Goal: Task Accomplishment & Management: Manage account settings

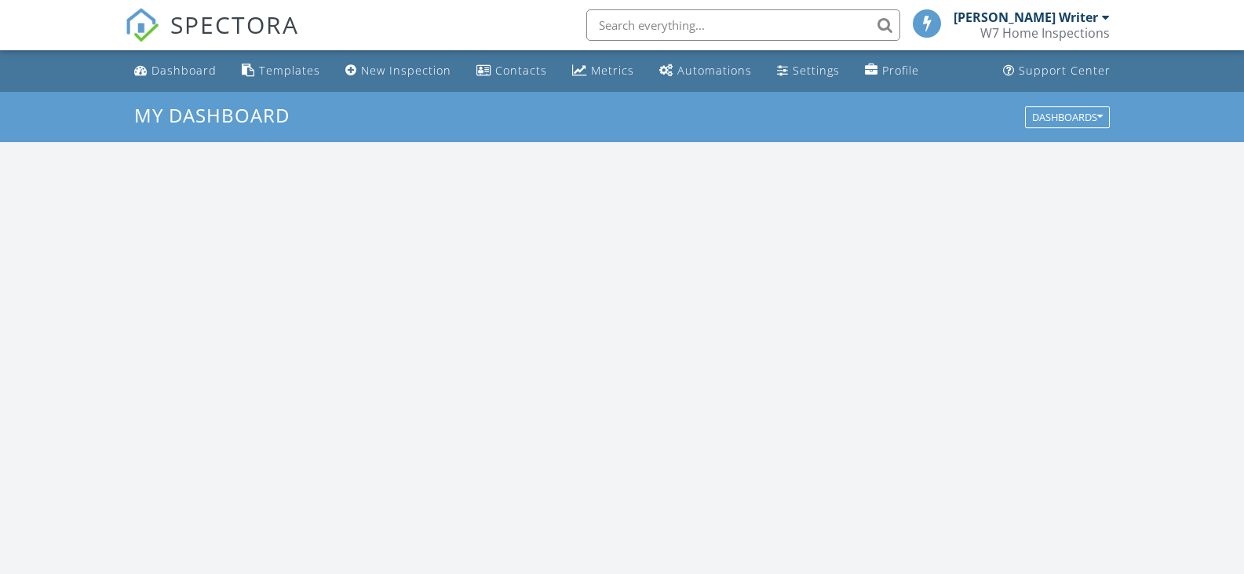
scroll to position [1452, 1268]
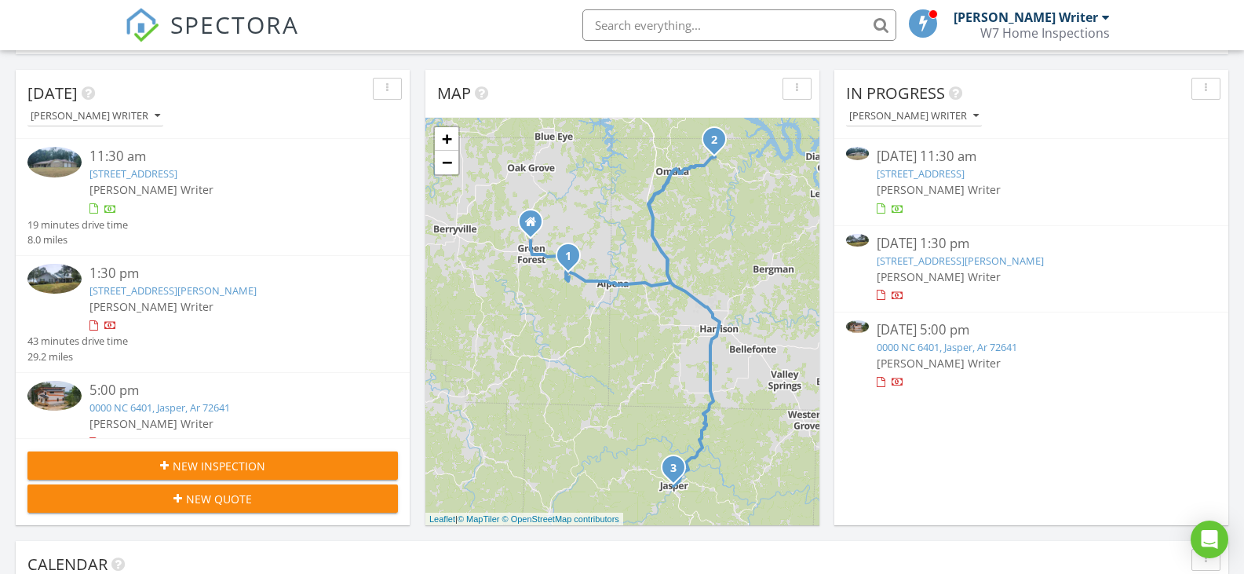
click at [175, 169] on link "[STREET_ADDRESS]" at bounding box center [133, 173] width 88 height 14
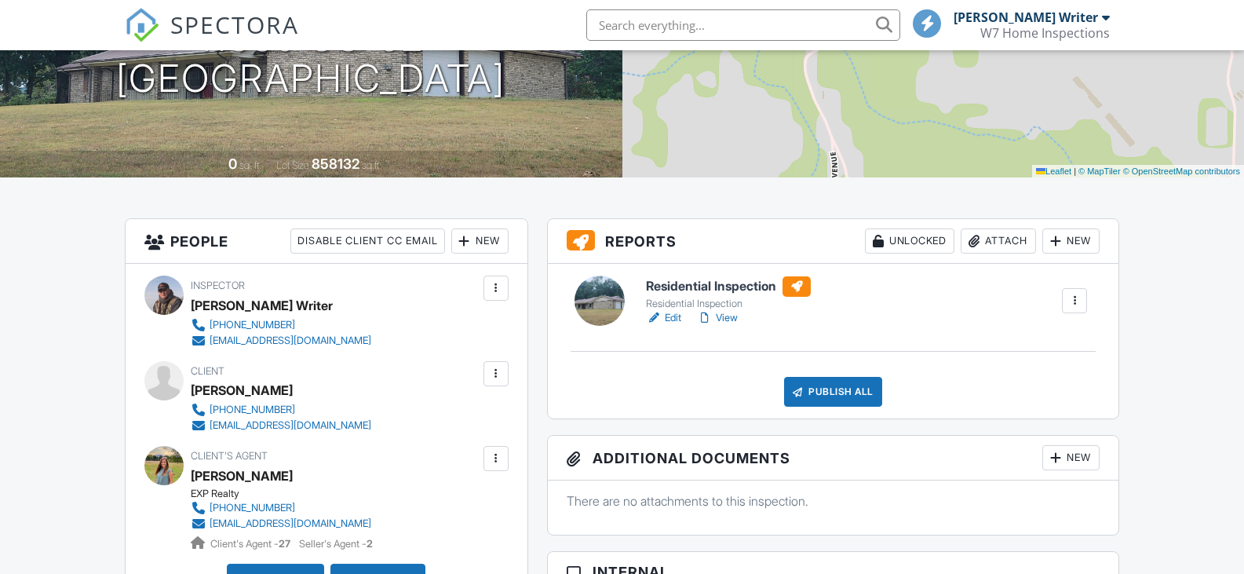
scroll to position [340, 0]
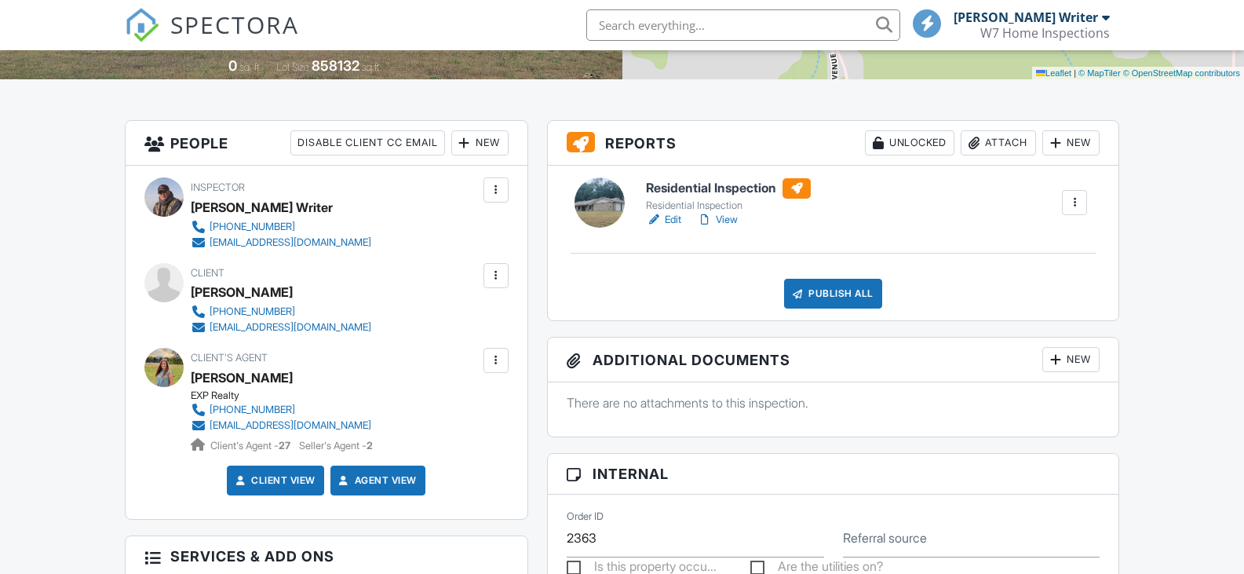
click at [669, 214] on link "Edit" at bounding box center [663, 220] width 35 height 16
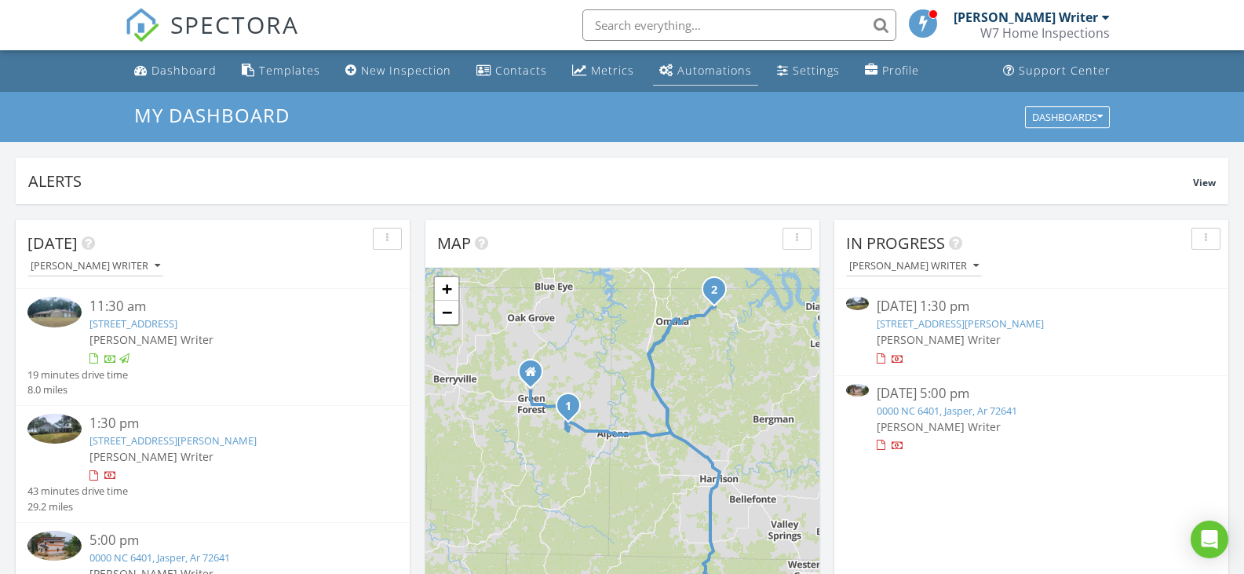
click at [708, 66] on div "Automations" at bounding box center [714, 70] width 75 height 15
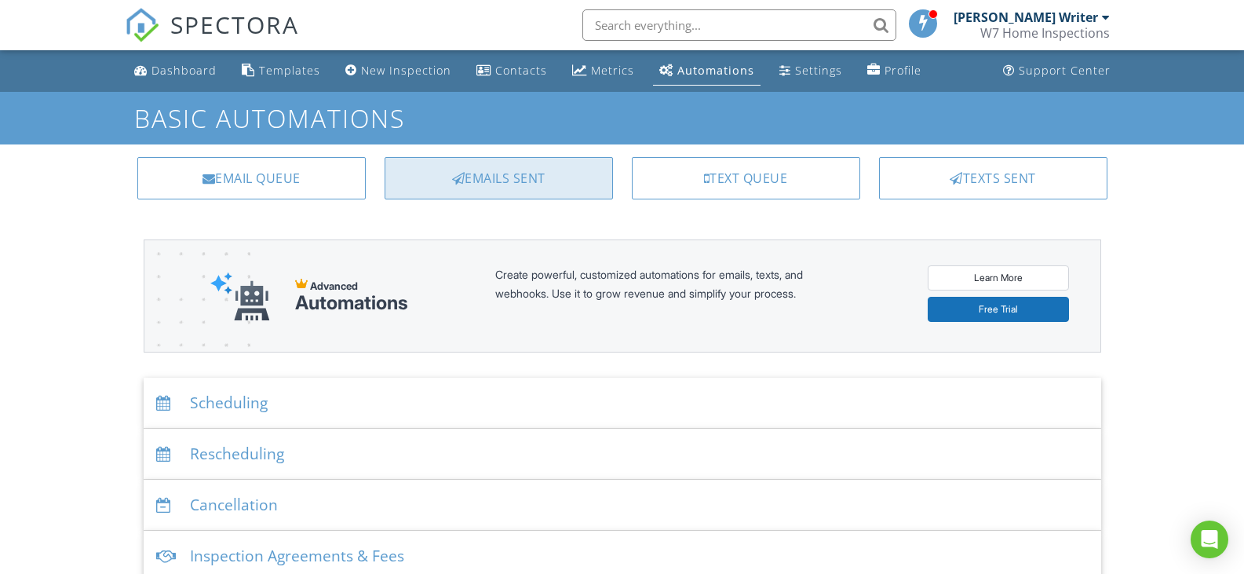
click at [498, 179] on div "Emails Sent" at bounding box center [498, 178] width 228 height 42
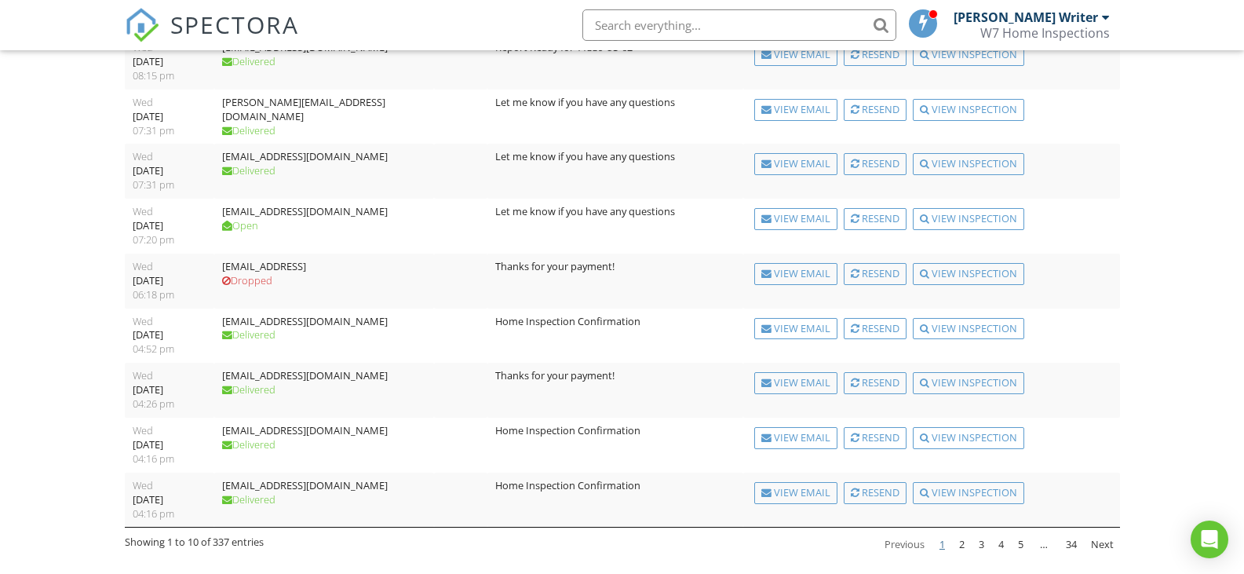
scroll to position [242, 0]
click at [962, 543] on link "2" at bounding box center [962, 543] width 18 height 27
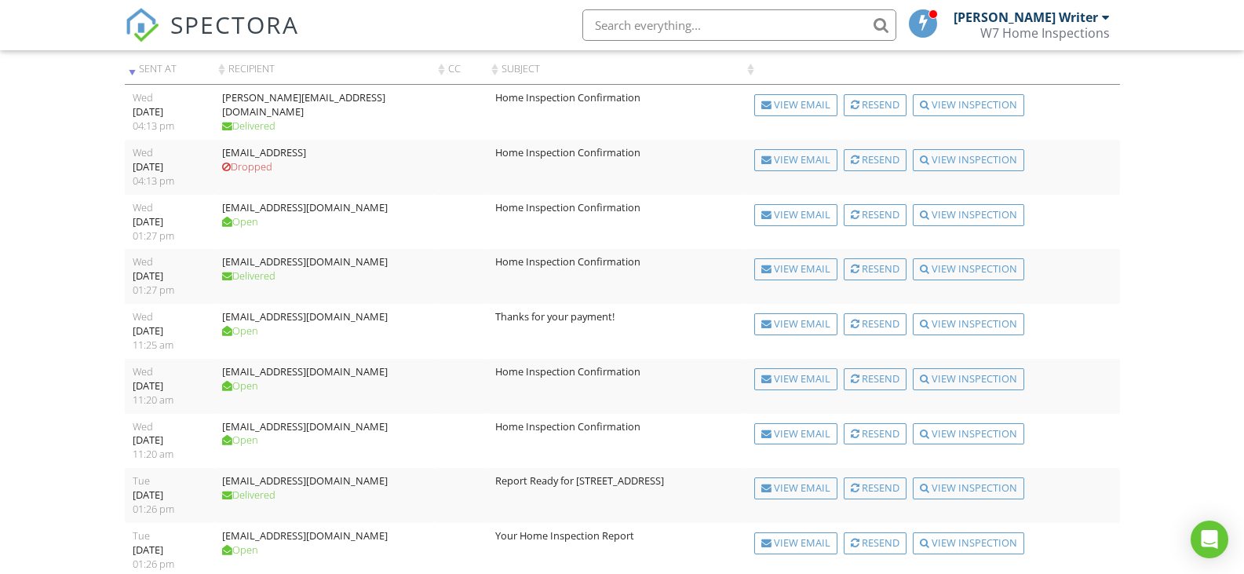
scroll to position [241, 0]
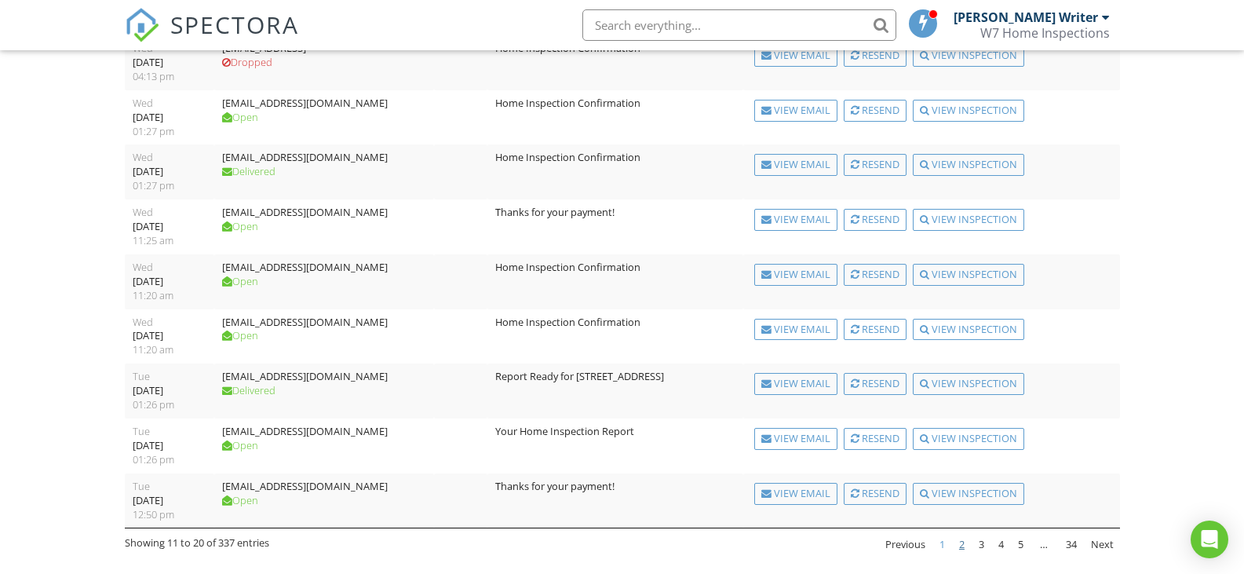
click at [941, 541] on link "1" at bounding box center [942, 544] width 18 height 27
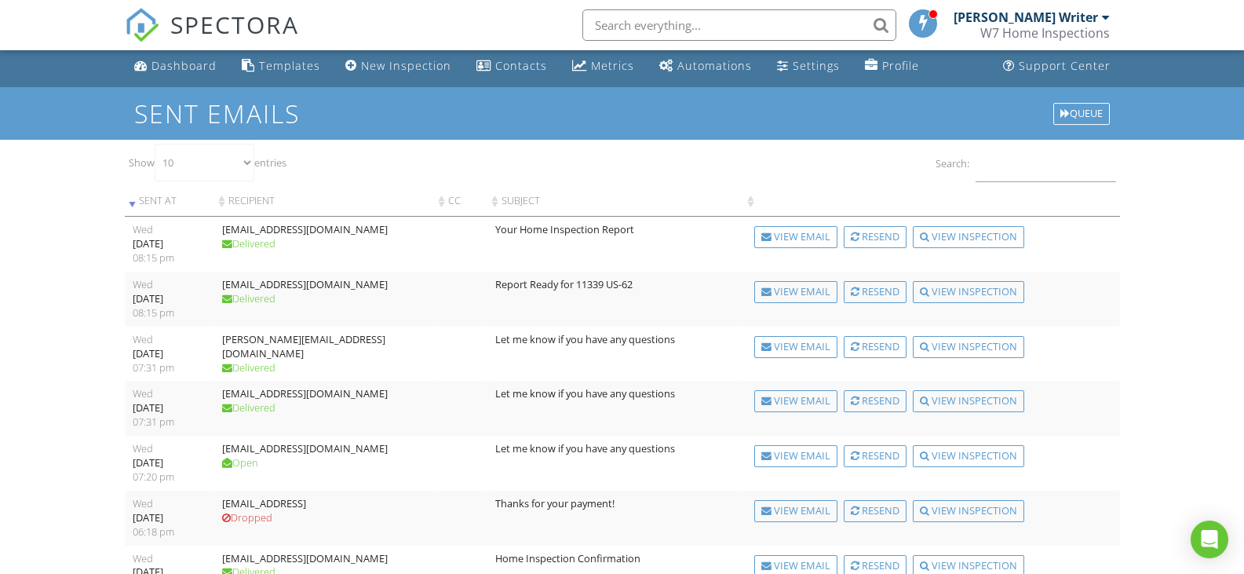
scroll to position [0, 0]
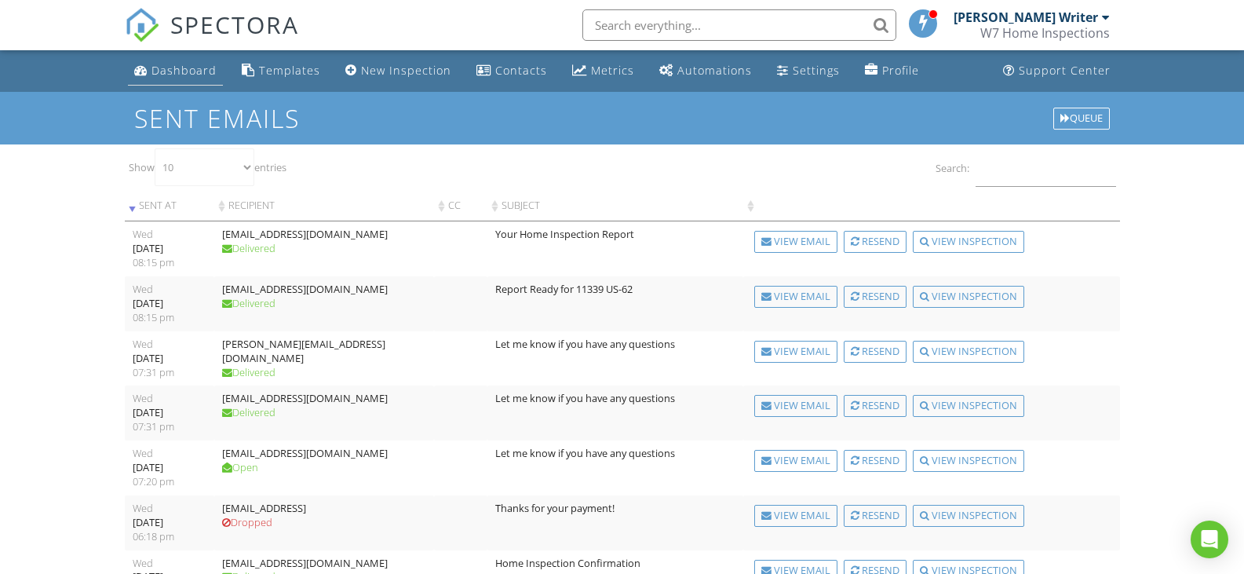
click at [159, 66] on div "Dashboard" at bounding box center [183, 70] width 65 height 15
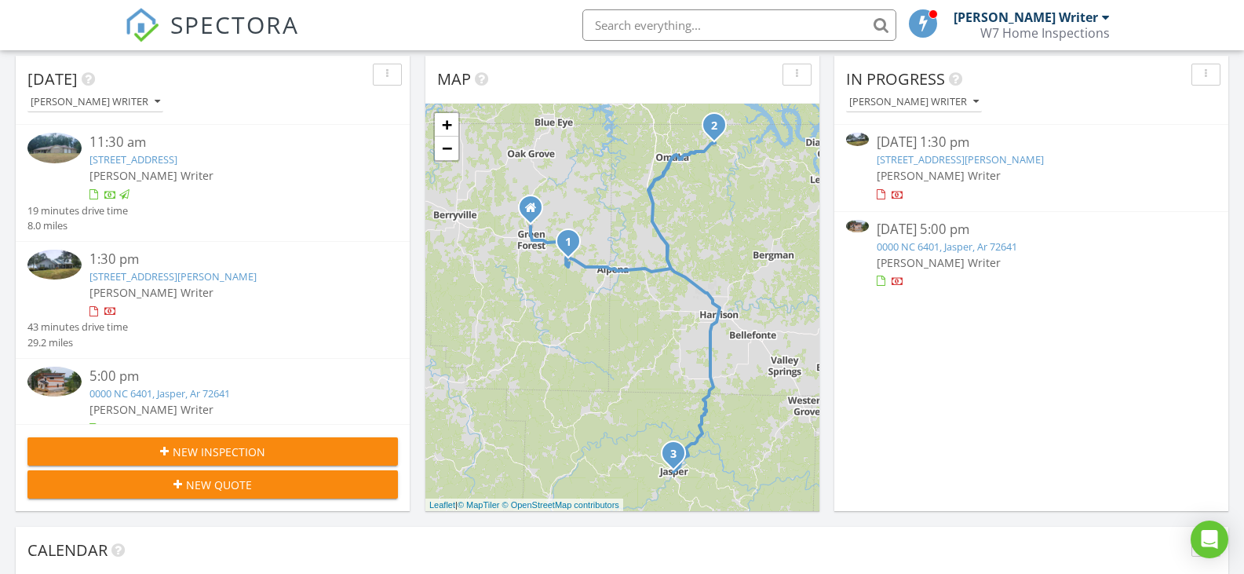
scroll to position [163, 0]
click at [938, 149] on div "[DATE] 1:30 pm" at bounding box center [1030, 143] width 308 height 20
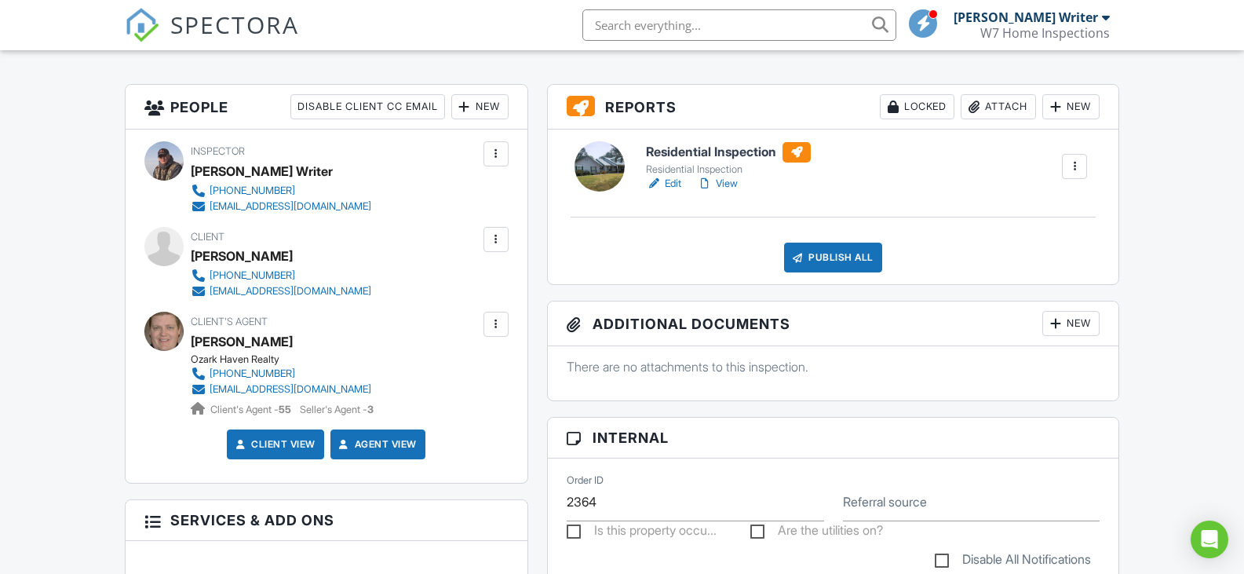
scroll to position [403, 0]
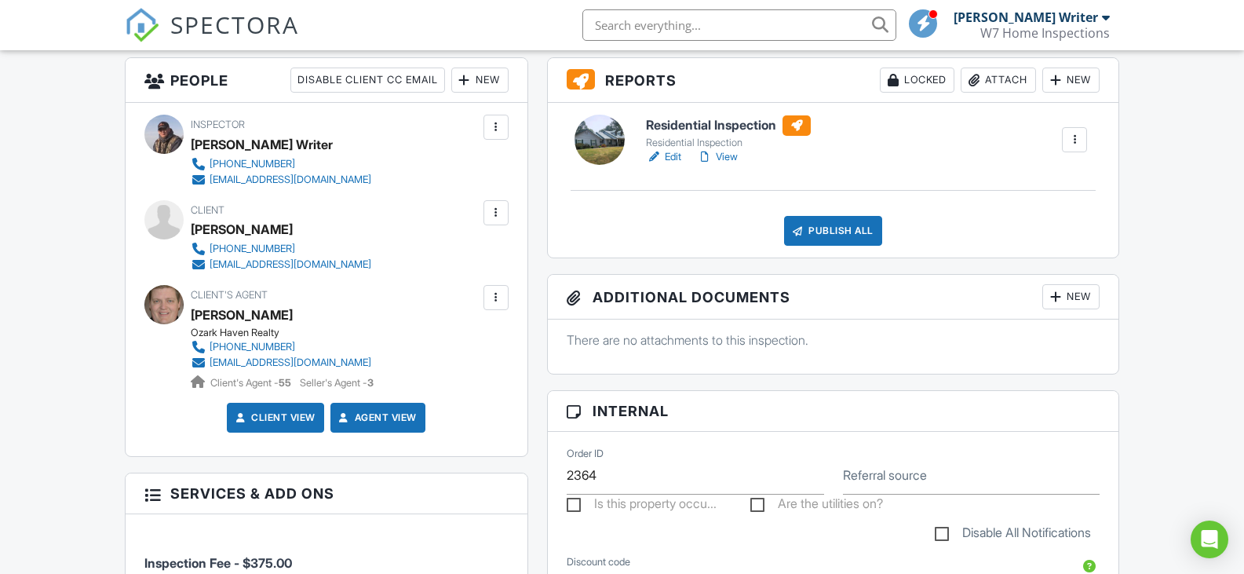
click at [677, 158] on link "Edit" at bounding box center [663, 157] width 35 height 16
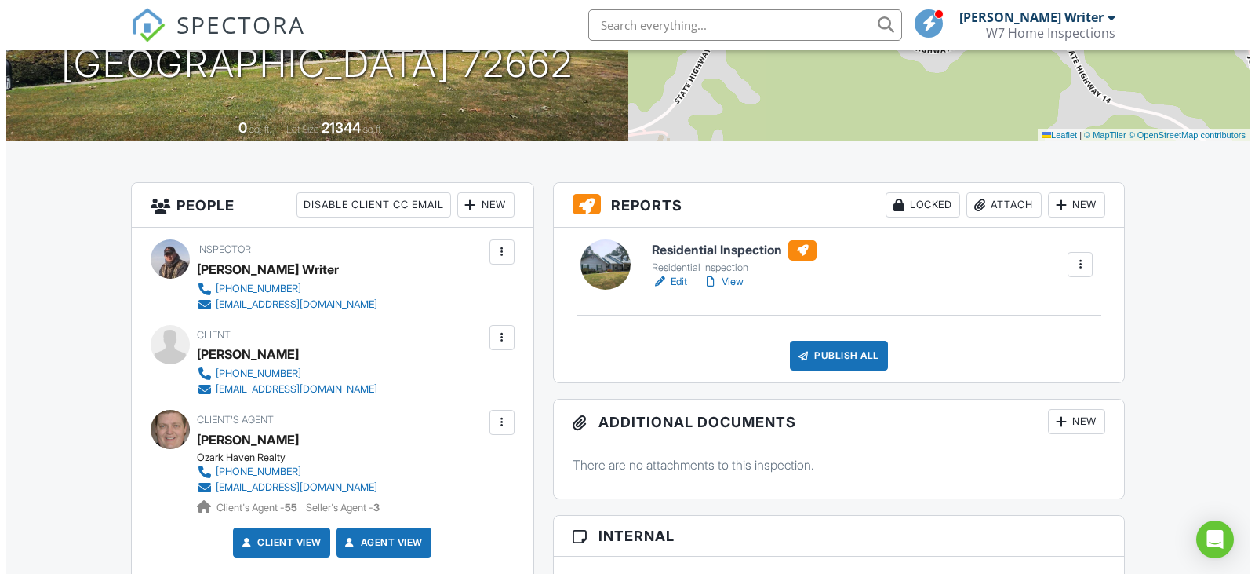
scroll to position [348, 0]
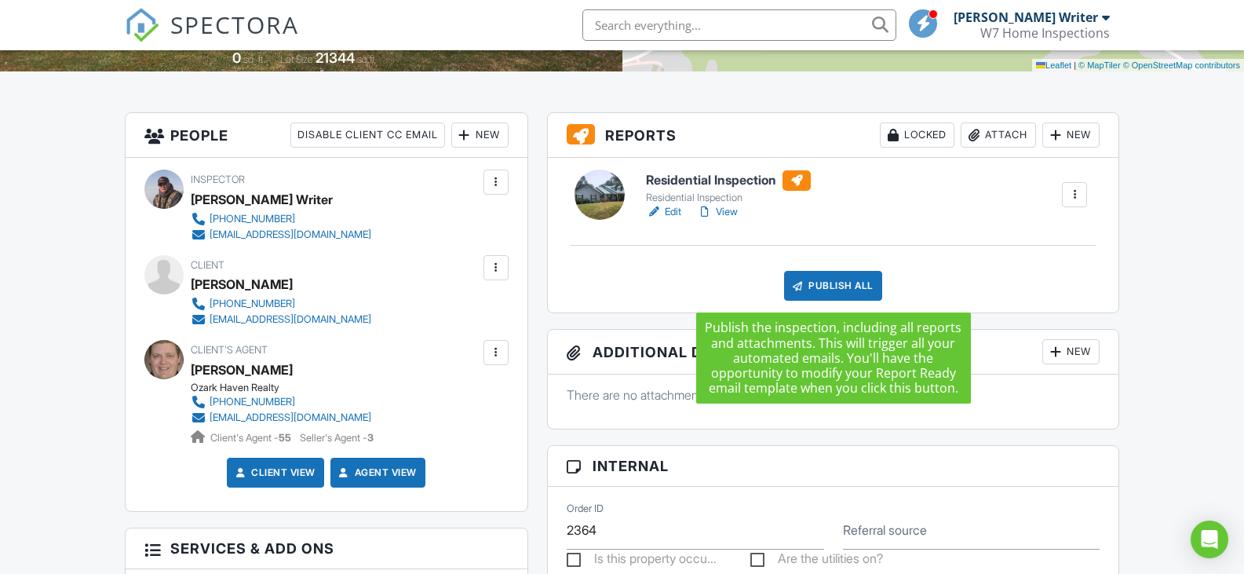
click at [858, 274] on div "Publish All" at bounding box center [833, 286] width 98 height 30
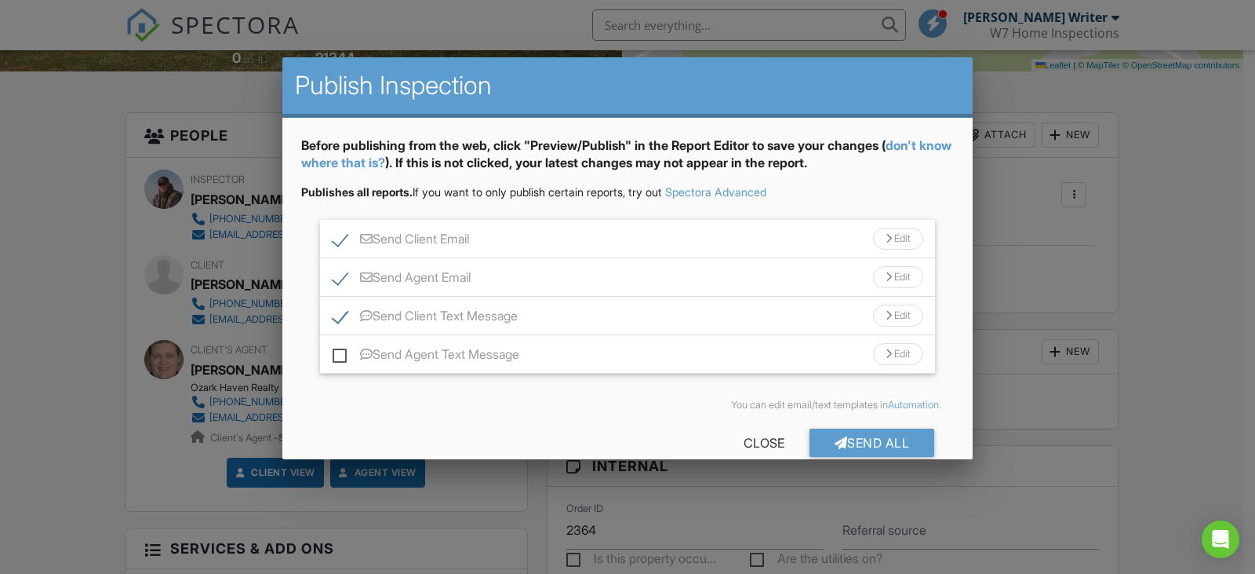
click at [336, 353] on label "Send Agent Text Message" at bounding box center [426, 357] width 187 height 20
click at [336, 352] on input "Send Agent Text Message" at bounding box center [338, 346] width 10 height 10
checkbox input "true"
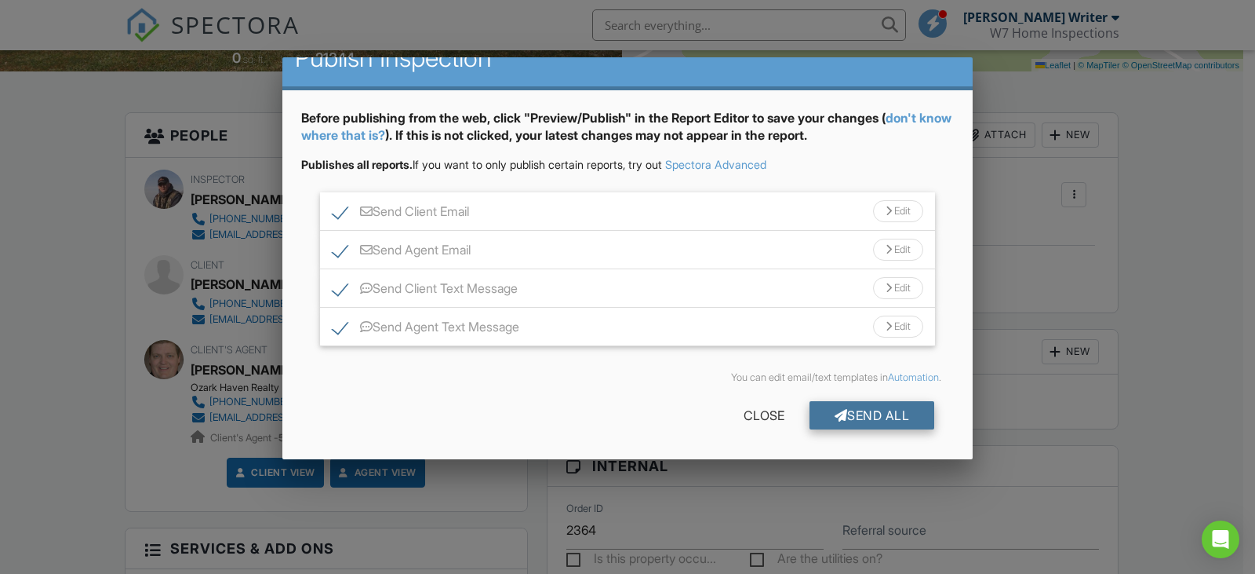
click at [867, 417] on div "Send All" at bounding box center [873, 415] width 126 height 28
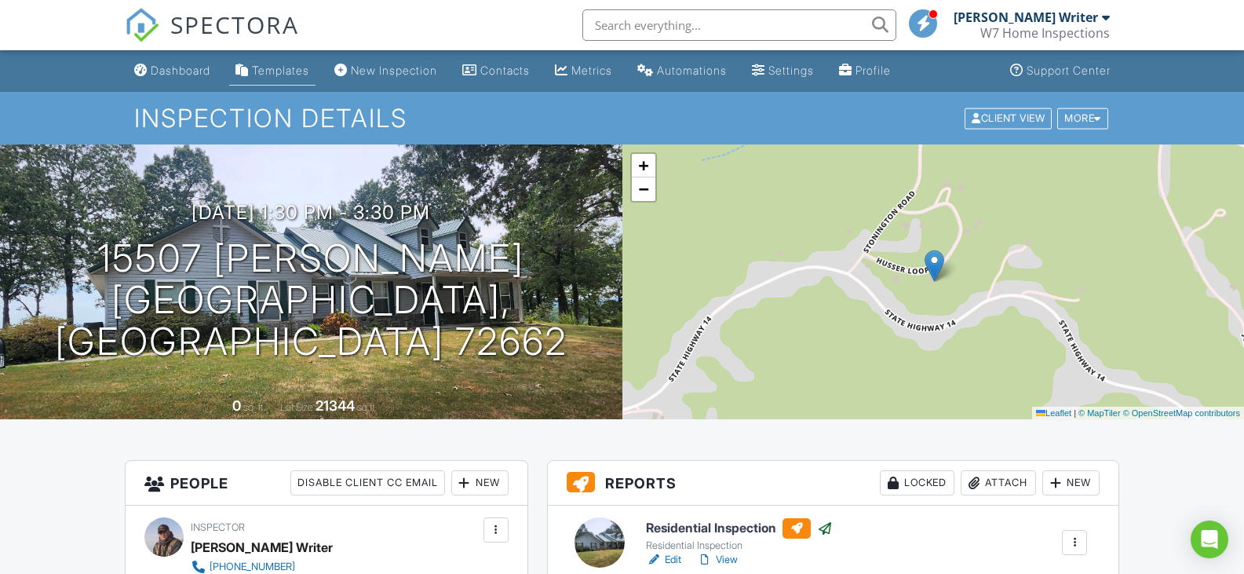
click at [269, 70] on div "Templates" at bounding box center [280, 70] width 57 height 13
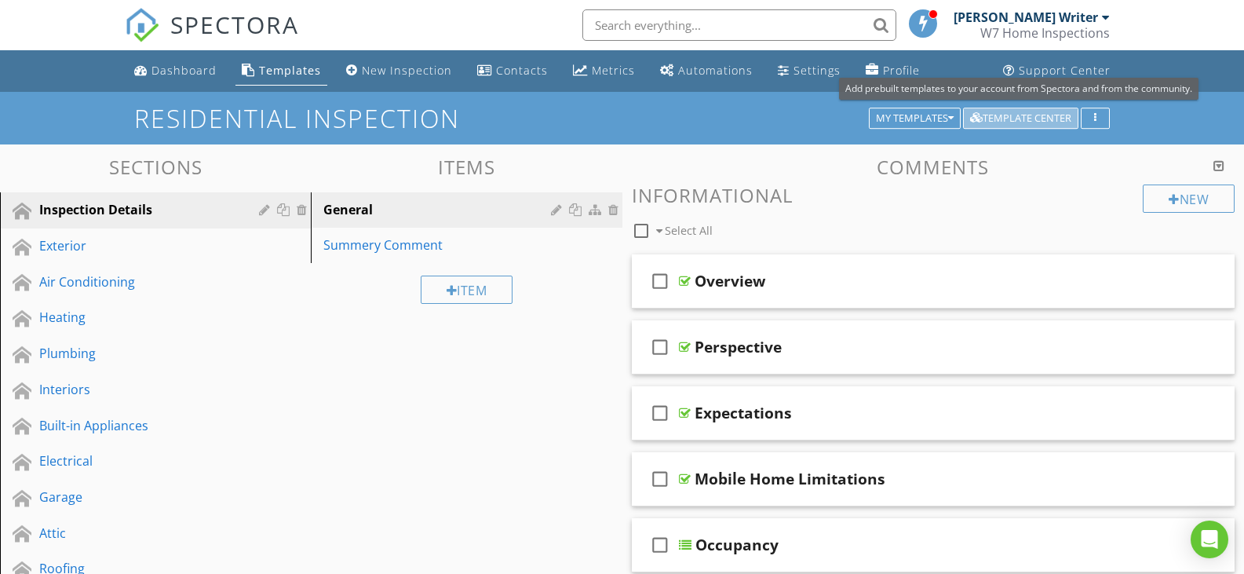
click at [1005, 113] on div "Template Center" at bounding box center [1020, 118] width 101 height 11
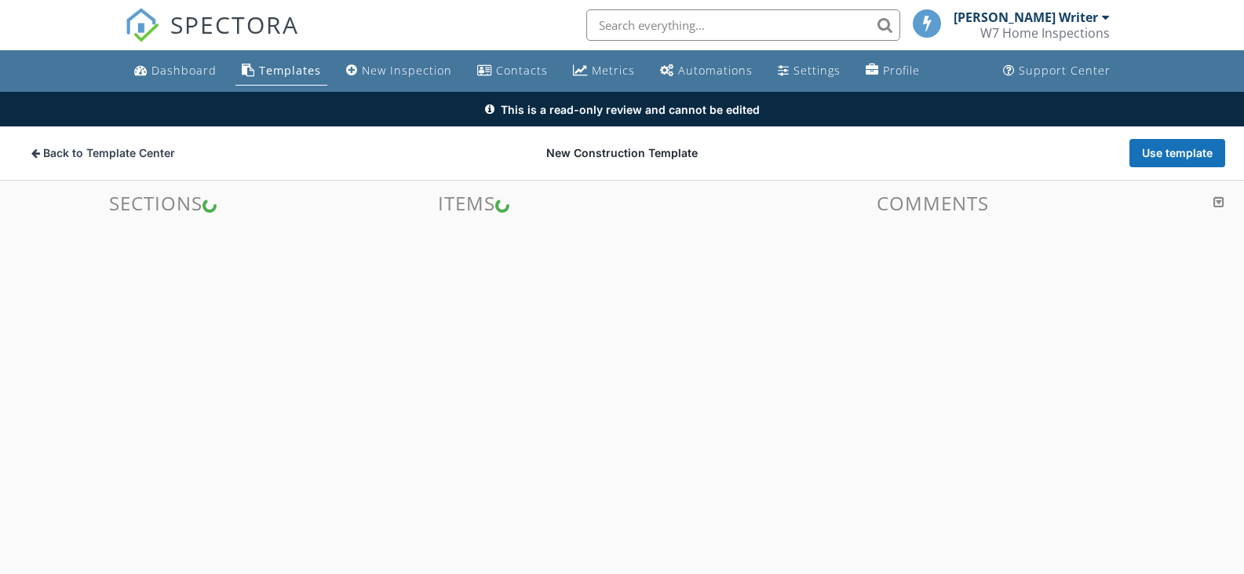
scroll to position [92, 0]
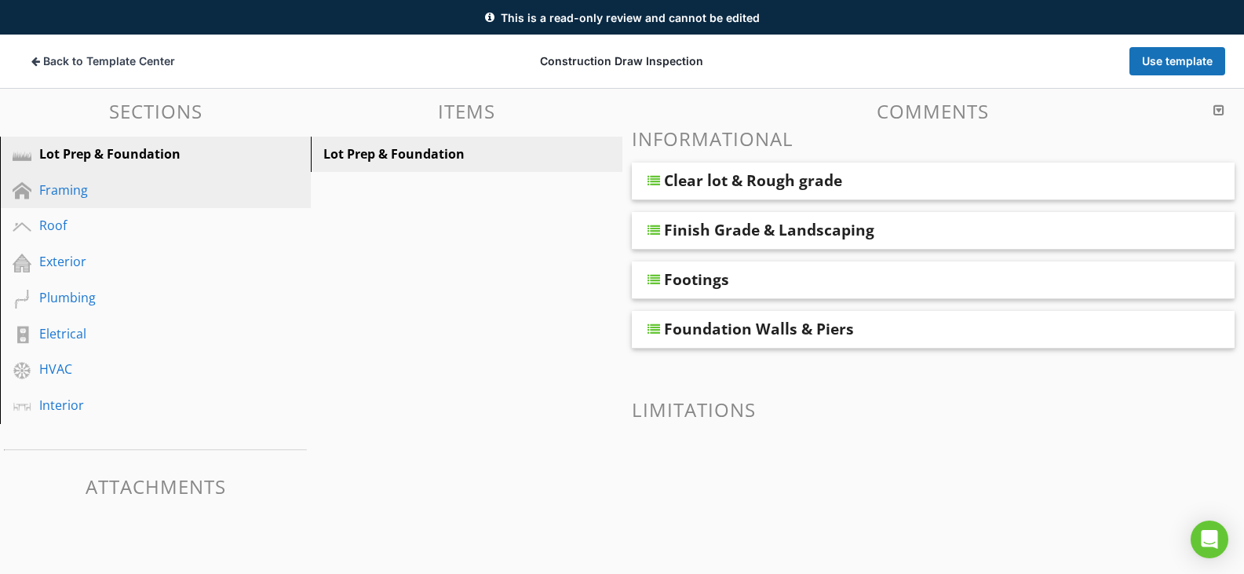
click at [67, 188] on div "Framing" at bounding box center [137, 189] width 197 height 19
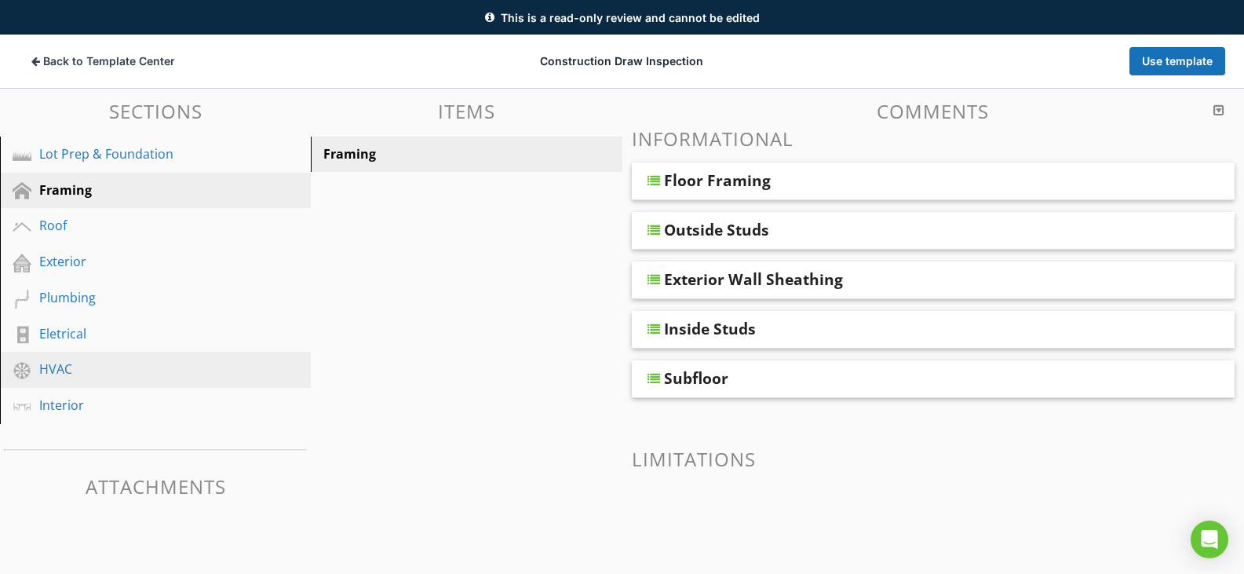
click at [79, 367] on div "HVAC" at bounding box center [137, 368] width 197 height 19
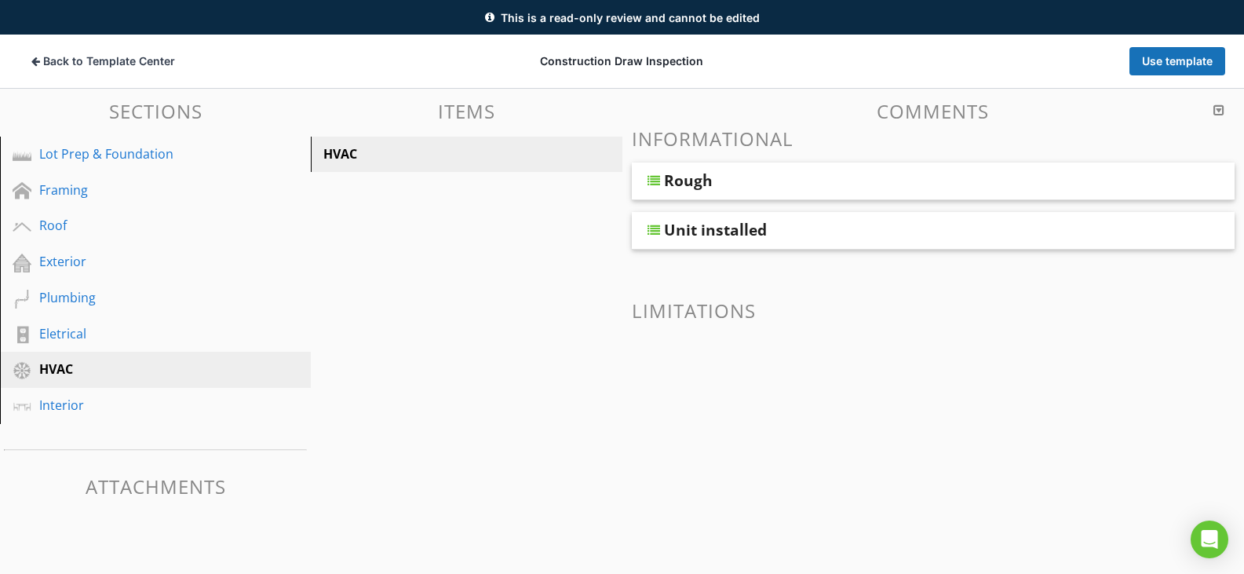
click at [672, 171] on div "Rough" at bounding box center [688, 180] width 49 height 19
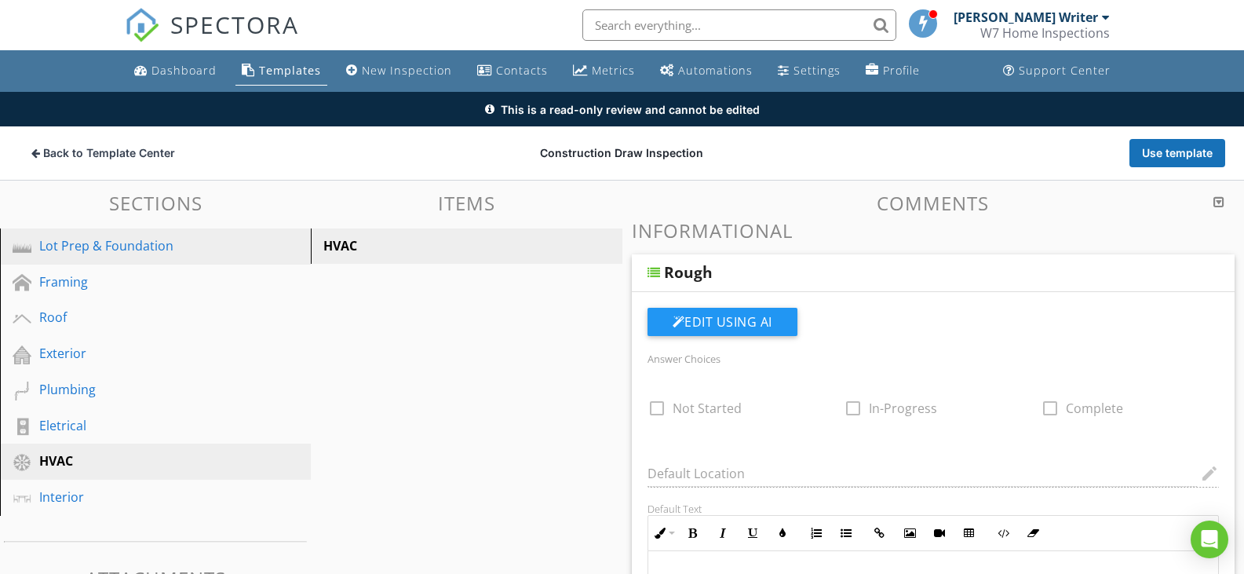
click at [127, 245] on div "Lot Prep & Foundation" at bounding box center [137, 245] width 197 height 19
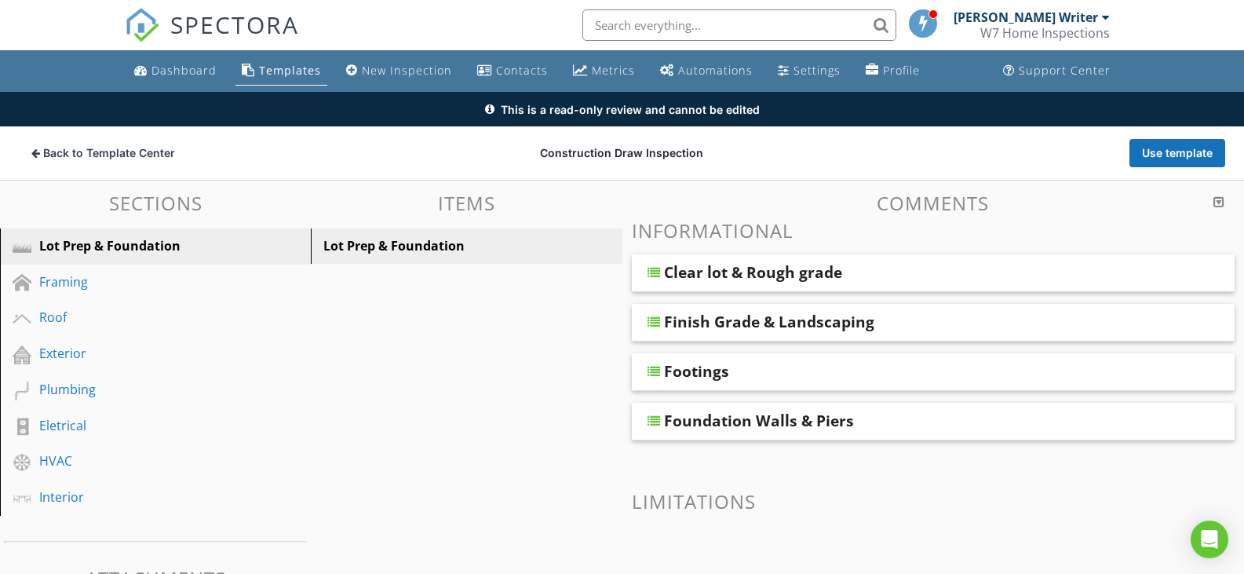
click at [758, 278] on div "Clear lot & Rough grade" at bounding box center [753, 272] width 178 height 19
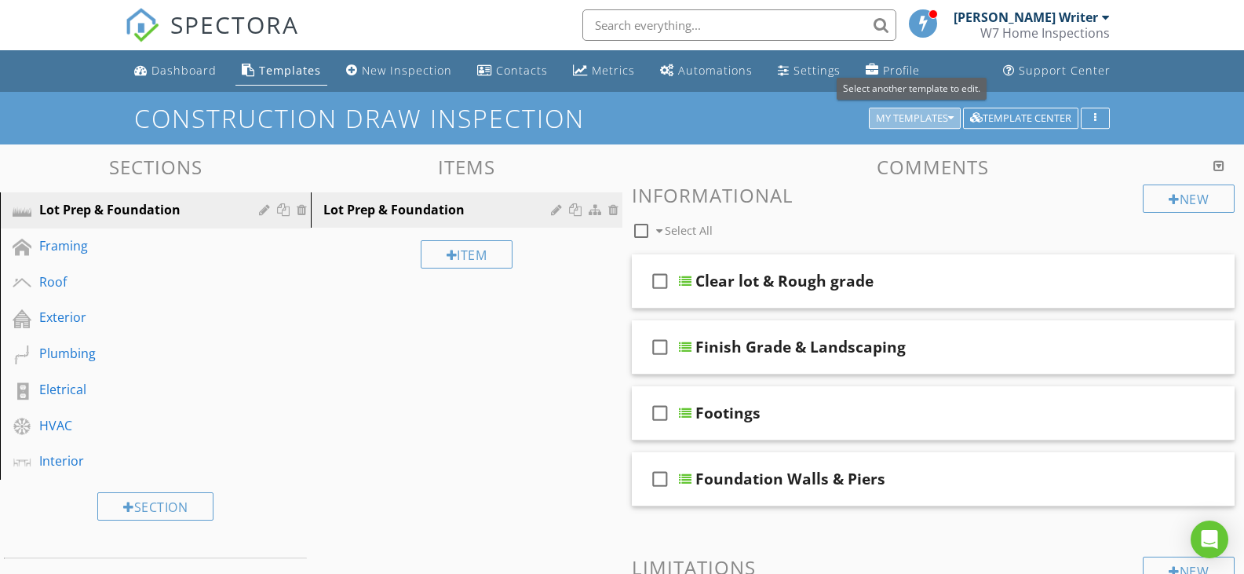
click at [946, 125] on button "My Templates" at bounding box center [915, 118] width 92 height 22
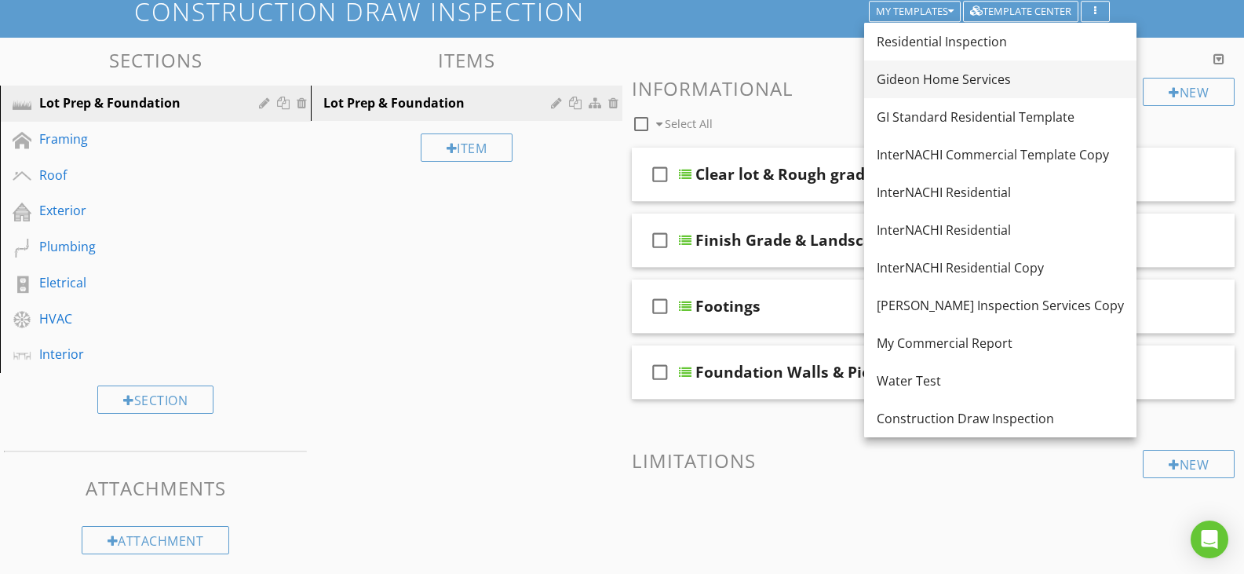
scroll to position [107, 0]
click at [1043, 308] on div "Morrell Inspection Services Copy" at bounding box center [999, 304] width 247 height 19
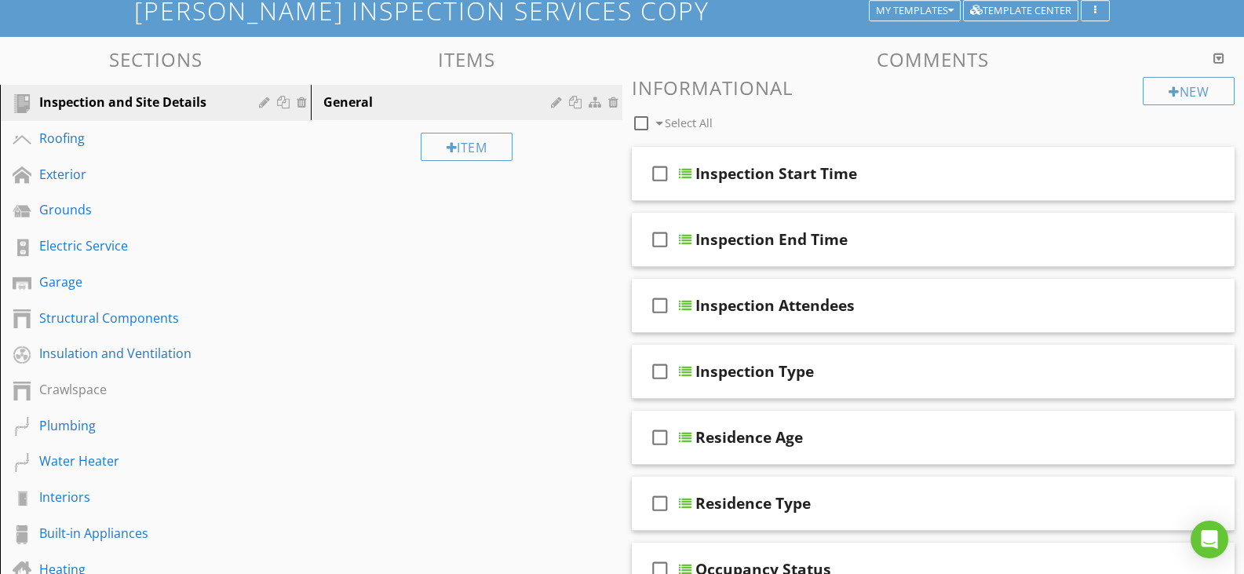
scroll to position [0, 0]
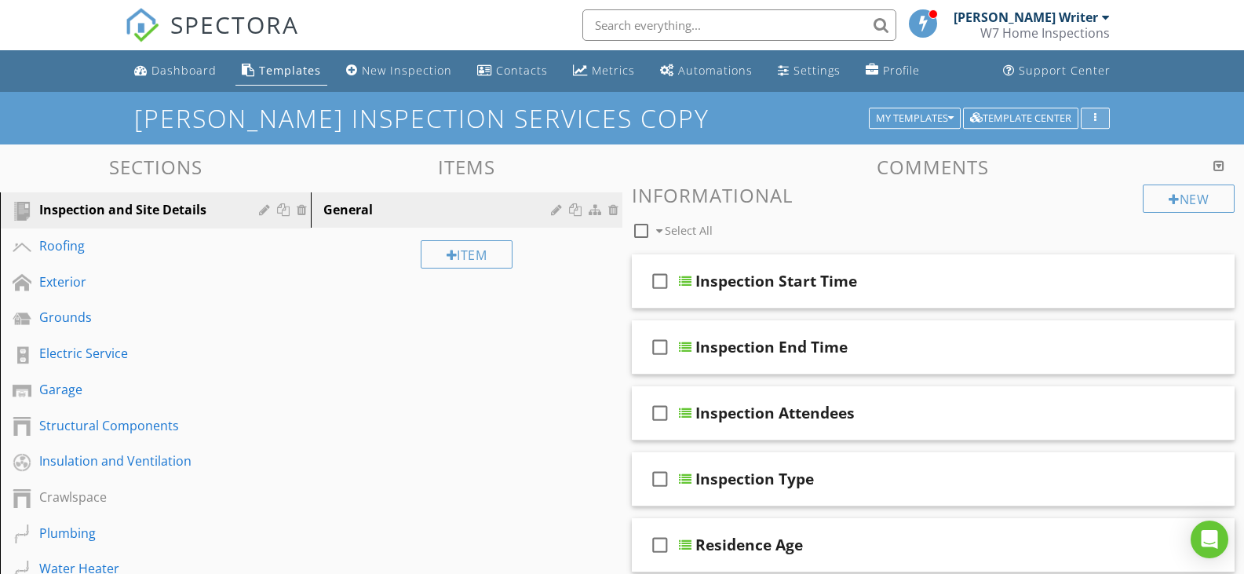
click at [1095, 113] on icon "button" at bounding box center [1095, 118] width 2 height 11
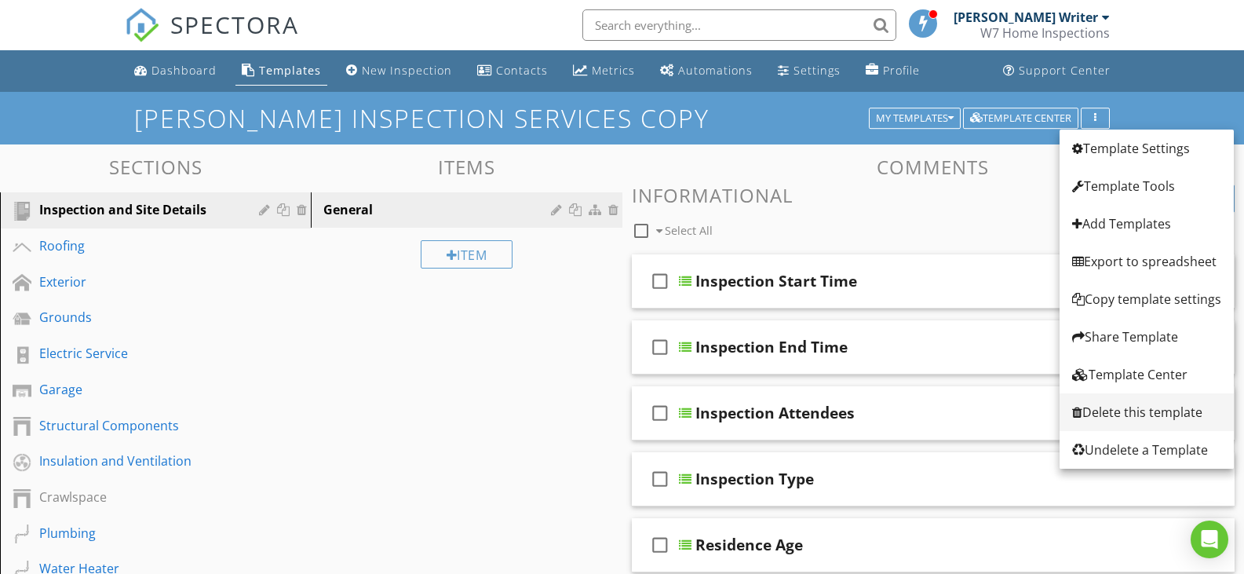
click at [1143, 406] on div "Delete this template" at bounding box center [1146, 412] width 149 height 19
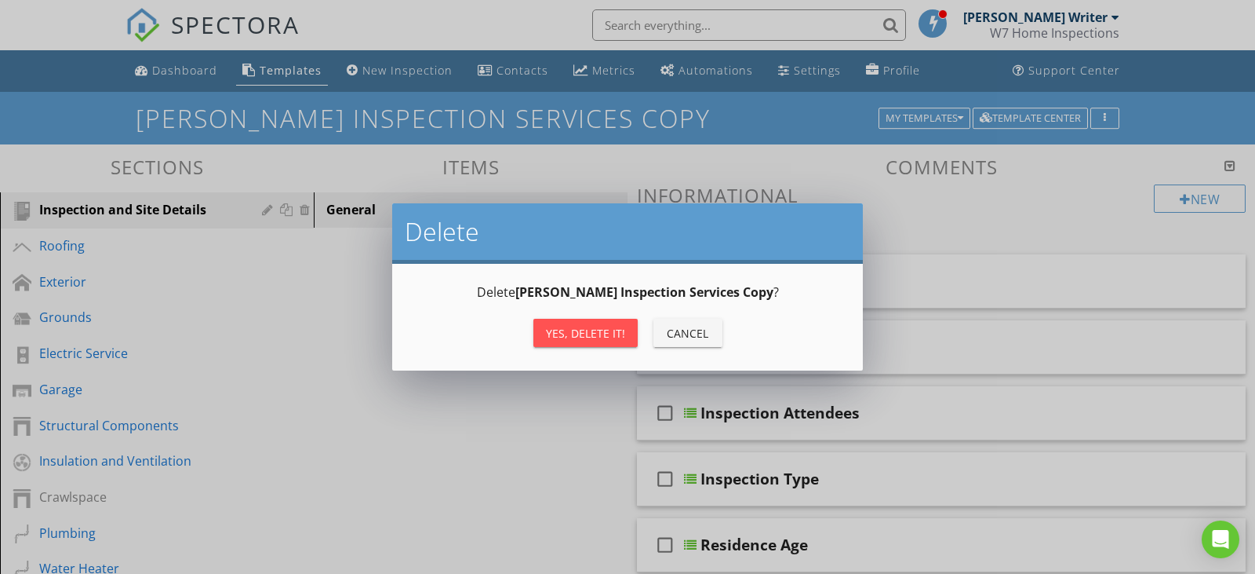
click at [585, 327] on div "Yes, Delete it!" at bounding box center [585, 333] width 79 height 16
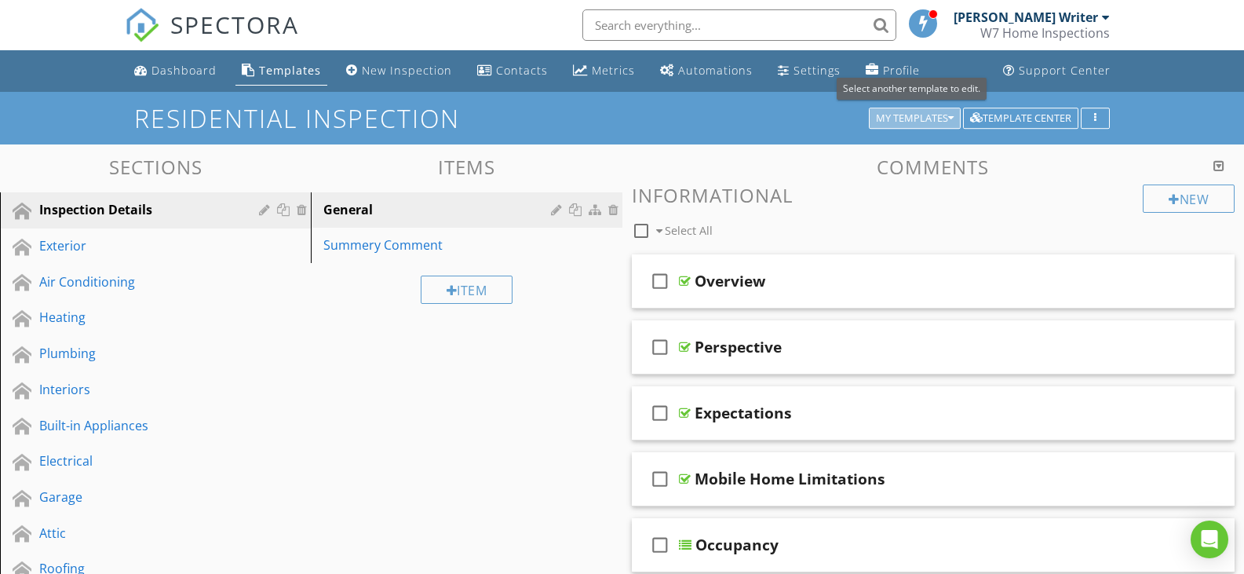
click at [945, 115] on div "My Templates" at bounding box center [915, 118] width 78 height 11
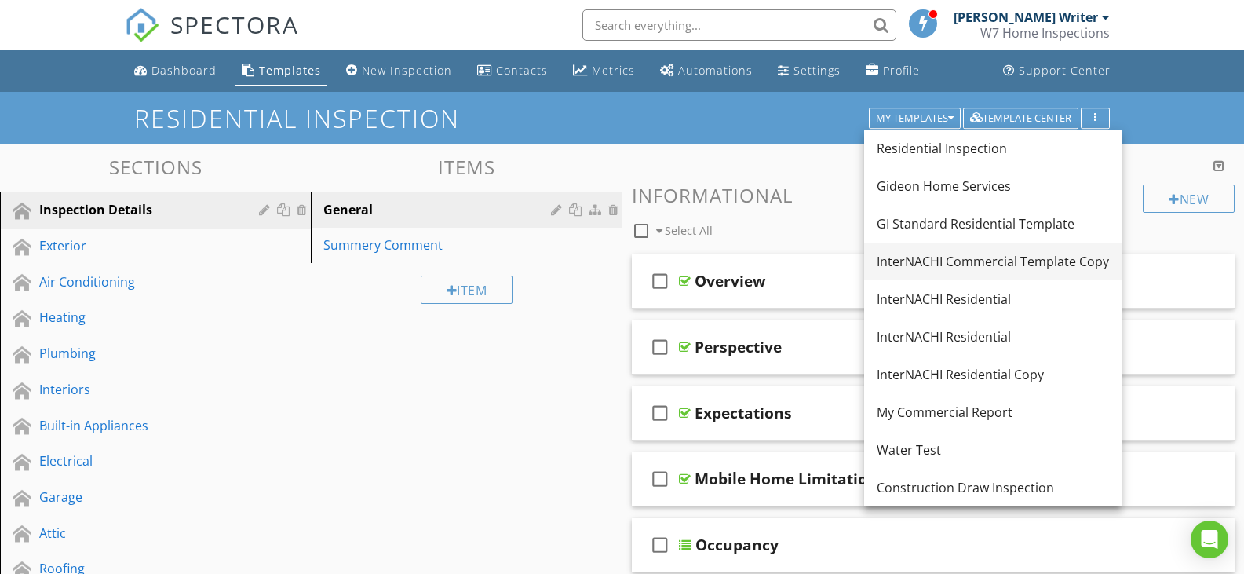
click at [985, 257] on div "InterNACHI Commercial Template Copy" at bounding box center [992, 261] width 232 height 19
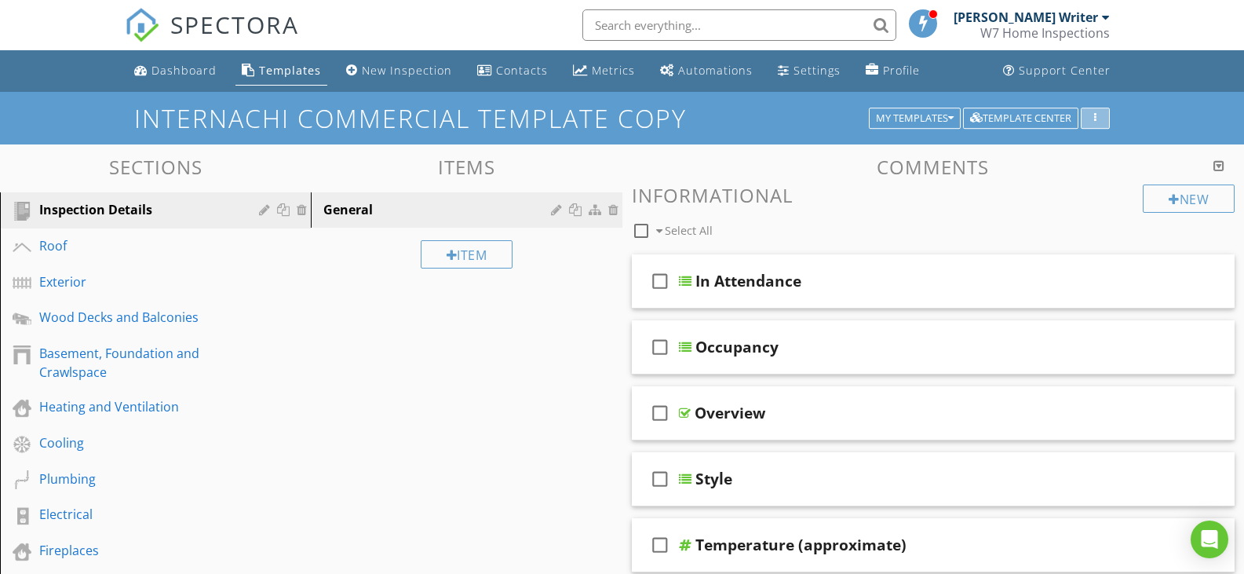
click at [1090, 119] on div "button" at bounding box center [1094, 118] width 15 height 11
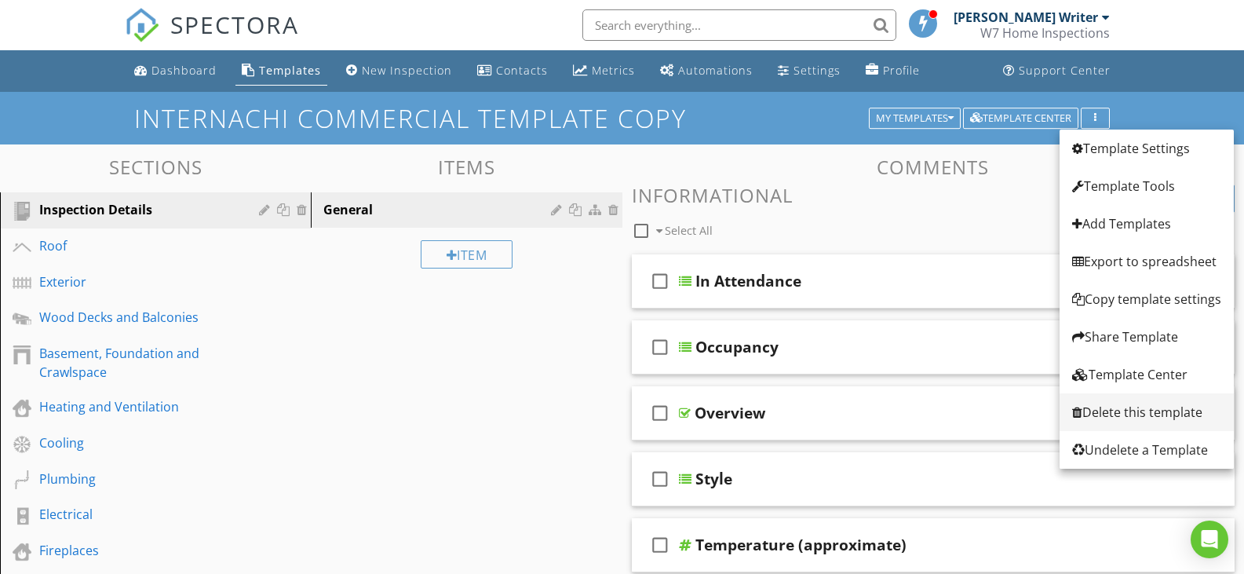
click at [1117, 412] on div "Delete this template" at bounding box center [1146, 412] width 149 height 19
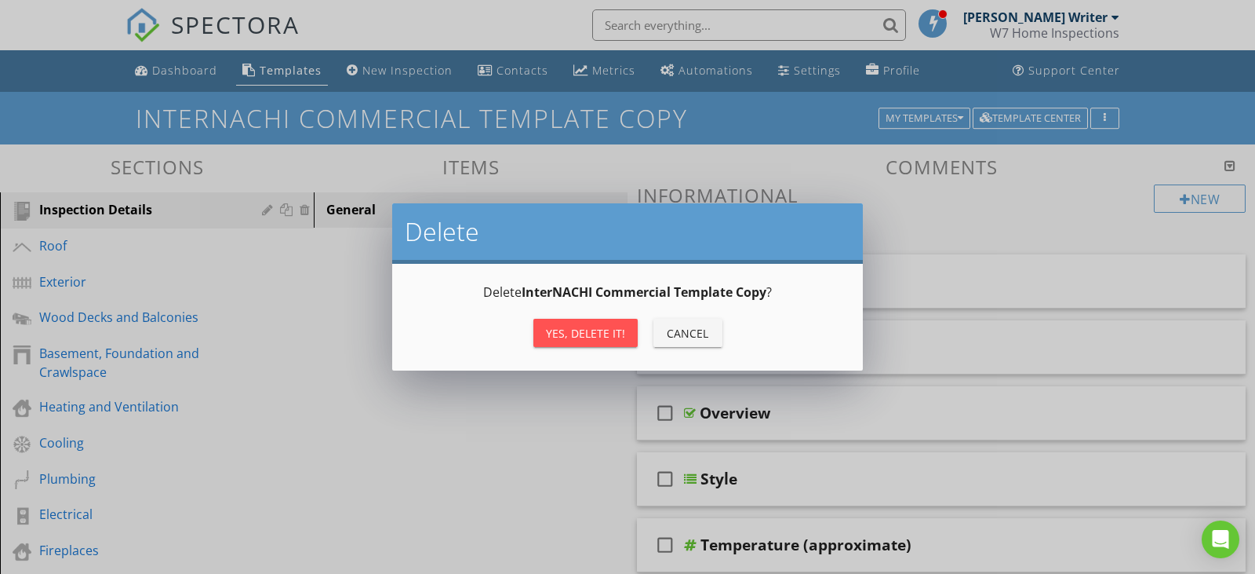
click at [587, 325] on div "Yes, Delete it!" at bounding box center [585, 333] width 79 height 16
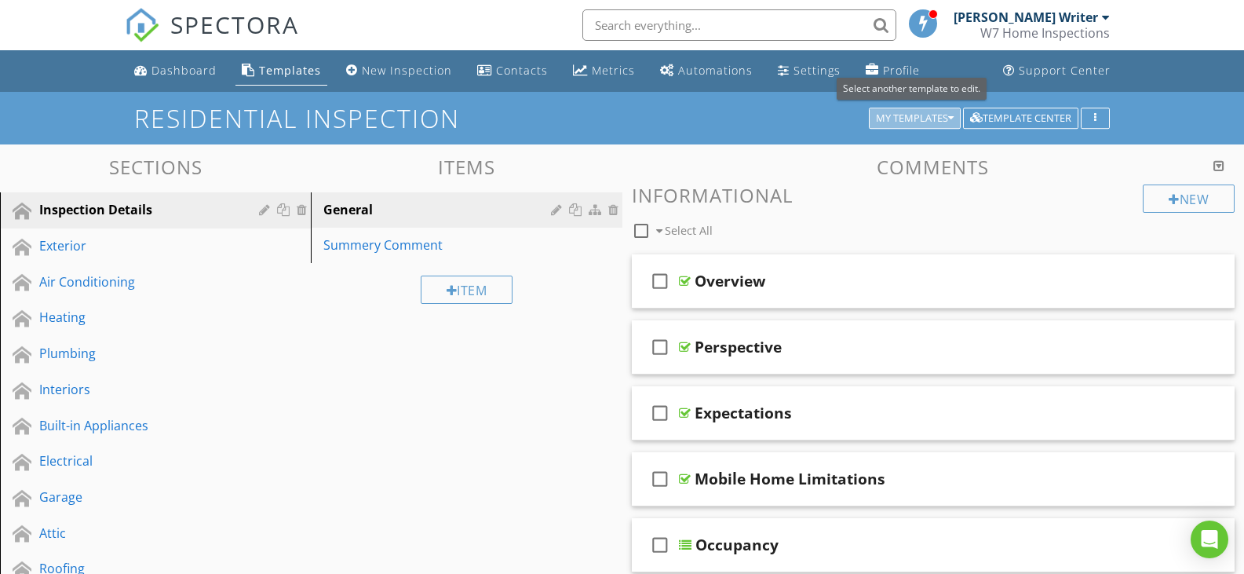
click at [942, 118] on div "My Templates" at bounding box center [915, 118] width 78 height 11
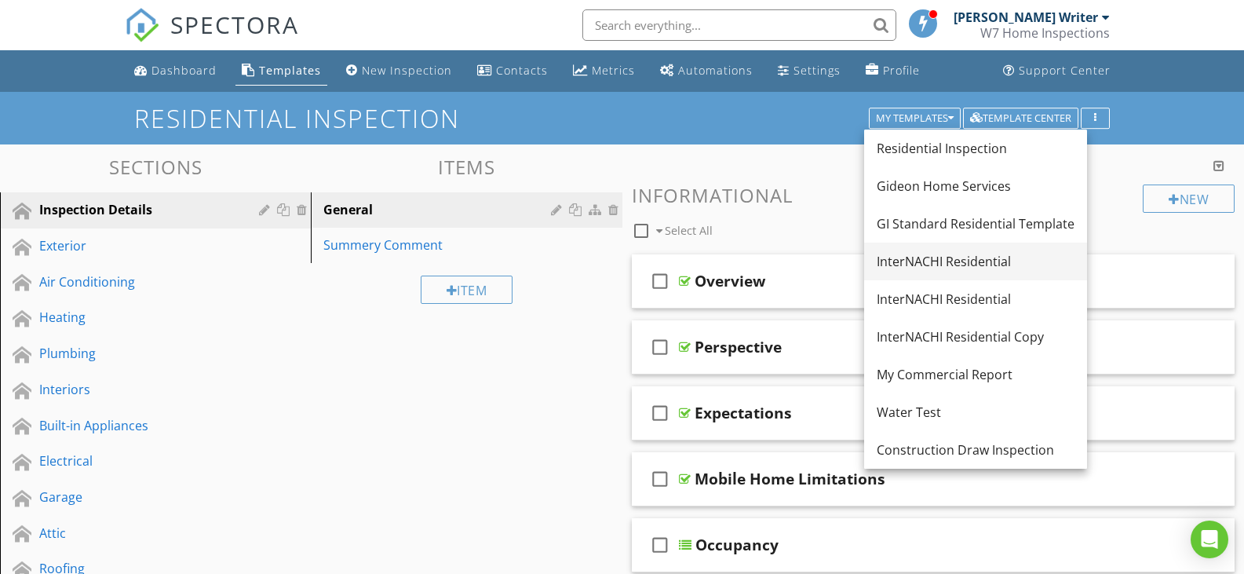
click at [946, 262] on div "InterNACHI Residential" at bounding box center [975, 261] width 198 height 19
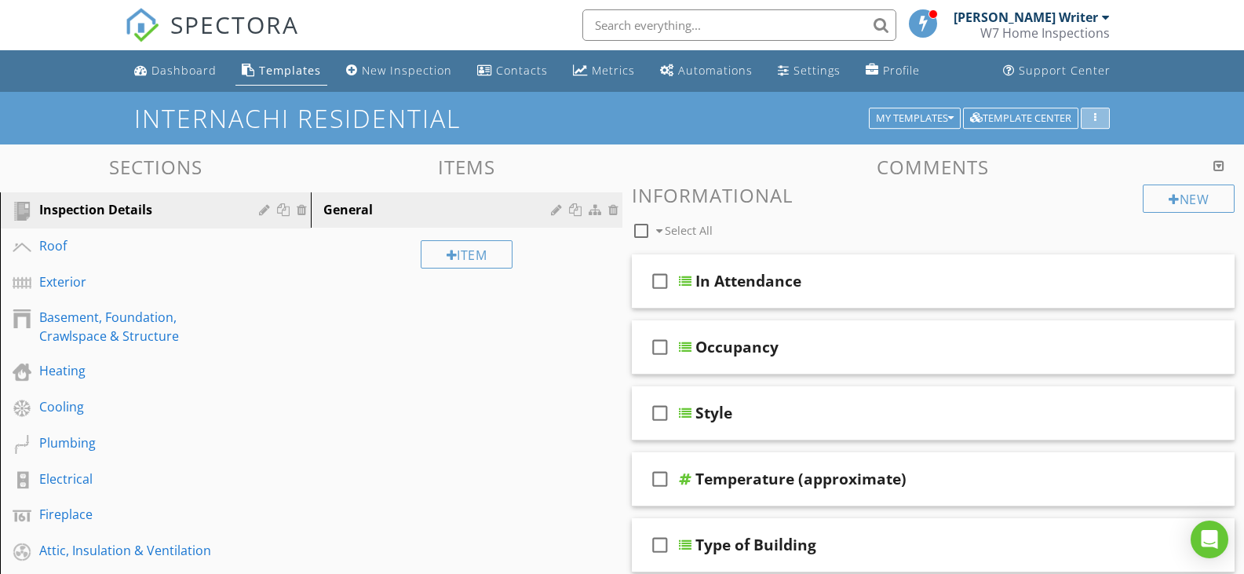
click at [1092, 120] on div "button" at bounding box center [1094, 118] width 15 height 11
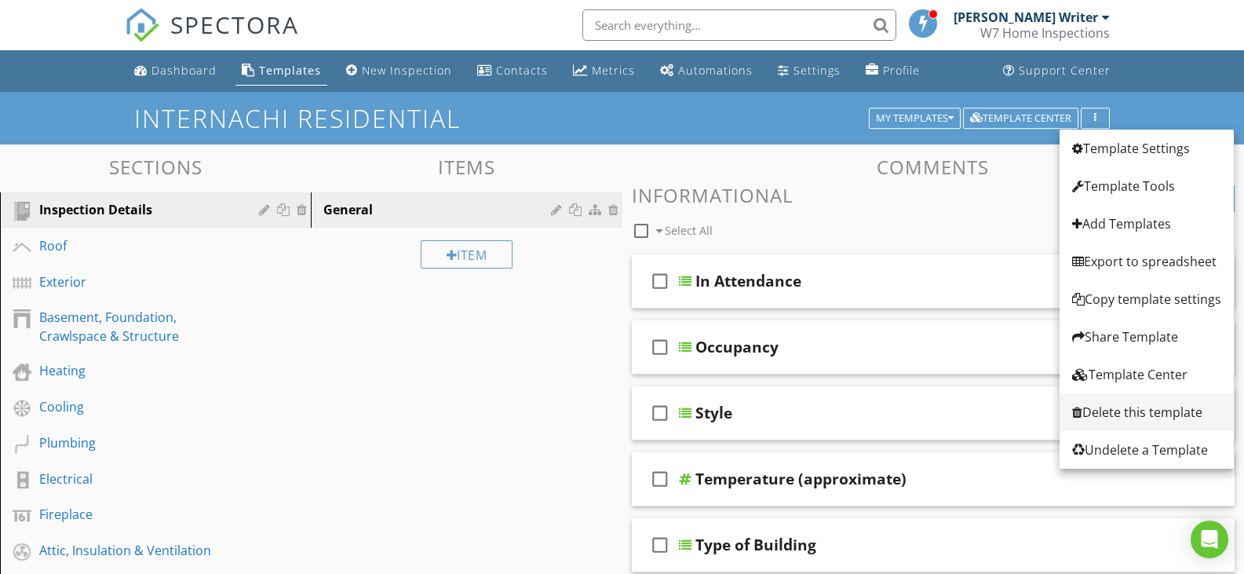
click at [1135, 407] on div "Delete this template" at bounding box center [1146, 412] width 149 height 19
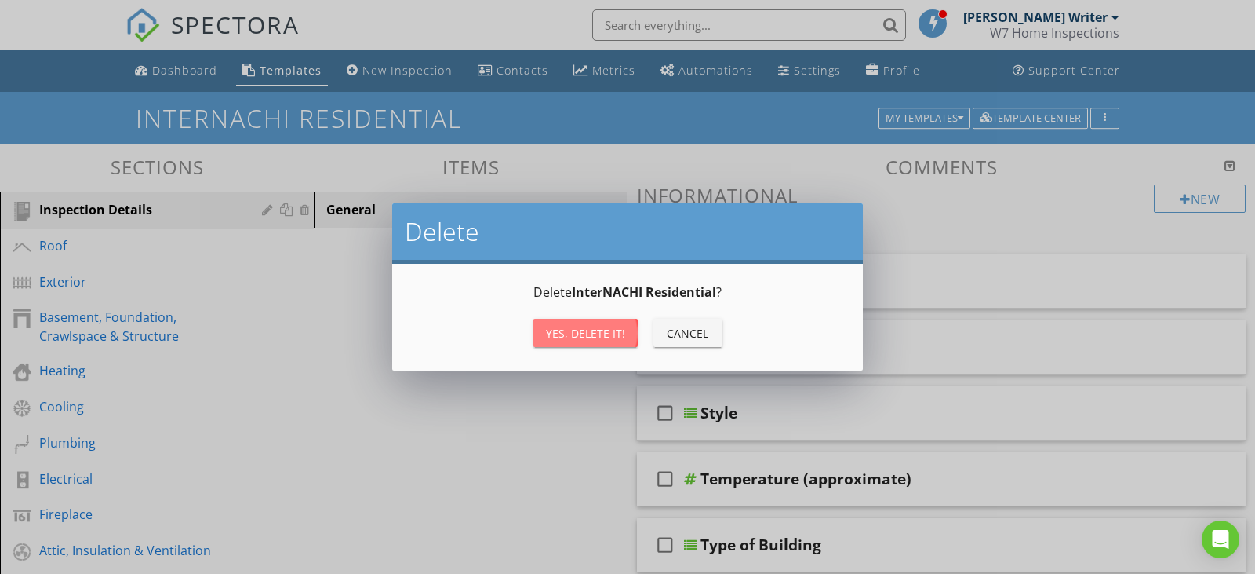
click at [586, 333] on div "Yes, Delete it!" at bounding box center [585, 333] width 79 height 16
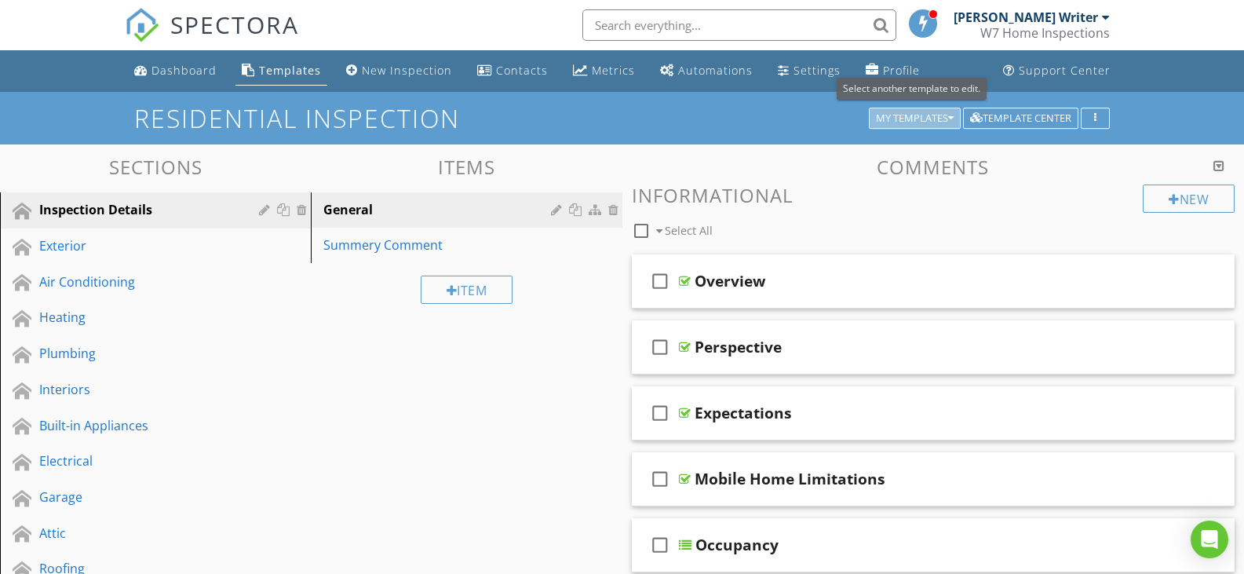
click at [949, 125] on button "My Templates" at bounding box center [915, 118] width 92 height 22
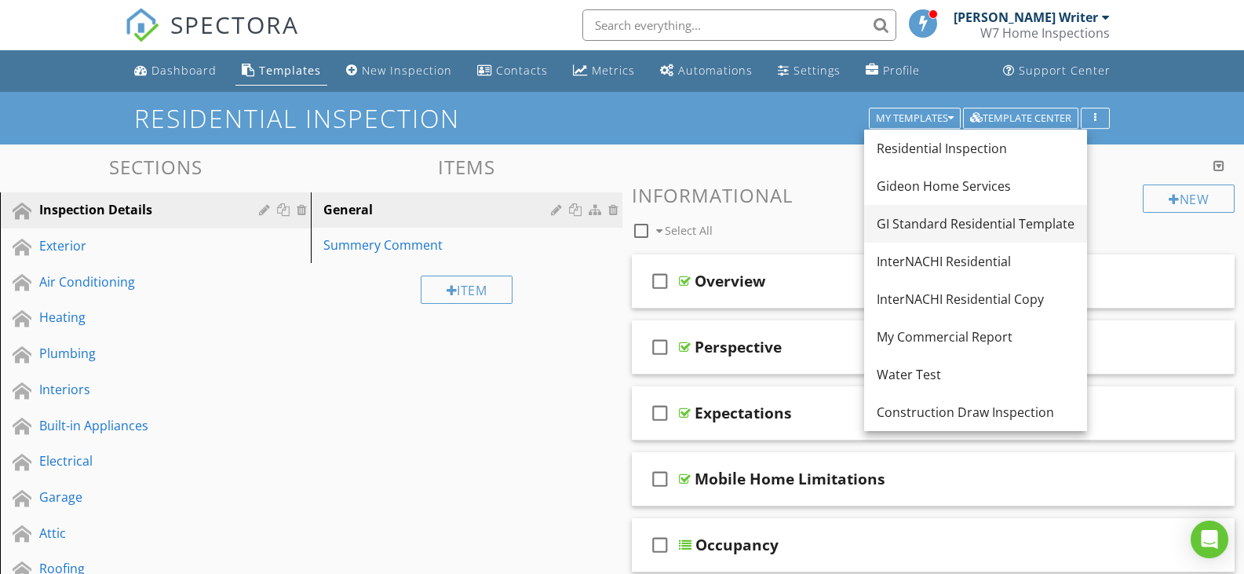
click at [946, 217] on div "GI Standard Residential Template" at bounding box center [975, 223] width 198 height 19
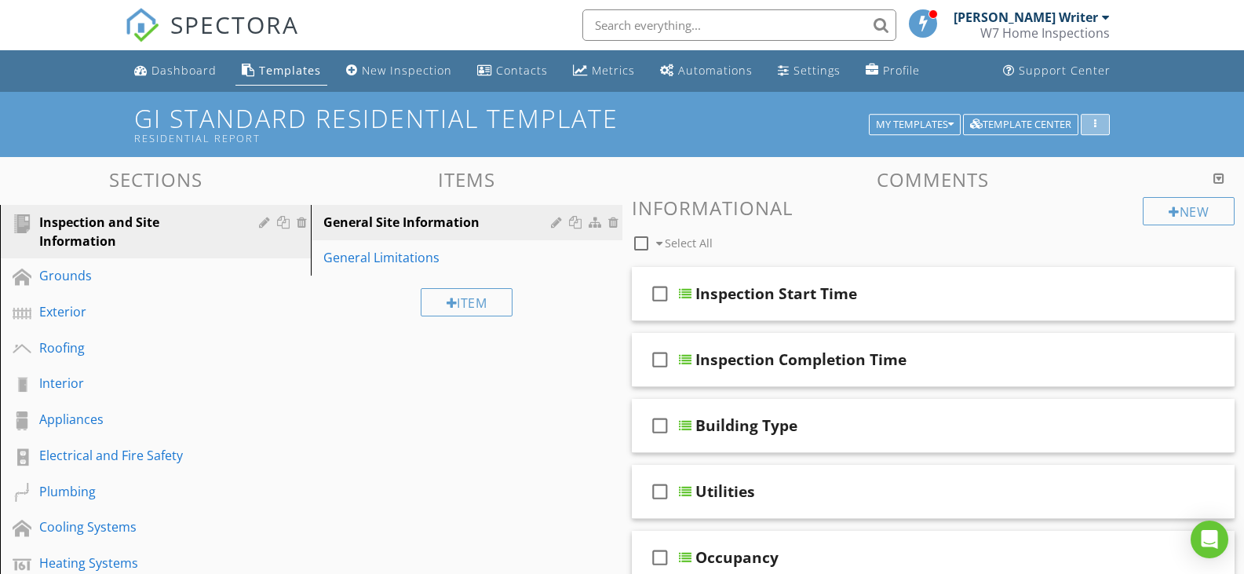
click at [1091, 125] on div "button" at bounding box center [1094, 124] width 15 height 11
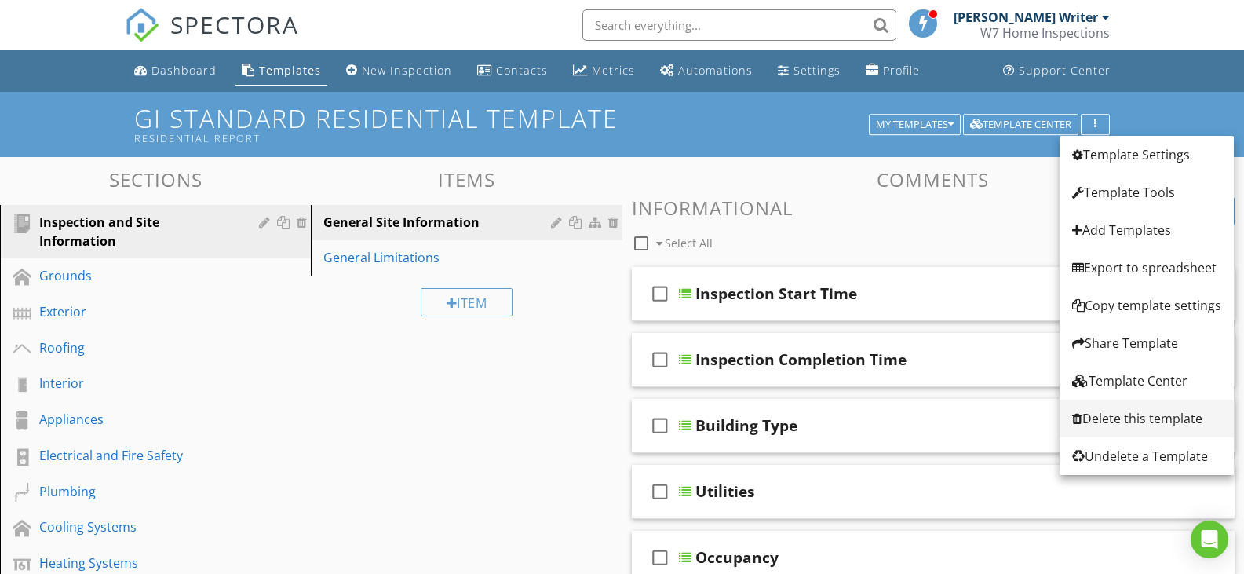
click at [1107, 410] on div "Delete this template" at bounding box center [1146, 418] width 149 height 19
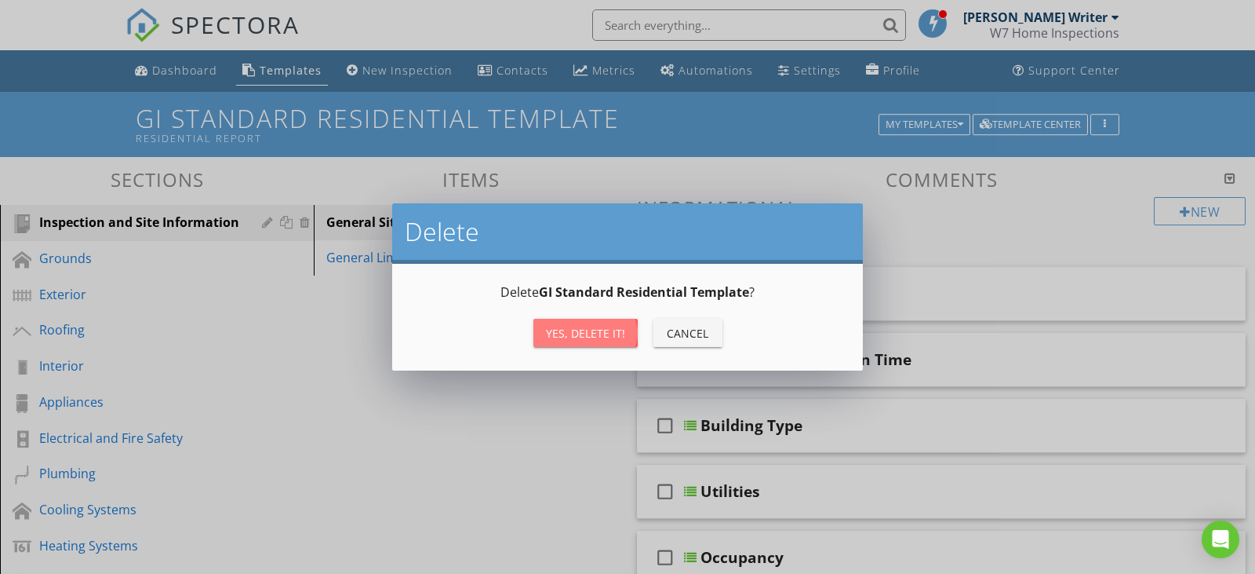
click at [558, 333] on div "Yes, Delete it!" at bounding box center [585, 333] width 79 height 16
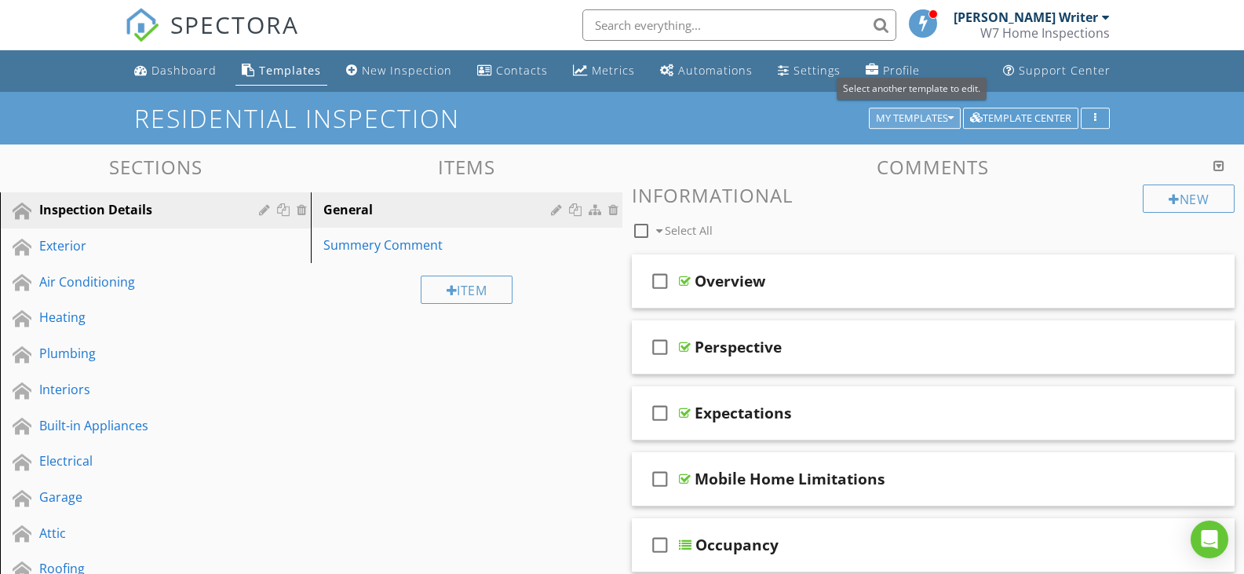
click at [948, 116] on icon "button" at bounding box center [950, 118] width 5 height 11
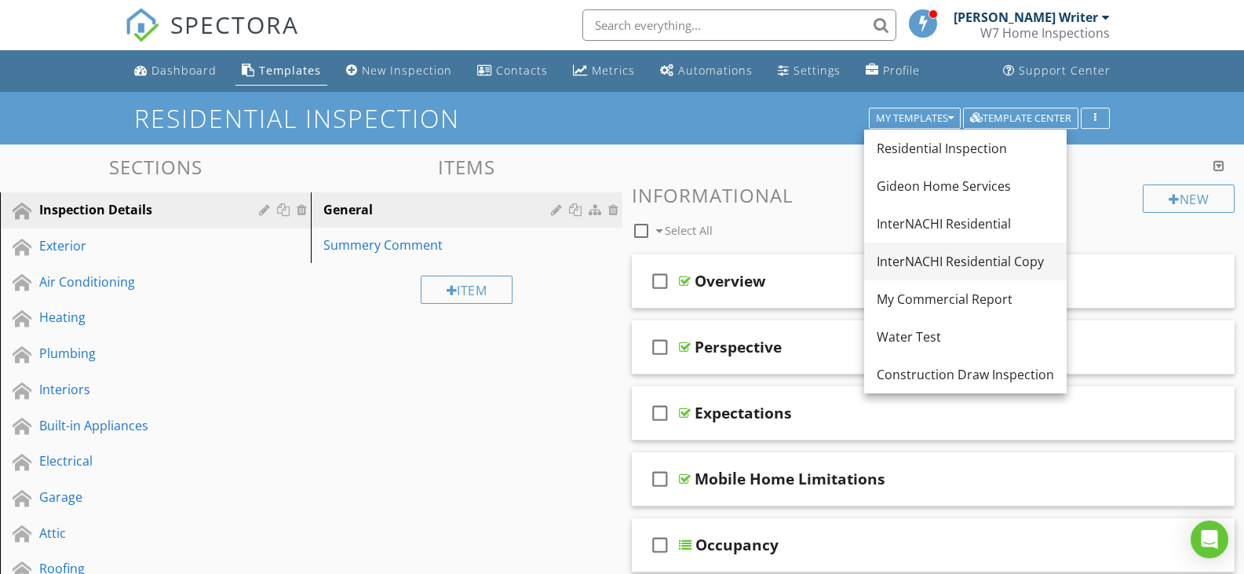
click at [949, 253] on div "InterNACHI Residential Copy" at bounding box center [964, 261] width 177 height 19
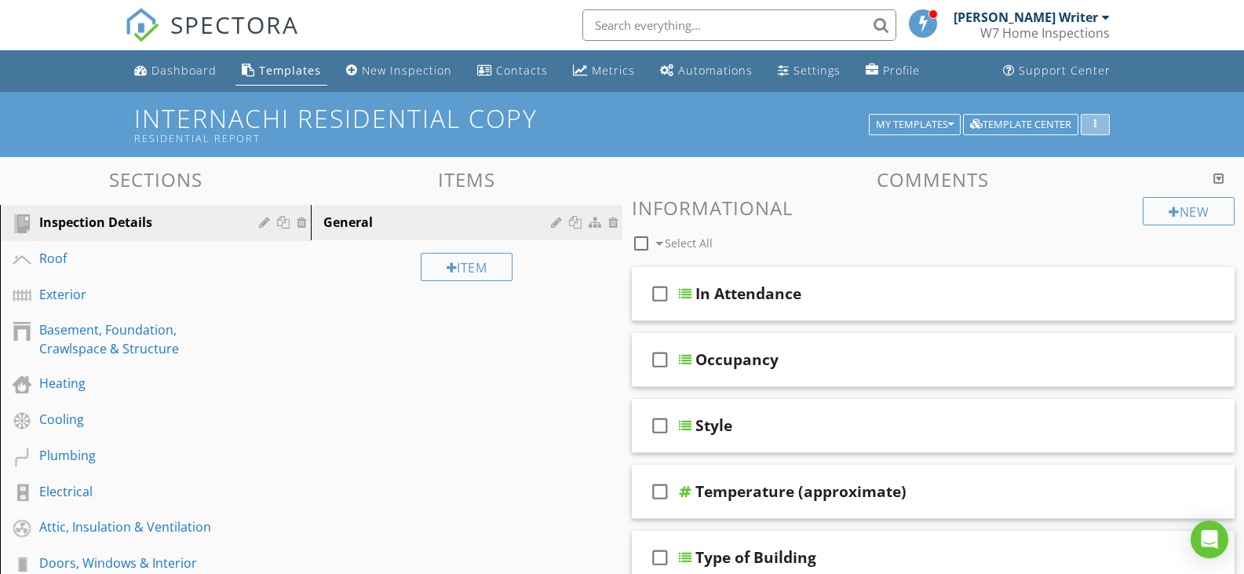
click at [1100, 122] on div "button" at bounding box center [1094, 124] width 15 height 11
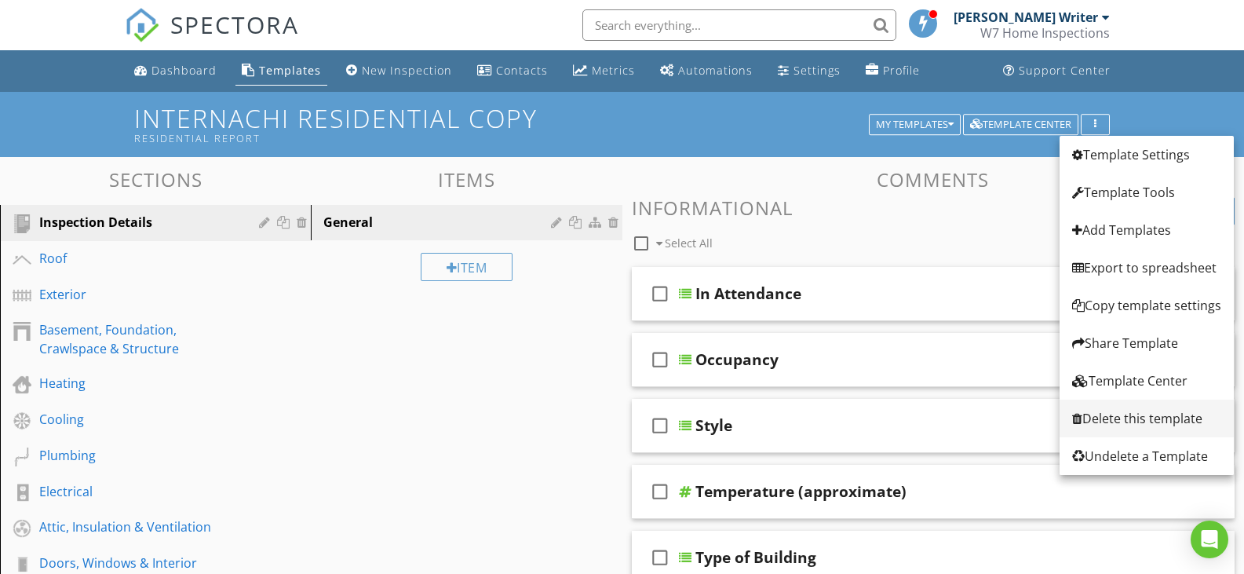
click at [1137, 414] on div "Delete this template" at bounding box center [1146, 418] width 149 height 19
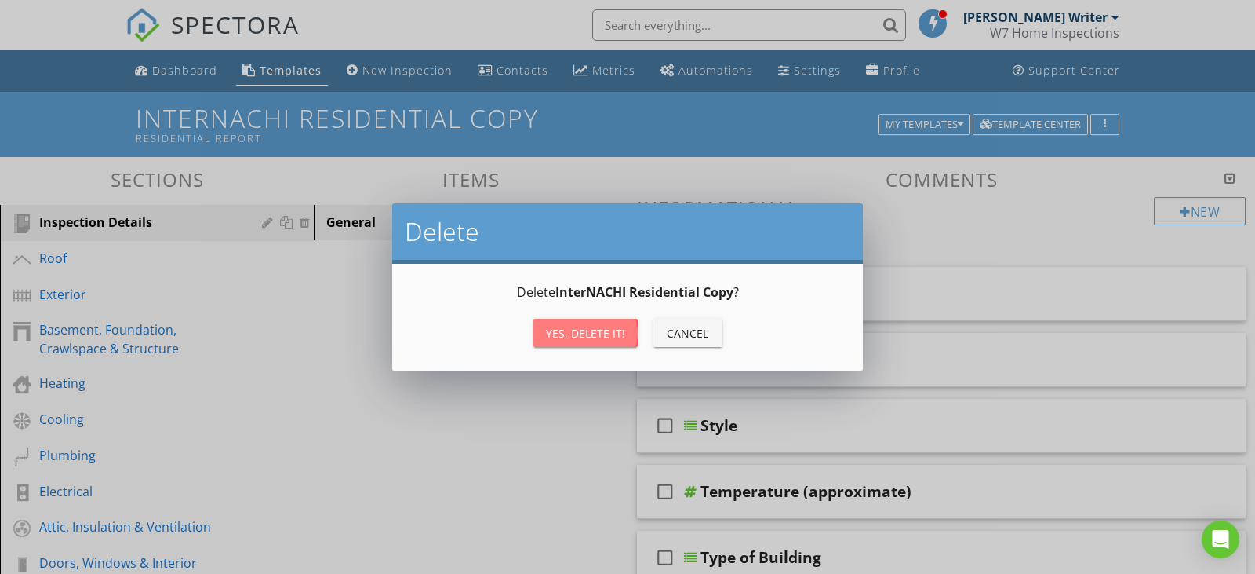
click at [562, 325] on div "Yes, Delete it!" at bounding box center [585, 333] width 79 height 16
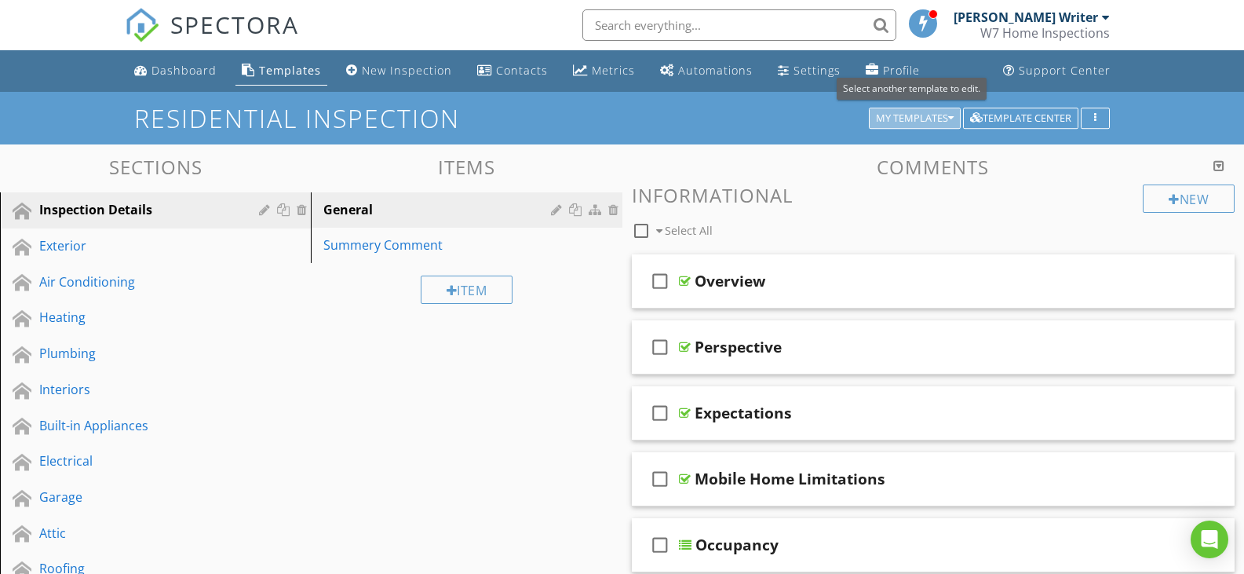
click at [939, 113] on div "My Templates" at bounding box center [915, 118] width 78 height 11
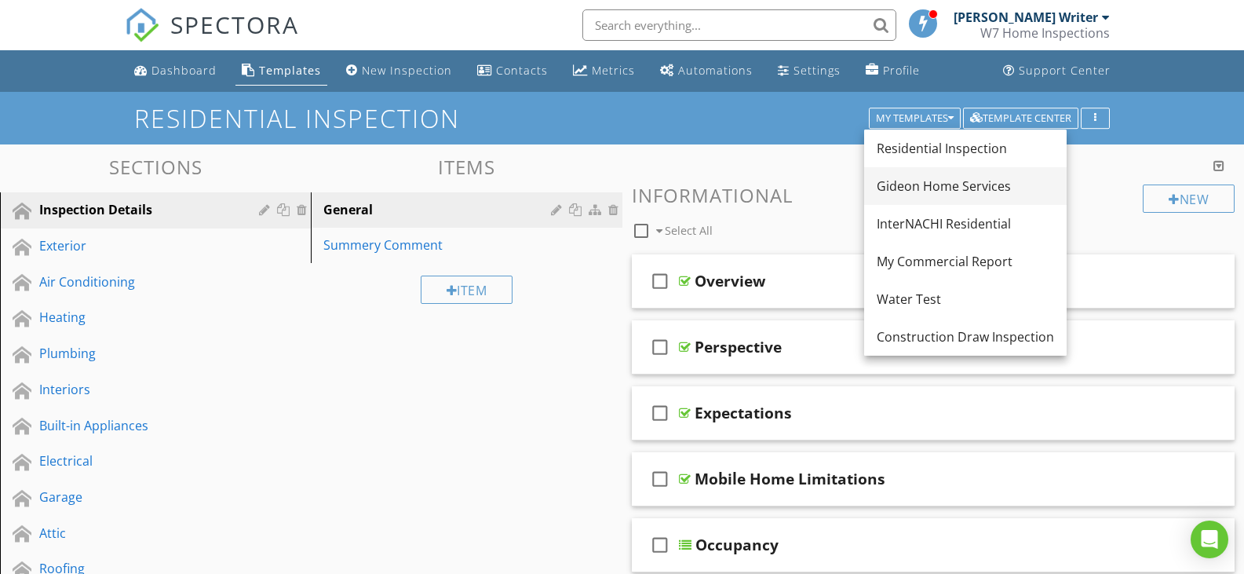
click at [945, 183] on div "Gideon Home Services" at bounding box center [964, 186] width 177 height 19
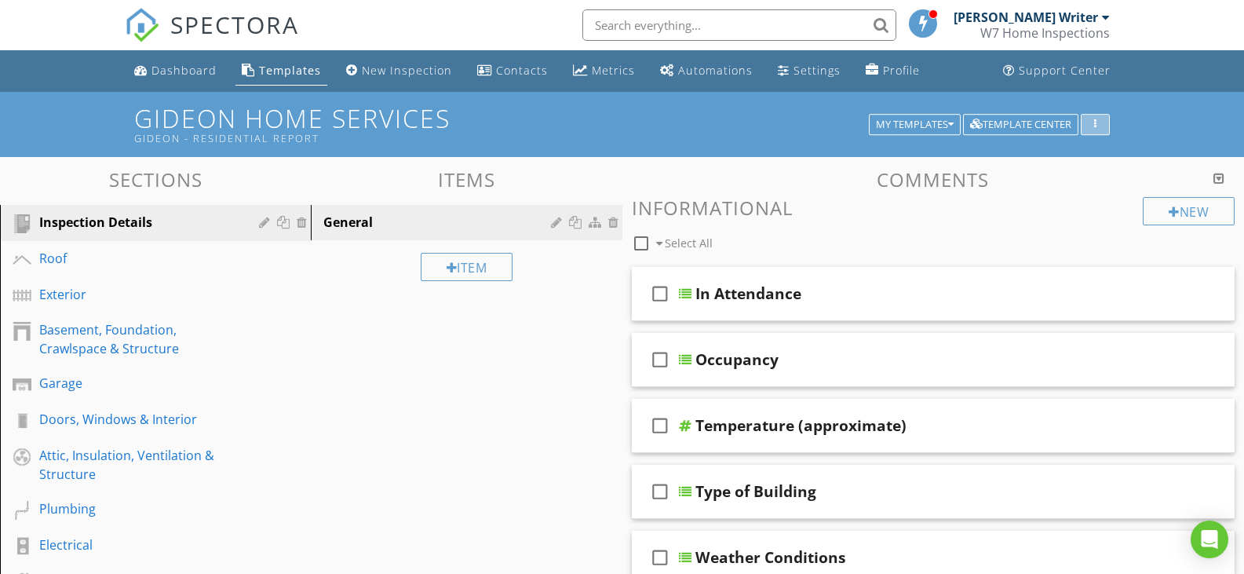
click at [1098, 114] on button "button" at bounding box center [1094, 125] width 29 height 22
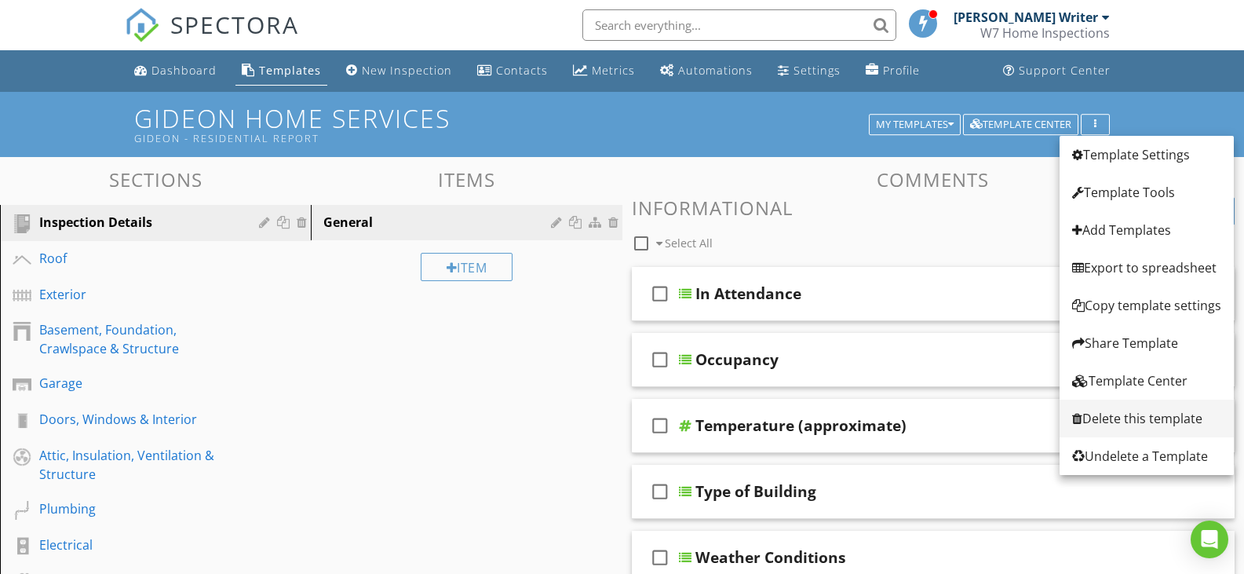
click at [1157, 418] on div "Delete this template" at bounding box center [1146, 418] width 149 height 19
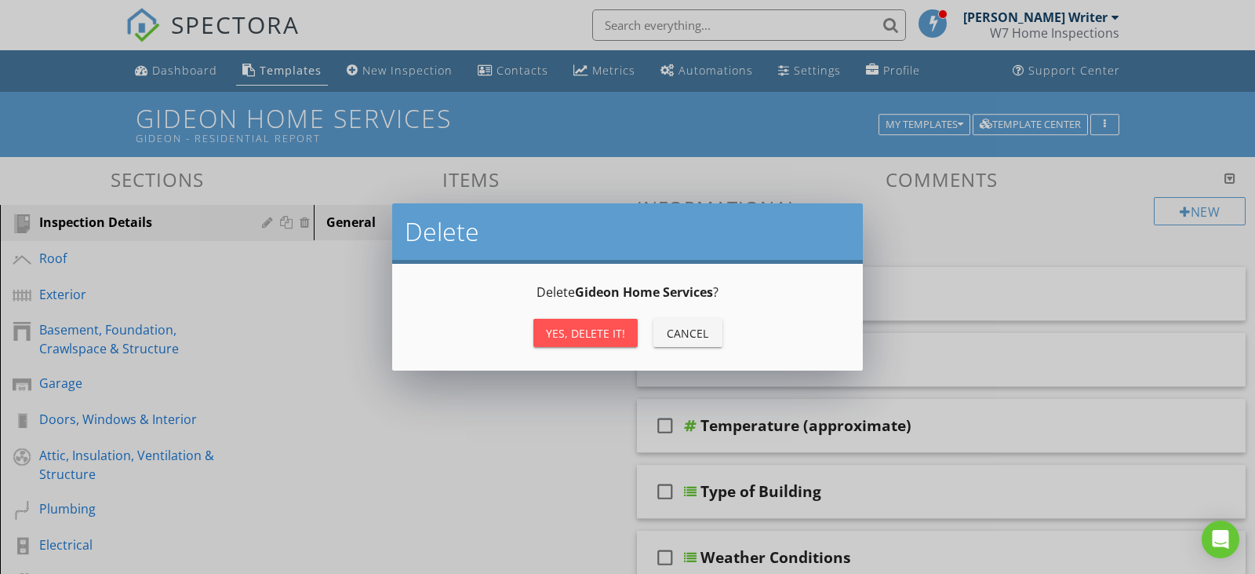
click at [584, 325] on div "Yes, Delete it!" at bounding box center [585, 333] width 79 height 16
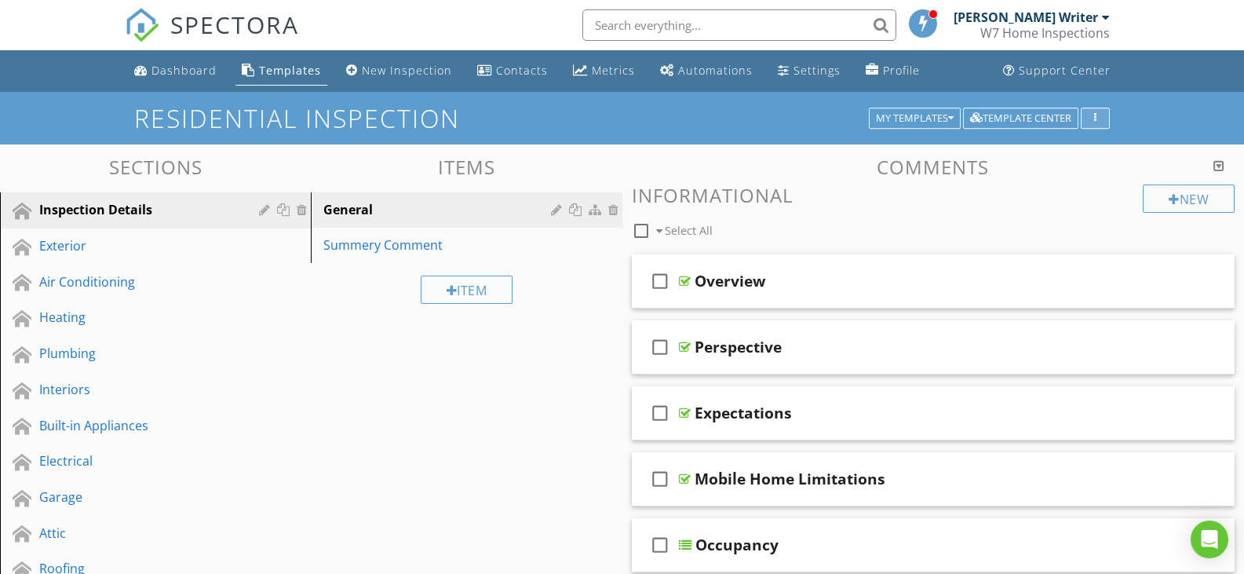
click at [1087, 115] on button "button" at bounding box center [1094, 118] width 29 height 22
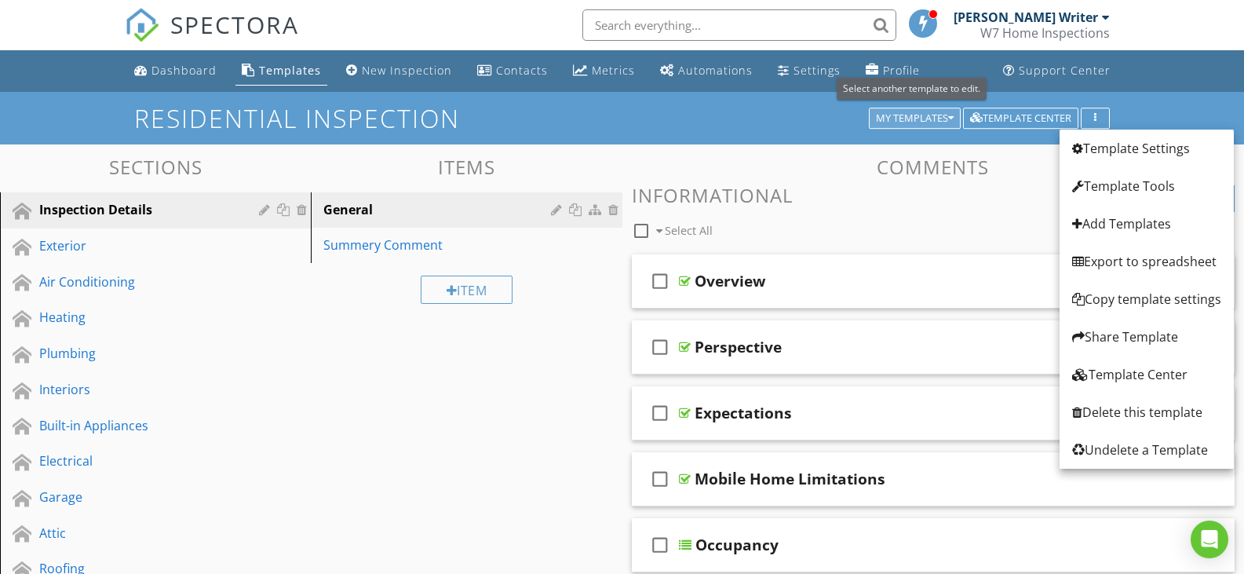
click at [943, 118] on div "My Templates" at bounding box center [915, 118] width 78 height 11
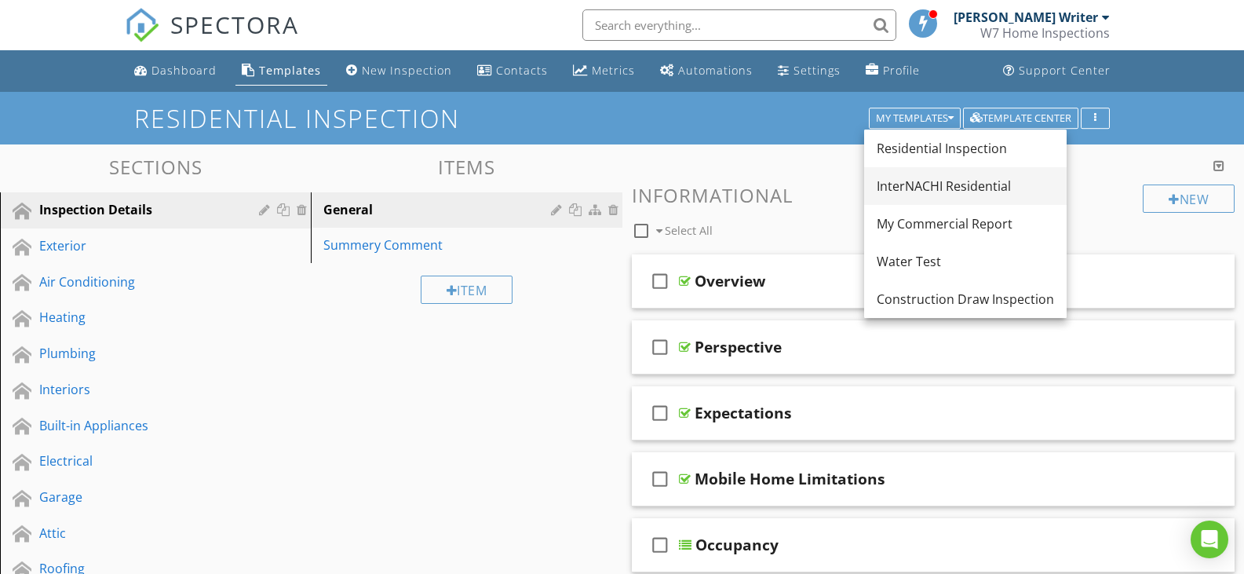
click at [939, 191] on div "InterNACHI Residential" at bounding box center [964, 186] width 177 height 19
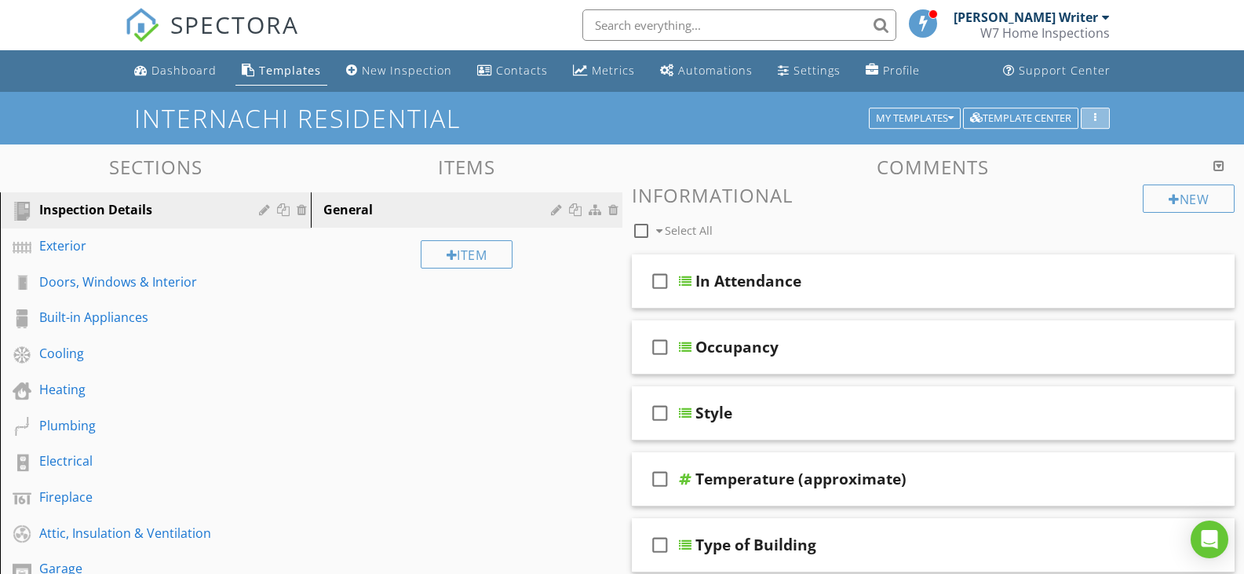
click at [1095, 123] on icon "button" at bounding box center [1095, 118] width 2 height 11
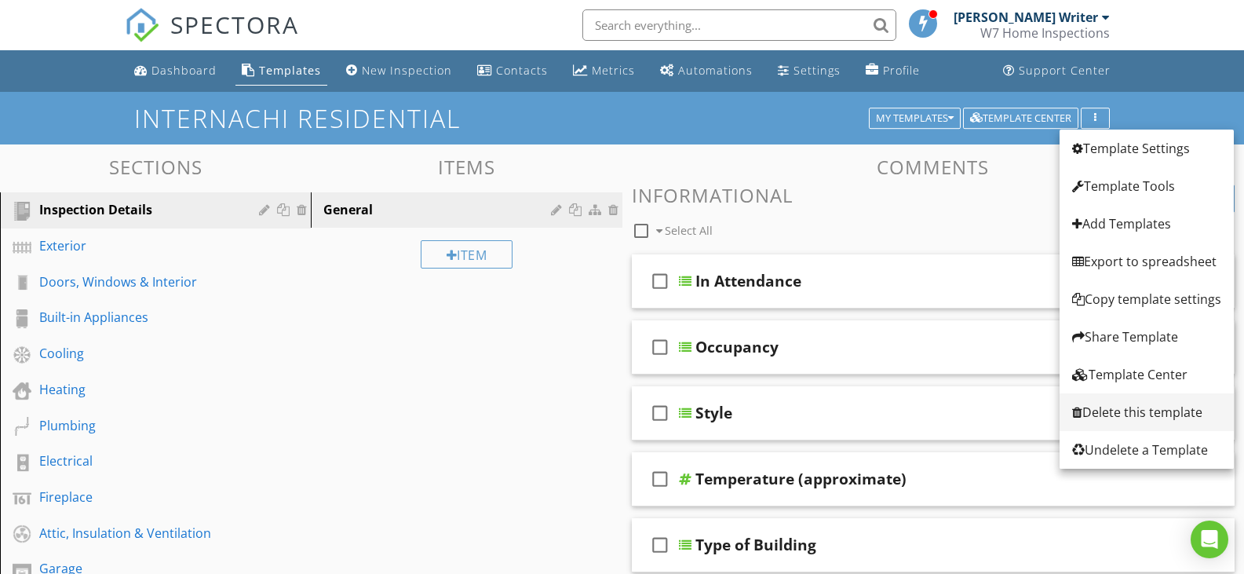
click at [1137, 406] on div "Delete this template" at bounding box center [1146, 412] width 149 height 19
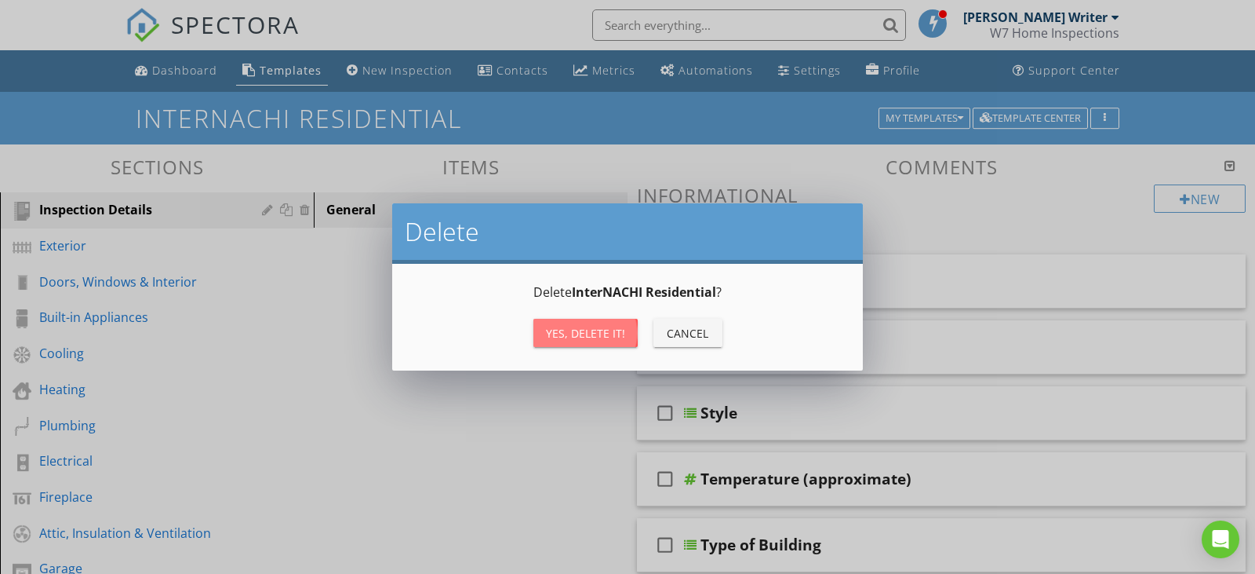
click at [594, 333] on div "Yes, Delete it!" at bounding box center [585, 333] width 79 height 16
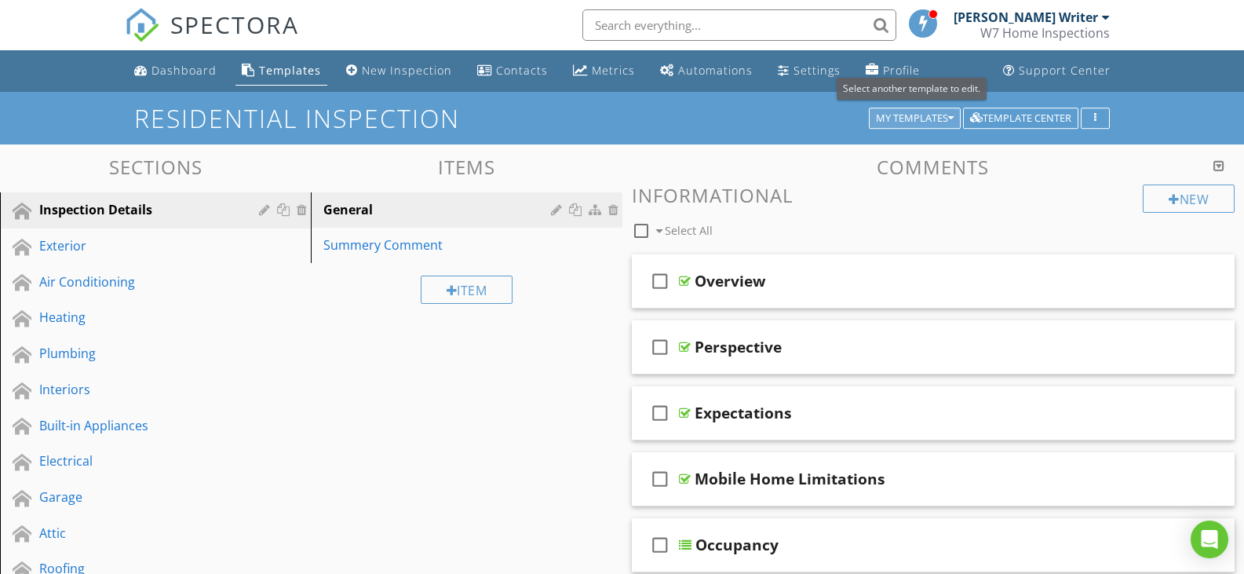
click at [948, 113] on icon "button" at bounding box center [950, 118] width 5 height 11
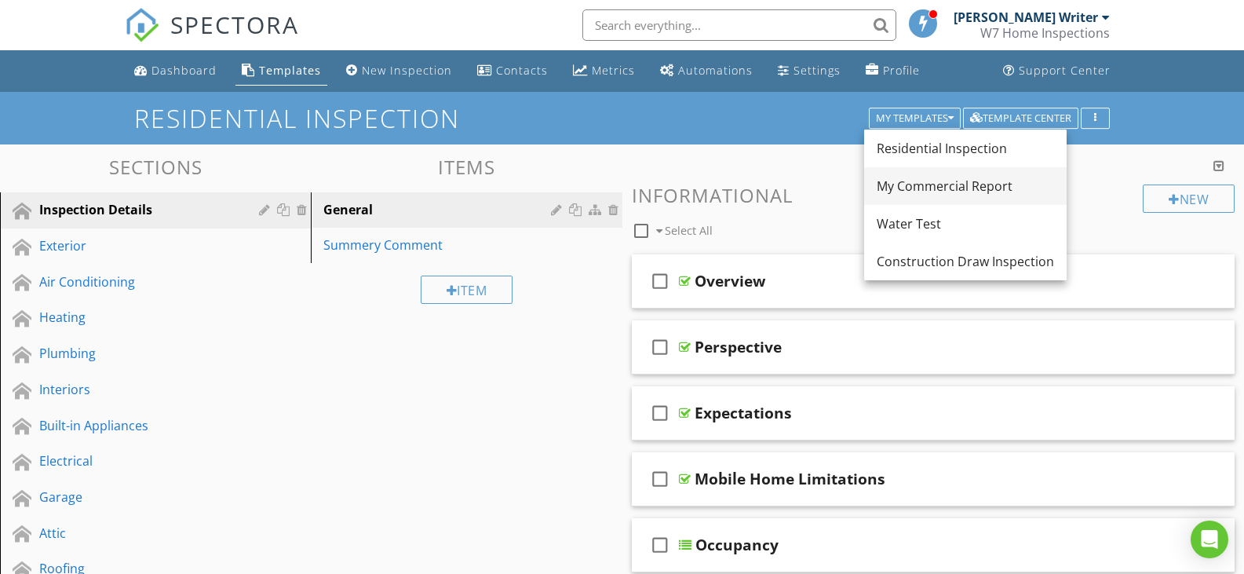
drag, startPoint x: 927, startPoint y: 217, endPoint x: 924, endPoint y: 173, distance: 44.1
click at [924, 173] on div "Residential Inspection My Commercial Report Water Test Construction Draw Inspec…" at bounding box center [965, 204] width 202 height 151
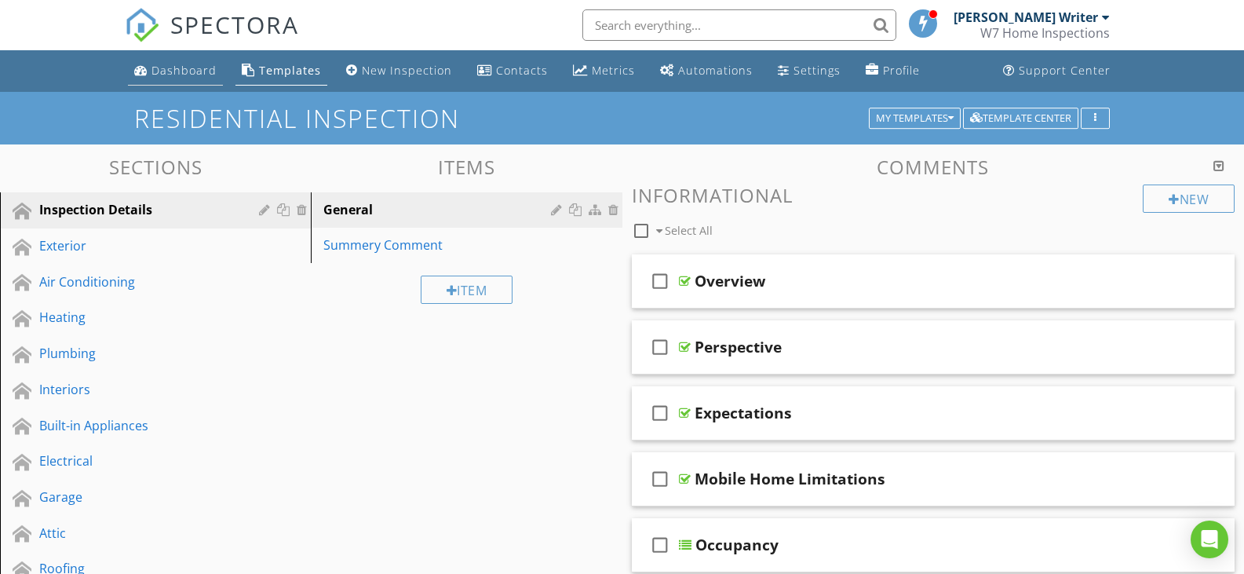
click at [183, 63] on div "Dashboard" at bounding box center [183, 70] width 65 height 15
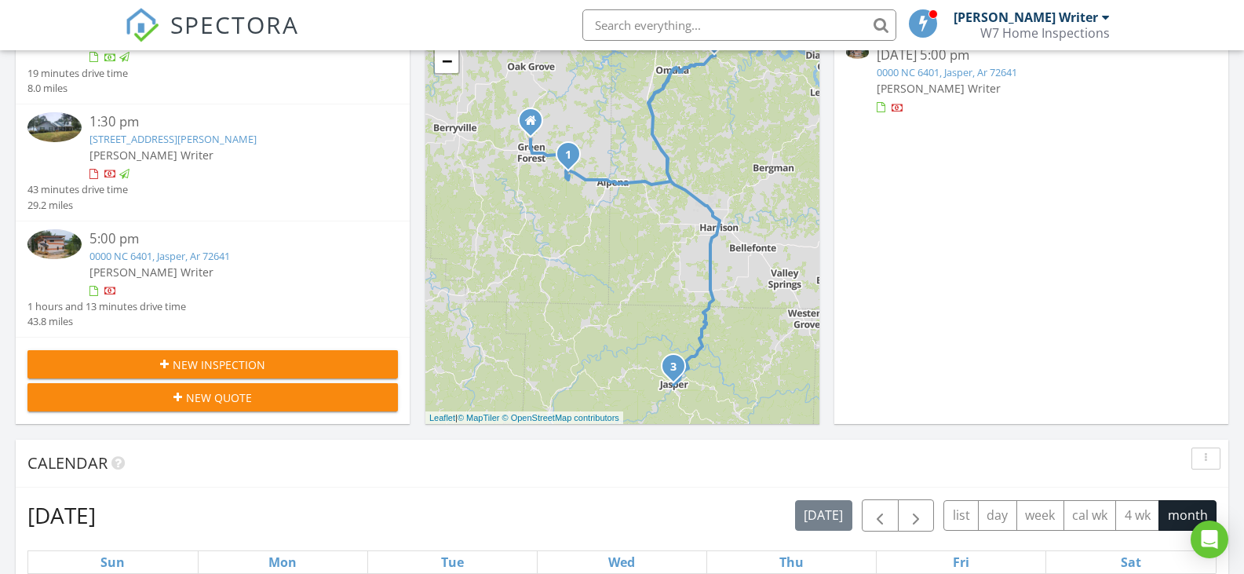
scroll to position [275, 0]
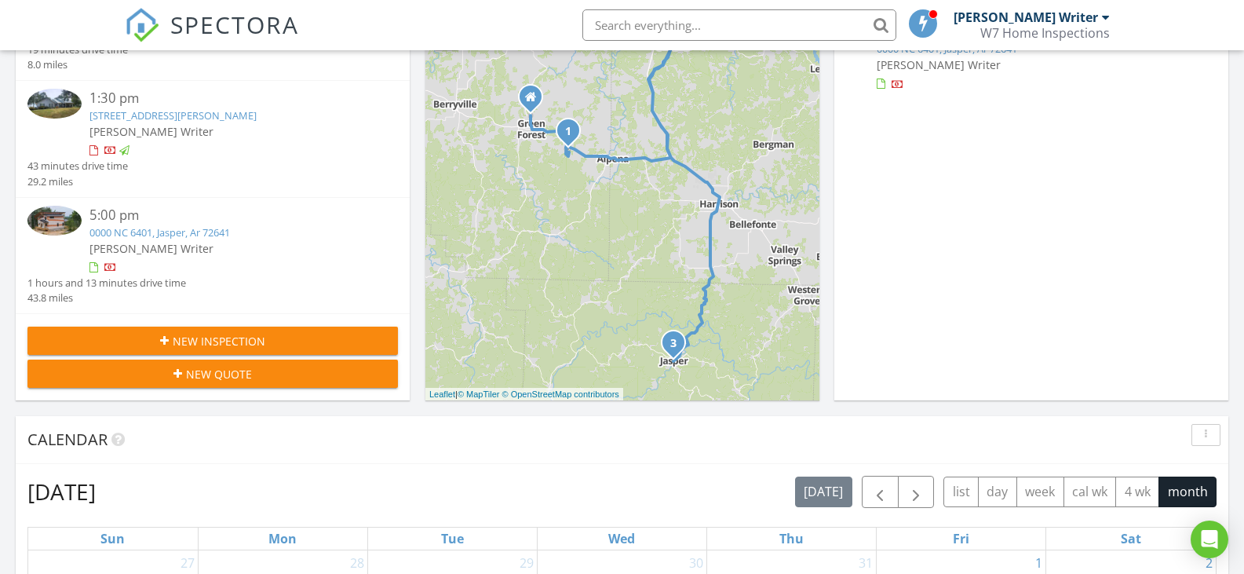
click at [199, 228] on link "0000 NC 6401, Jasper, Ar 72641" at bounding box center [159, 232] width 140 height 14
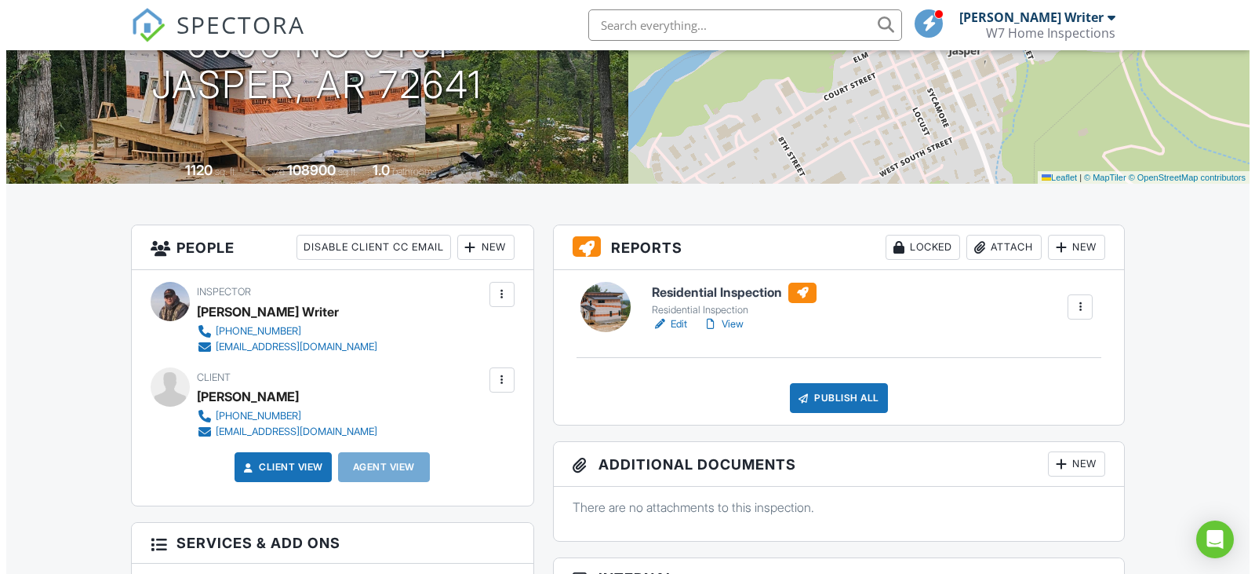
scroll to position [233, 0]
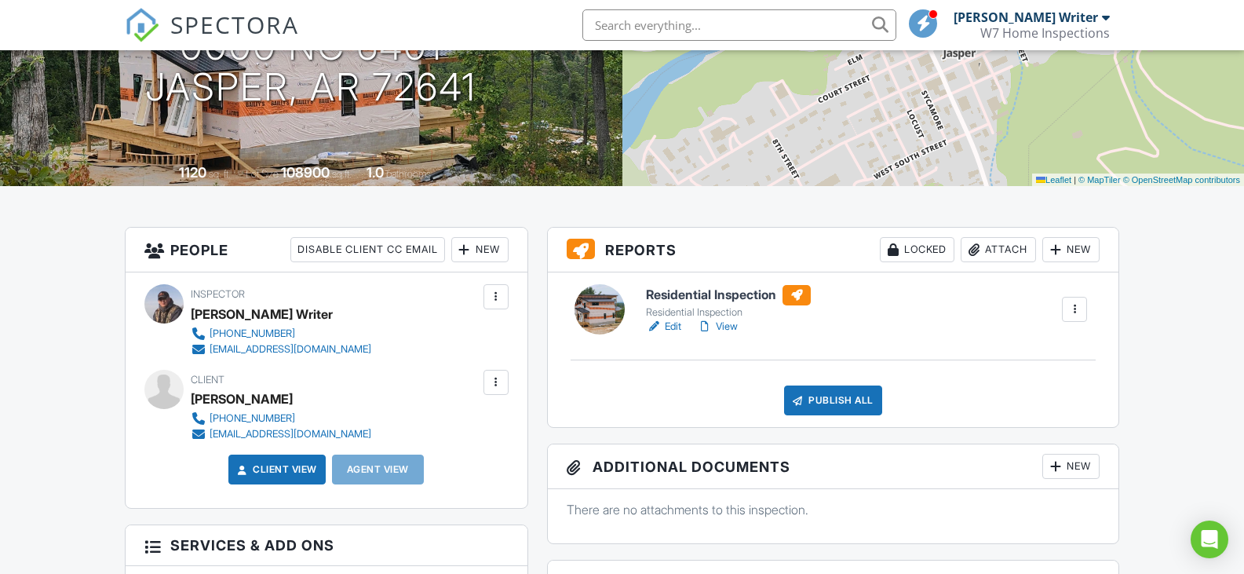
click at [1075, 247] on div "New" at bounding box center [1070, 249] width 57 height 25
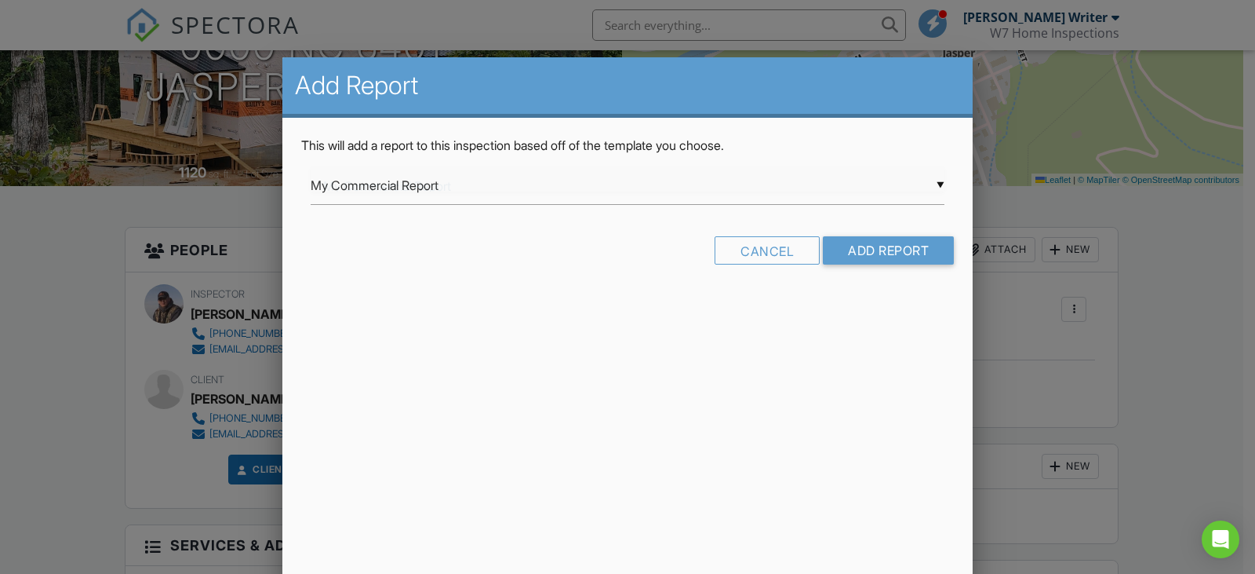
click at [935, 183] on div "▼ My Commercial Report My Commercial Report Water Test Construction Draw Inspec…" at bounding box center [628, 185] width 634 height 38
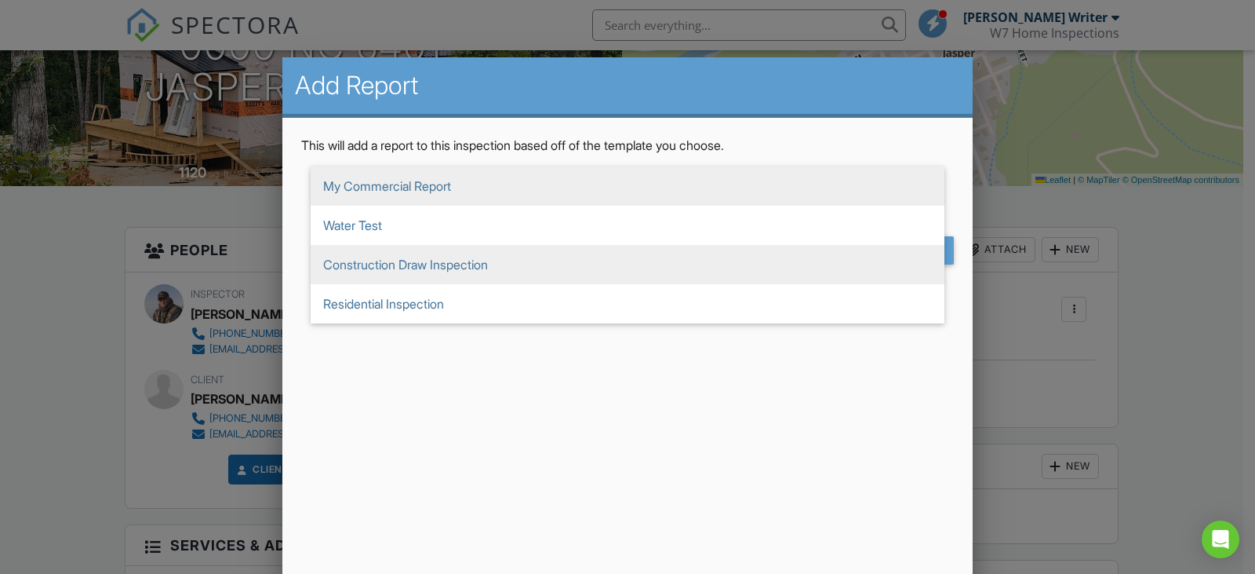
click at [397, 266] on span "Construction Draw Inspection" at bounding box center [628, 264] width 634 height 39
type input "Construction Draw Inspection"
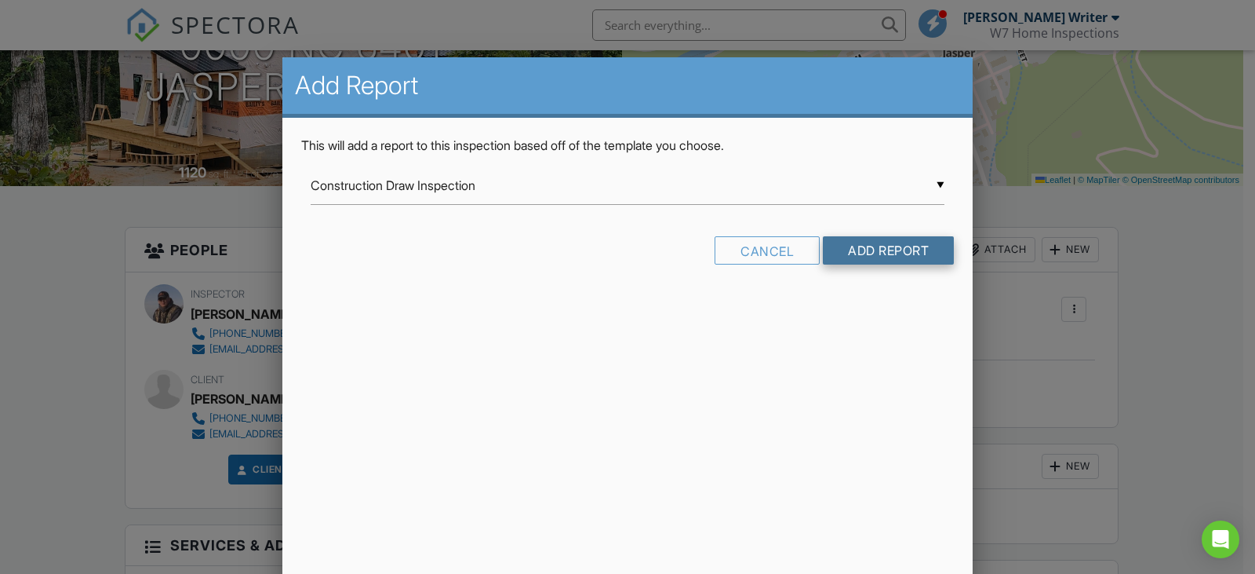
click at [877, 248] on input "Add Report" at bounding box center [888, 250] width 131 height 28
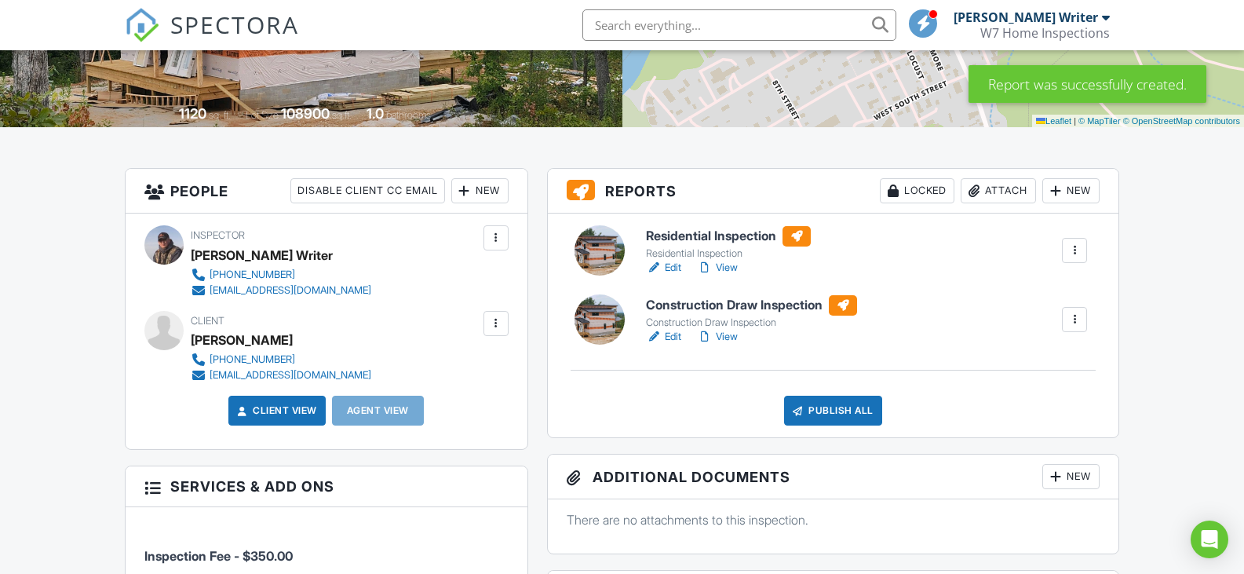
click at [1070, 247] on div at bounding box center [1074, 250] width 16 height 16
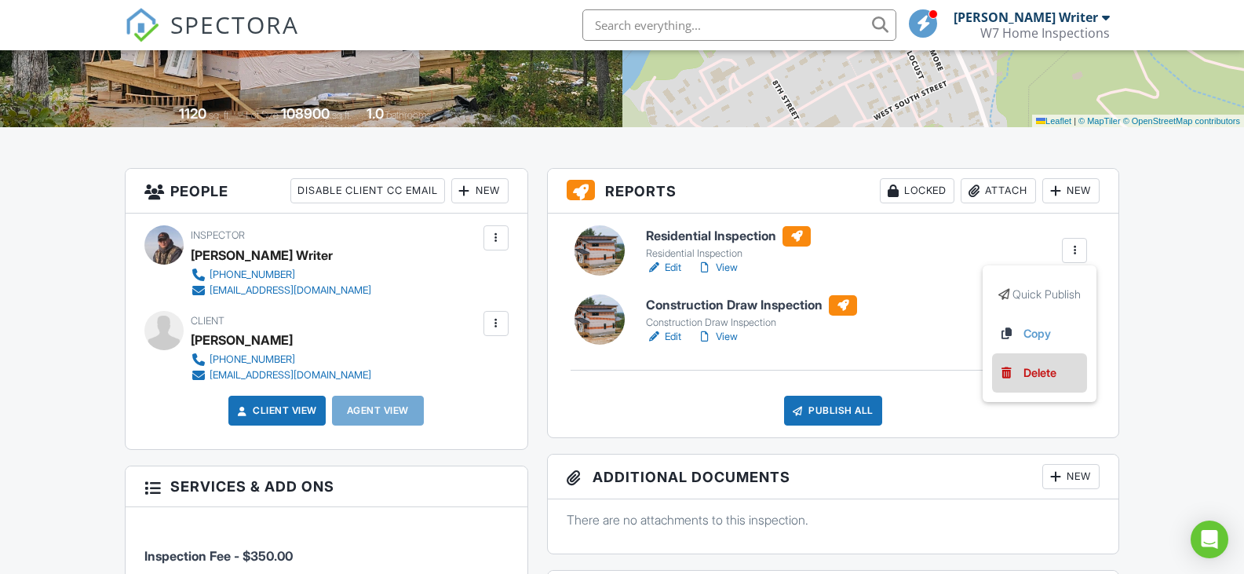
click at [1034, 374] on div "Delete" at bounding box center [1039, 372] width 33 height 17
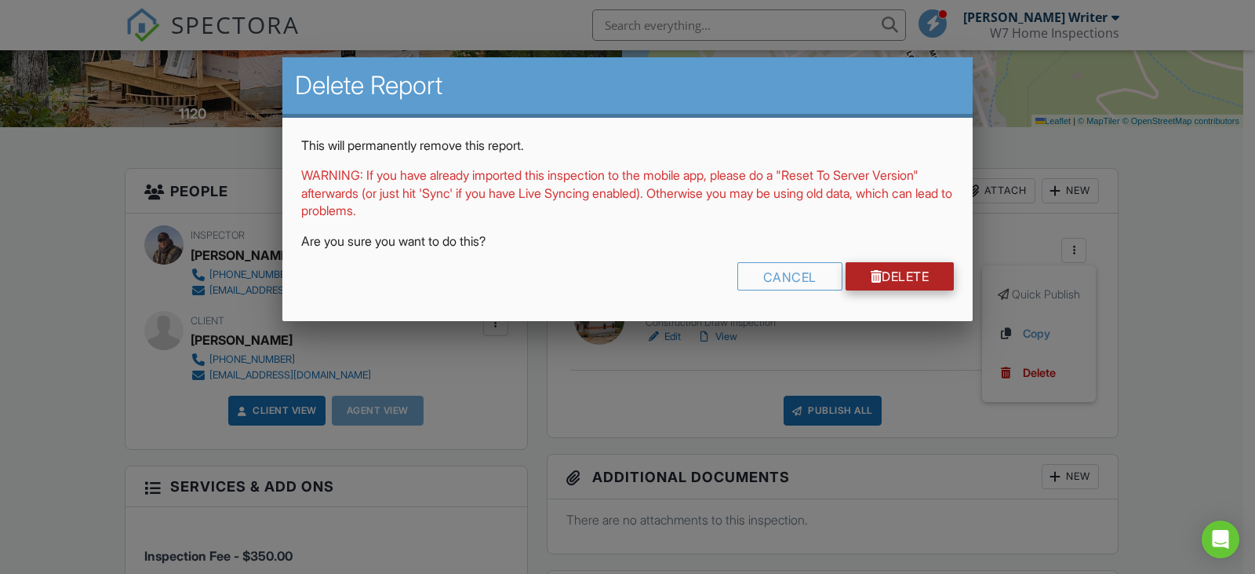
click at [898, 273] on link "Delete" at bounding box center [900, 276] width 109 height 28
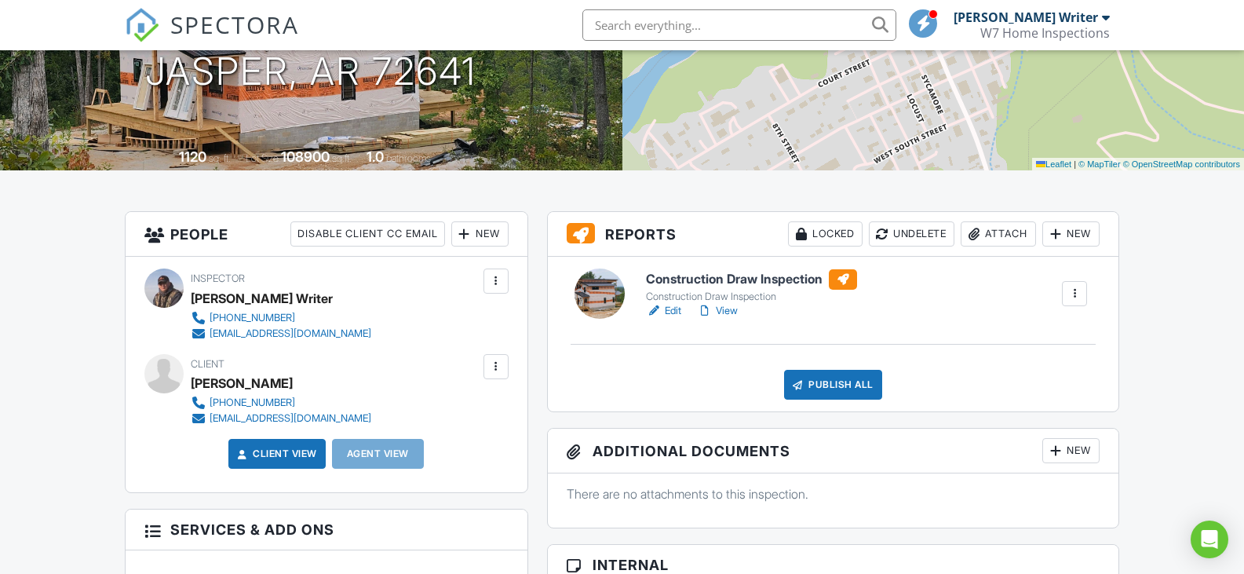
click at [668, 311] on link "Edit" at bounding box center [663, 311] width 35 height 16
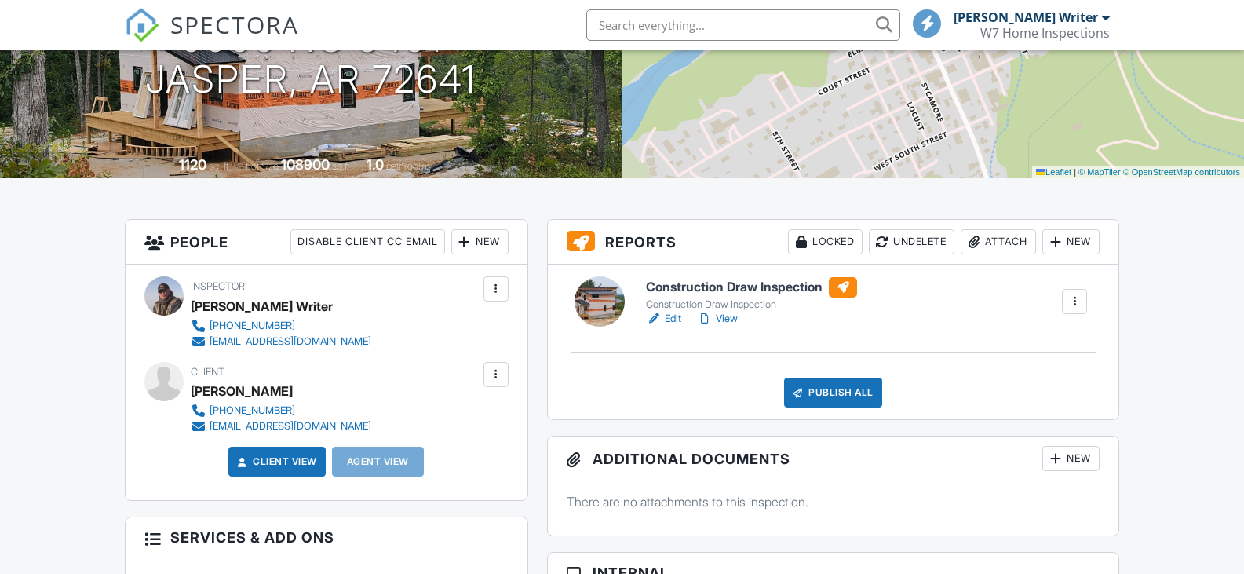
click at [727, 317] on link "View" at bounding box center [717, 319] width 41 height 16
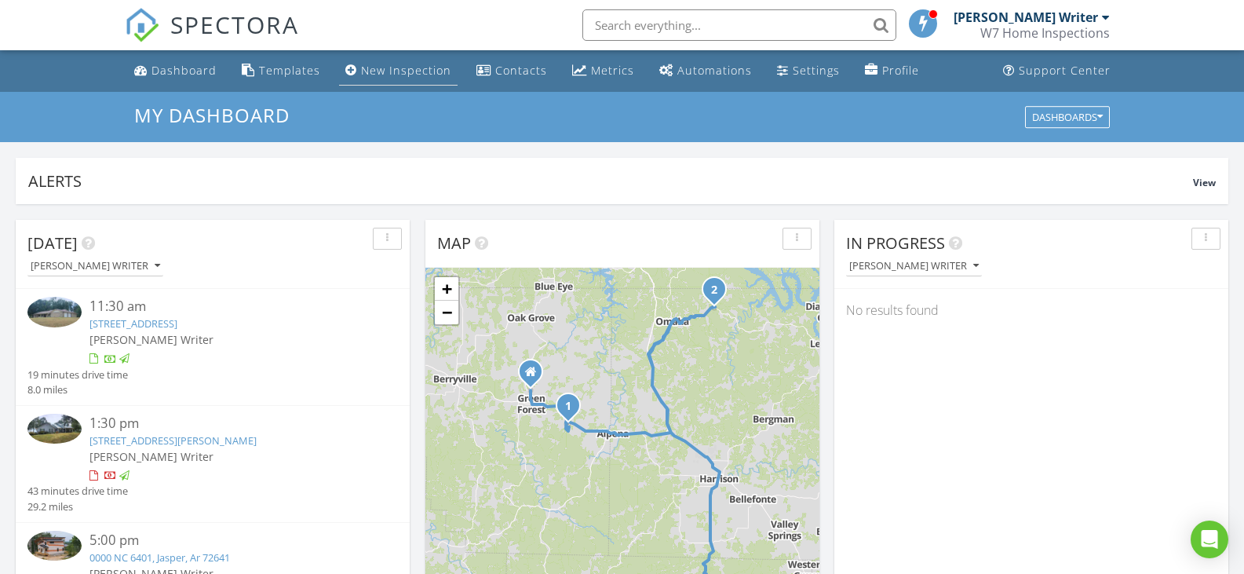
click at [401, 67] on div "New Inspection" at bounding box center [406, 70] width 90 height 15
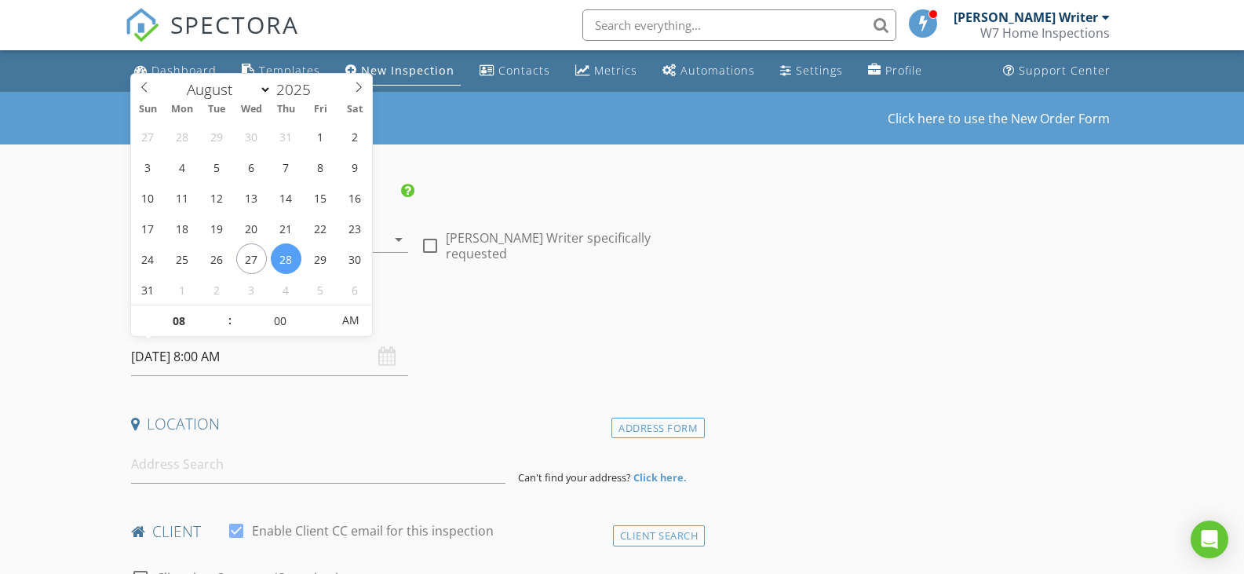
click at [254, 354] on input "08/28/2025 8:00 AM" at bounding box center [270, 356] width 278 height 38
type input "[DATE] 8:00 AM"
click at [250, 470] on input at bounding box center [318, 464] width 374 height 38
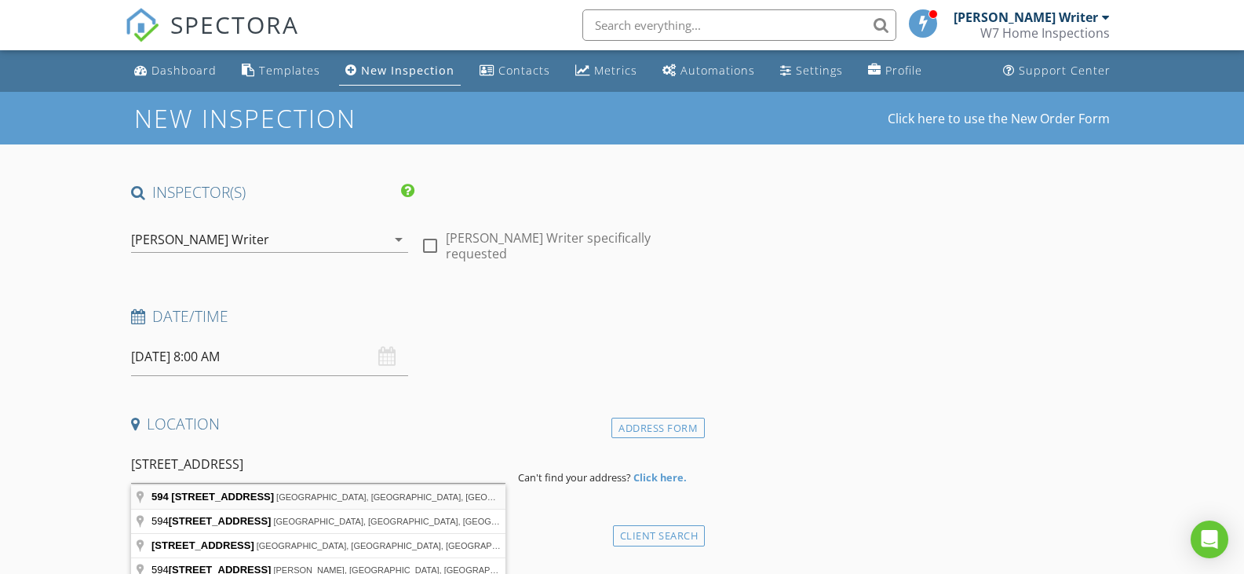
type input "594 County Road 2462, Berryville, AR, USA"
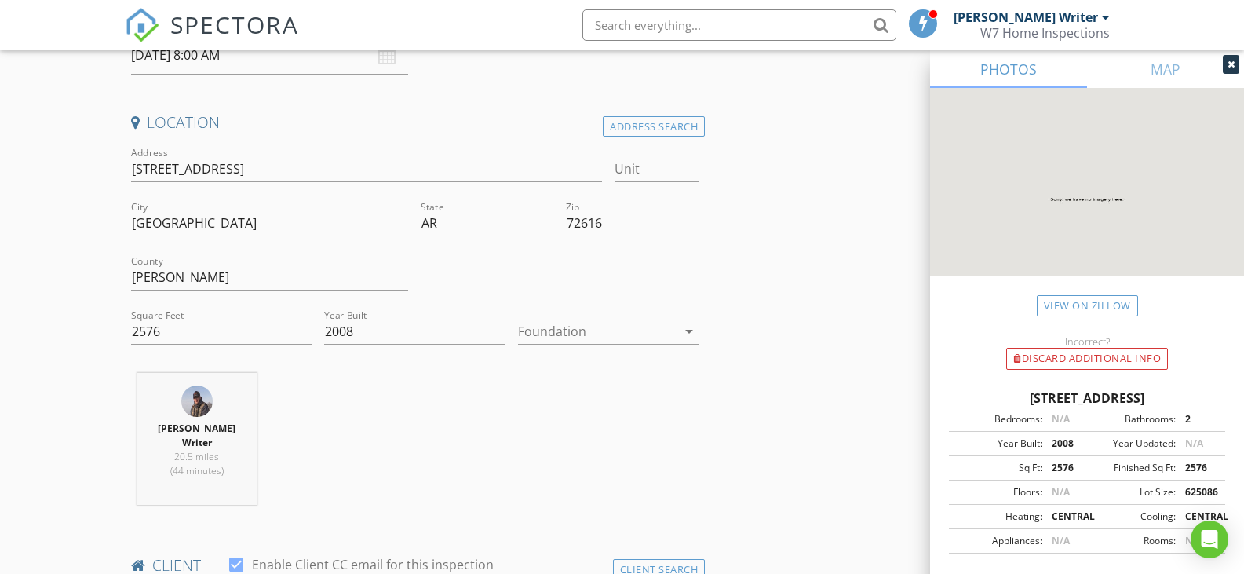
scroll to position [516, 0]
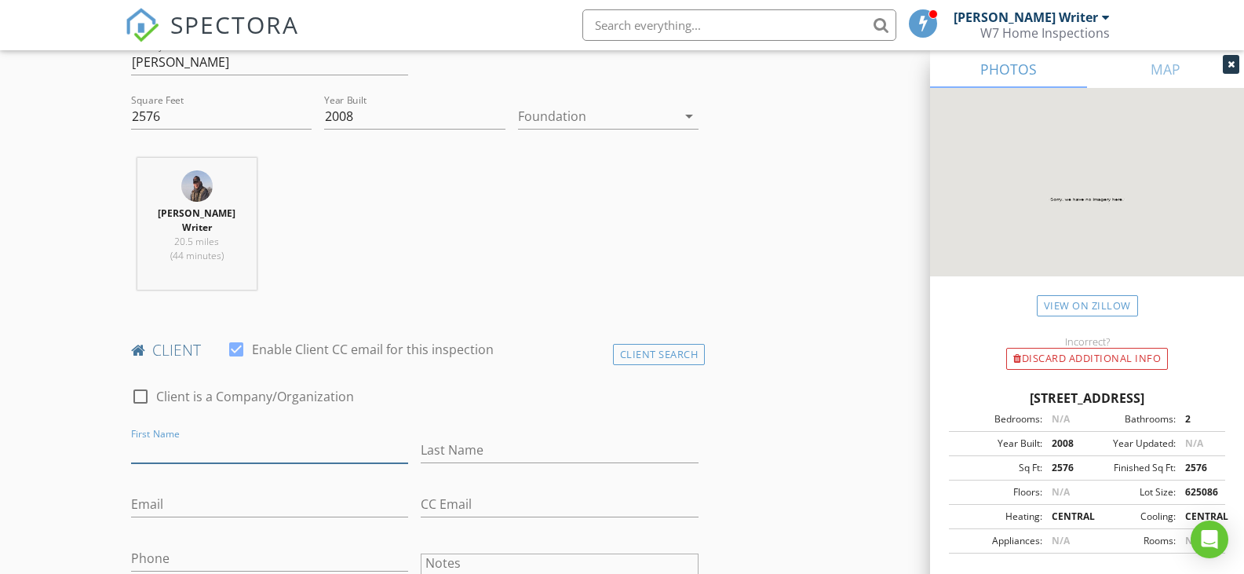
click at [220, 437] on input "First Name" at bounding box center [270, 450] width 278 height 26
type input "Laurie"
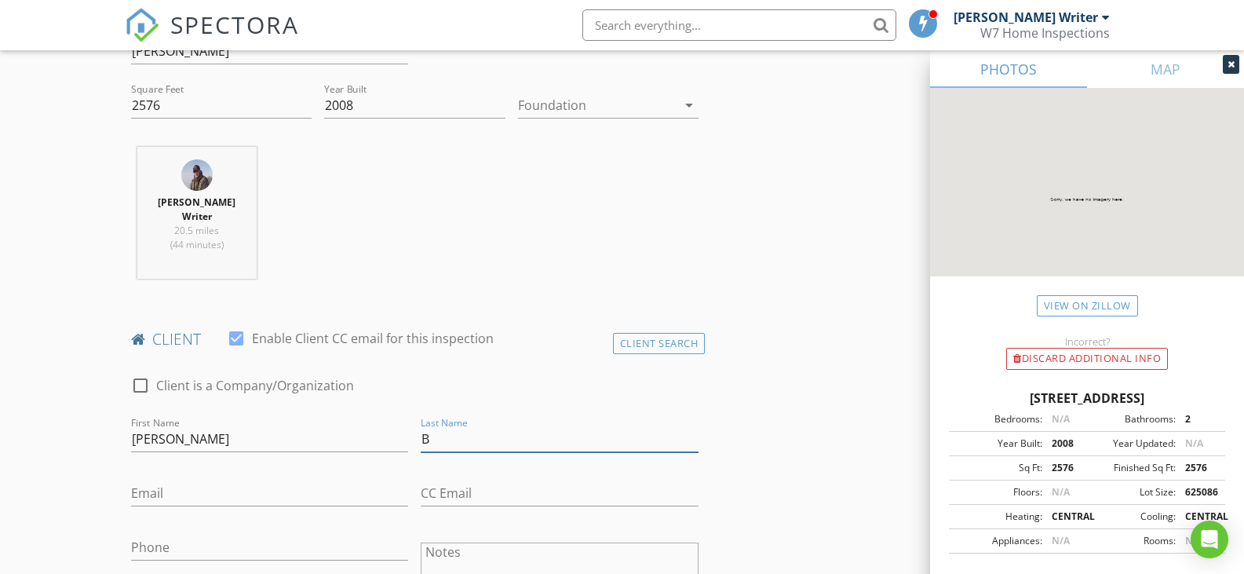
scroll to position [541, 0]
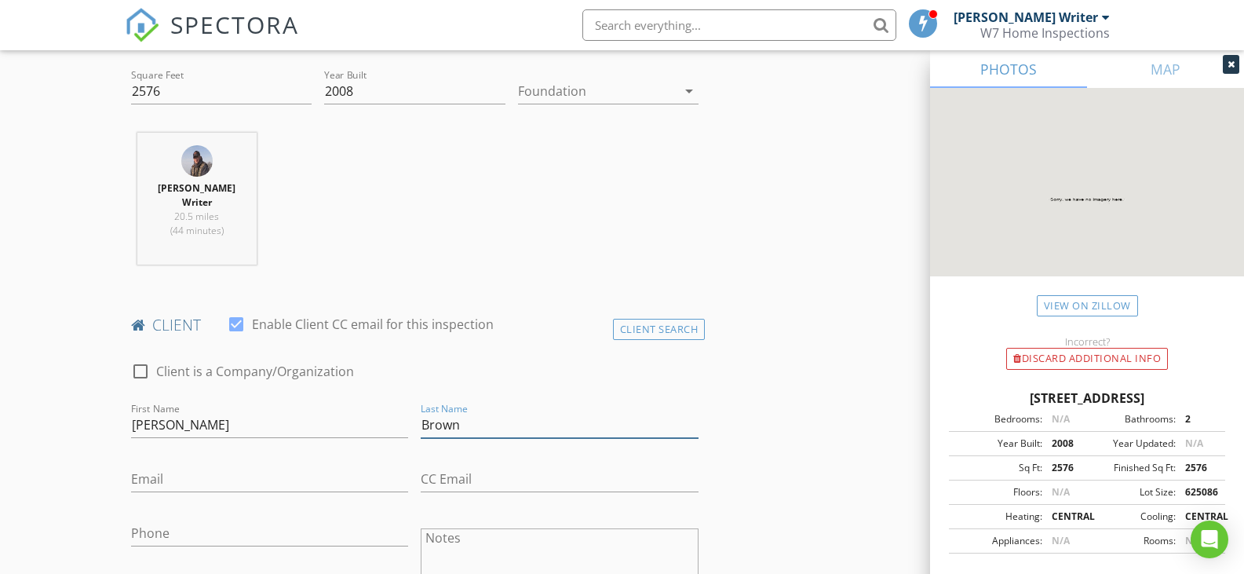
type input "Brown"
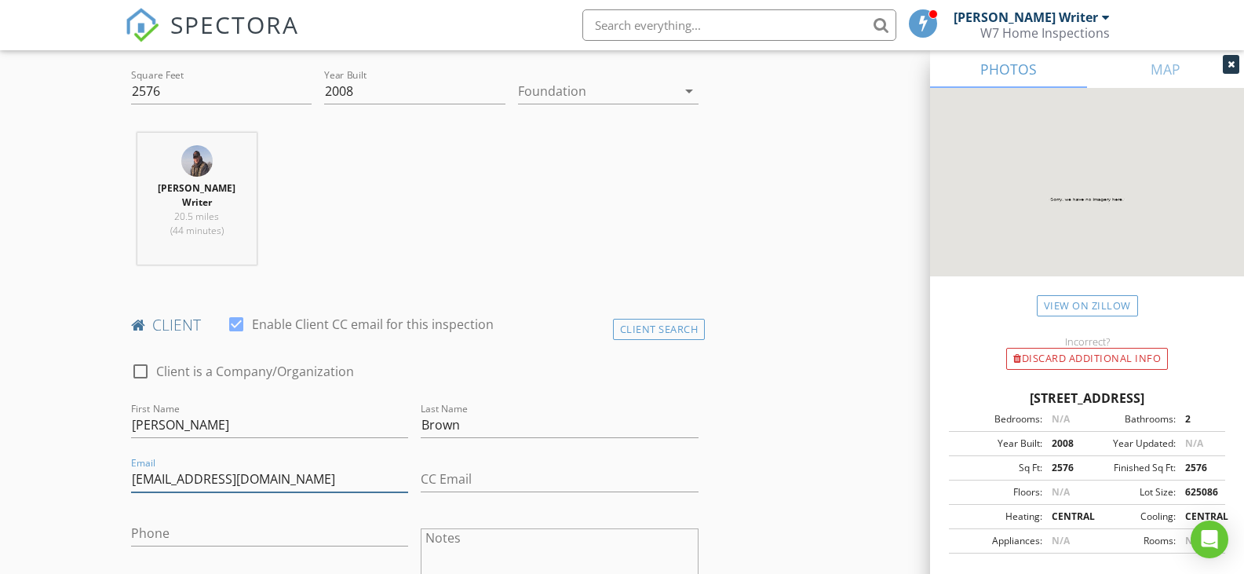
type input "rrljbrown@gmail.com"
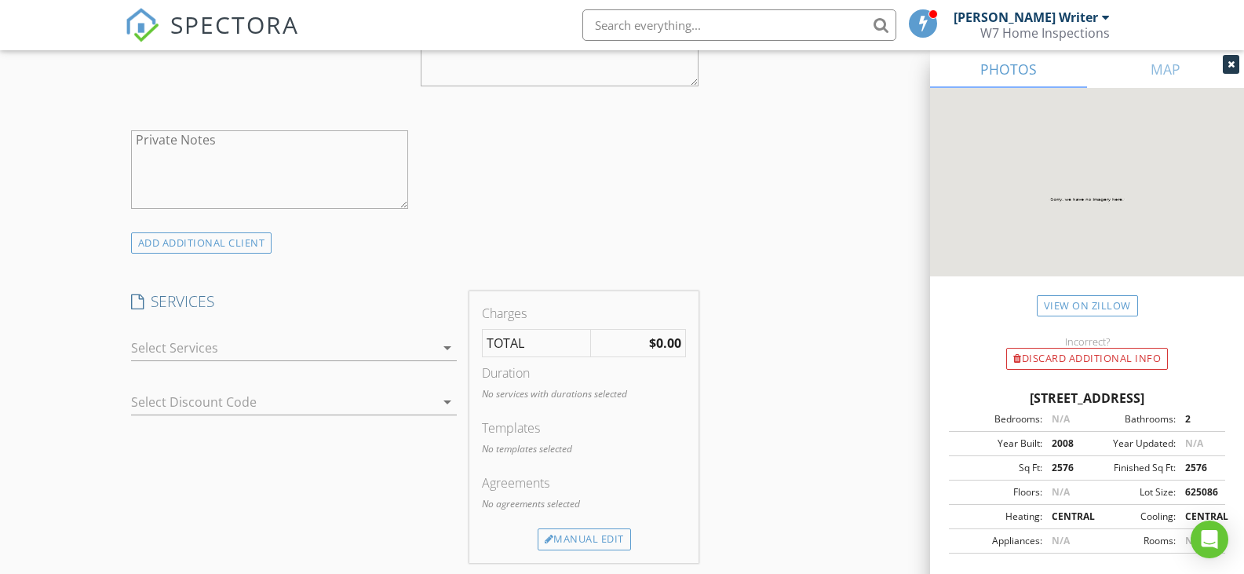
scroll to position [1069, 0]
type input "405-683-4120"
click at [443, 331] on icon "arrow_drop_down" at bounding box center [447, 340] width 19 height 19
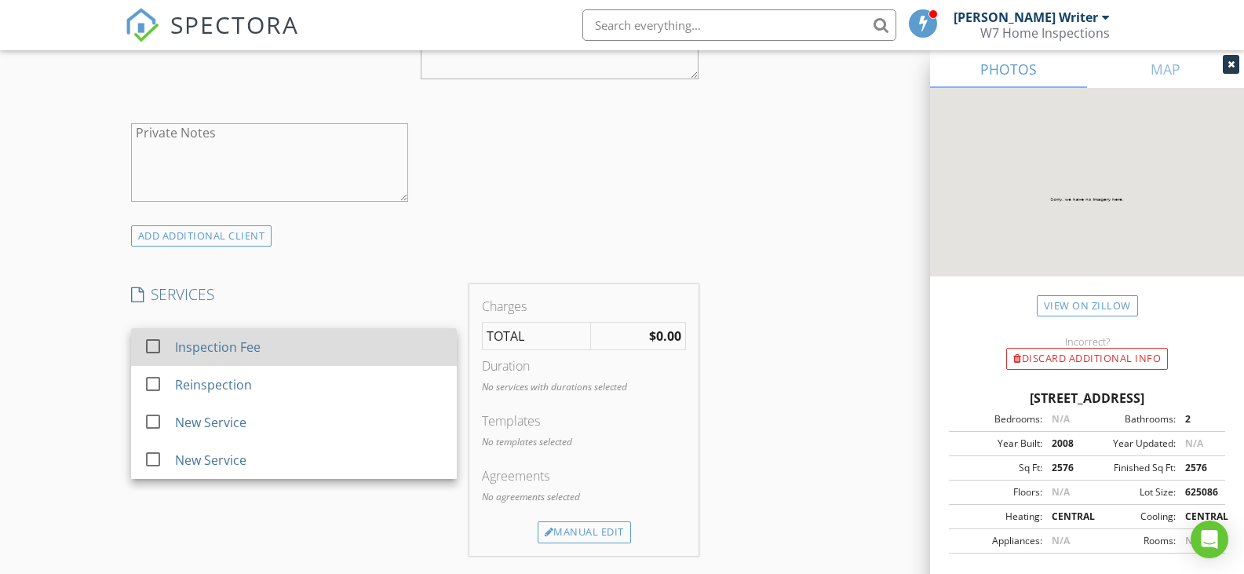
click at [321, 331] on div "Inspection Fee" at bounding box center [308, 346] width 269 height 31
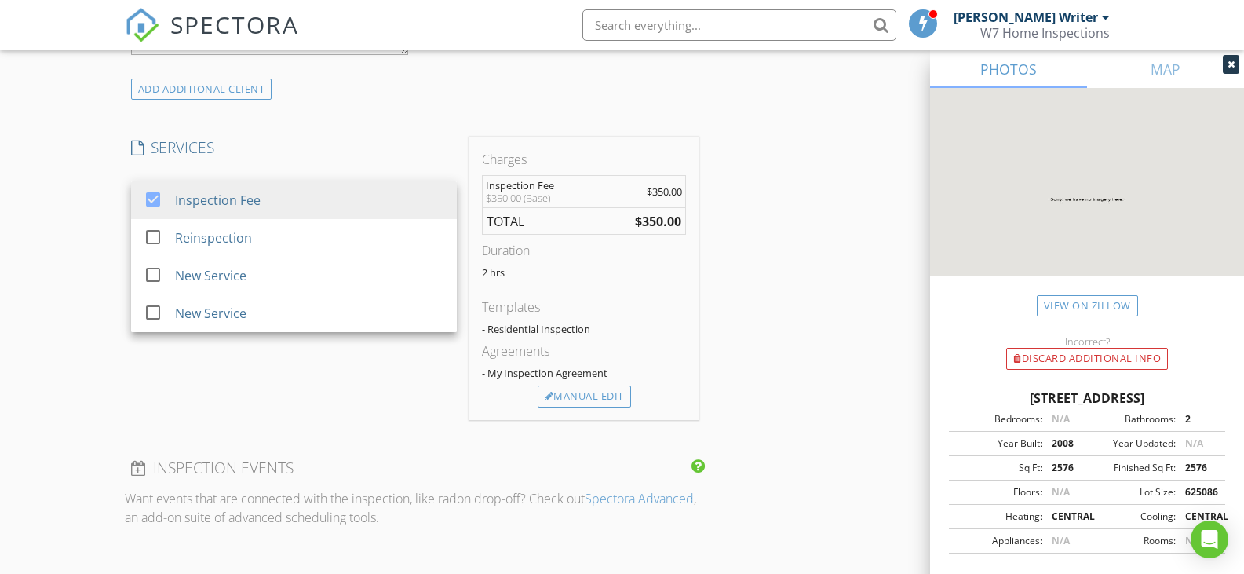
scroll to position [1216, 0]
click at [584, 384] on div "Manual Edit" at bounding box center [583, 395] width 93 height 22
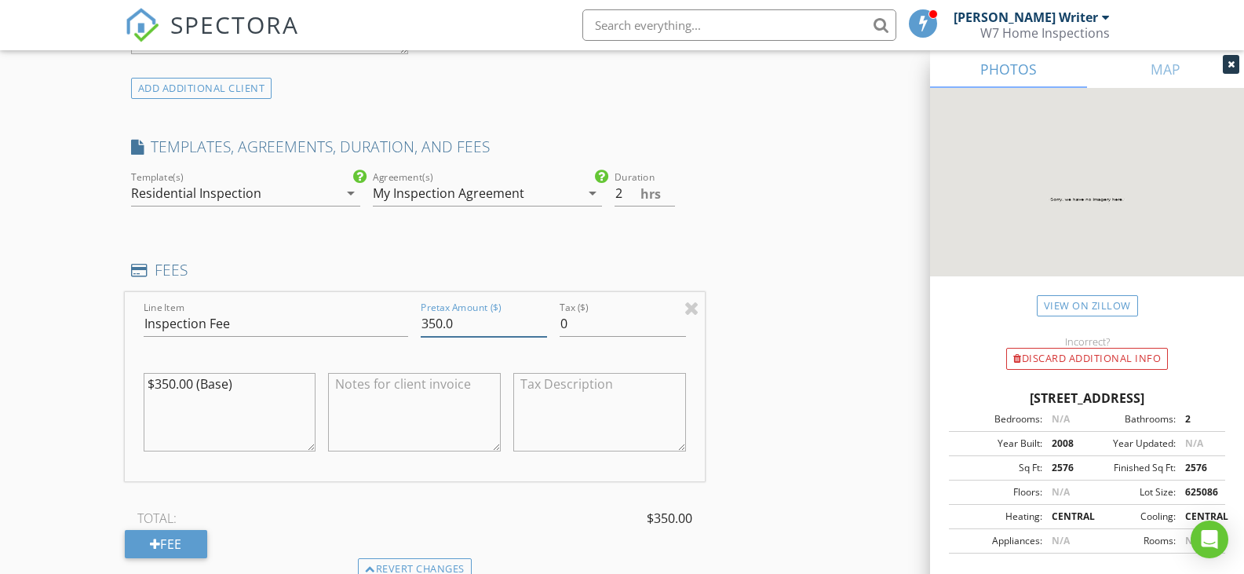
drag, startPoint x: 443, startPoint y: 306, endPoint x: 298, endPoint y: 274, distance: 148.7
click at [309, 292] on div "Line Item Inspection Fee Pretax Amount ($) 350.0 Tax ($) 0 $350.00 (Base)" at bounding box center [415, 386] width 581 height 189
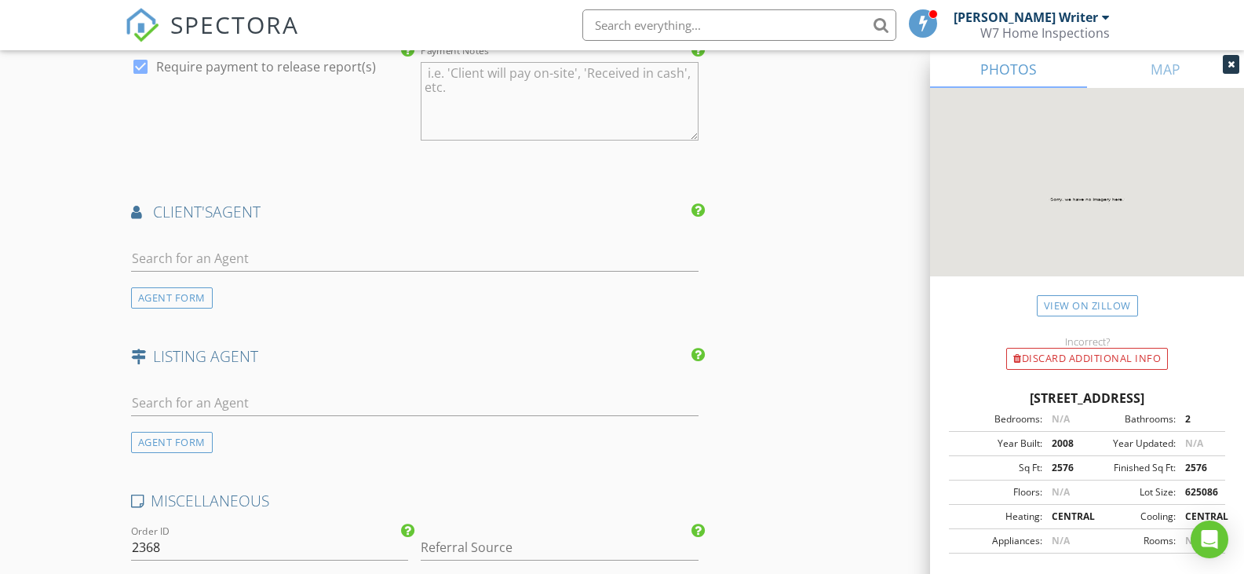
scroll to position [1940, 0]
type input "375.0"
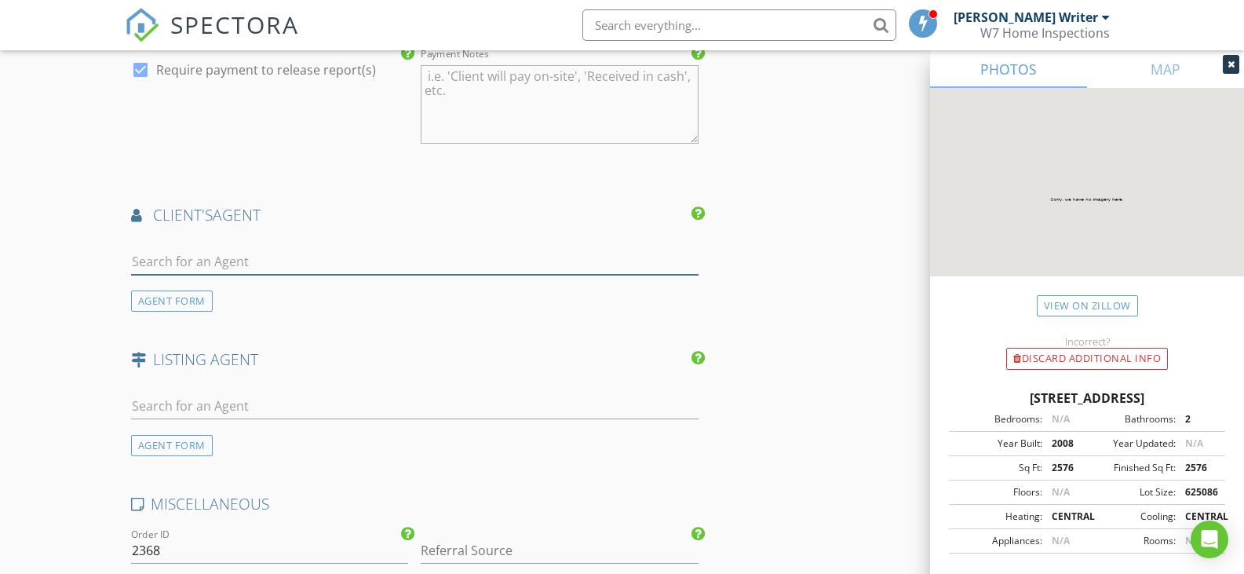
click at [370, 249] on input "text" at bounding box center [415, 262] width 568 height 26
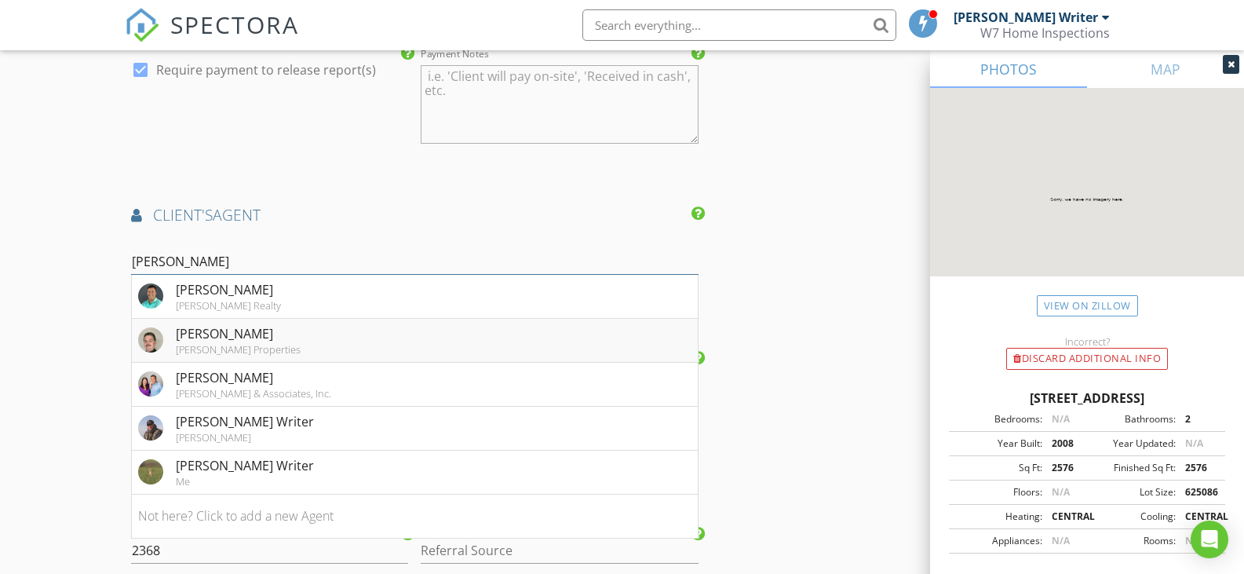
type input "jeff"
click at [176, 324] on div "Jeff Epley" at bounding box center [238, 333] width 125 height 19
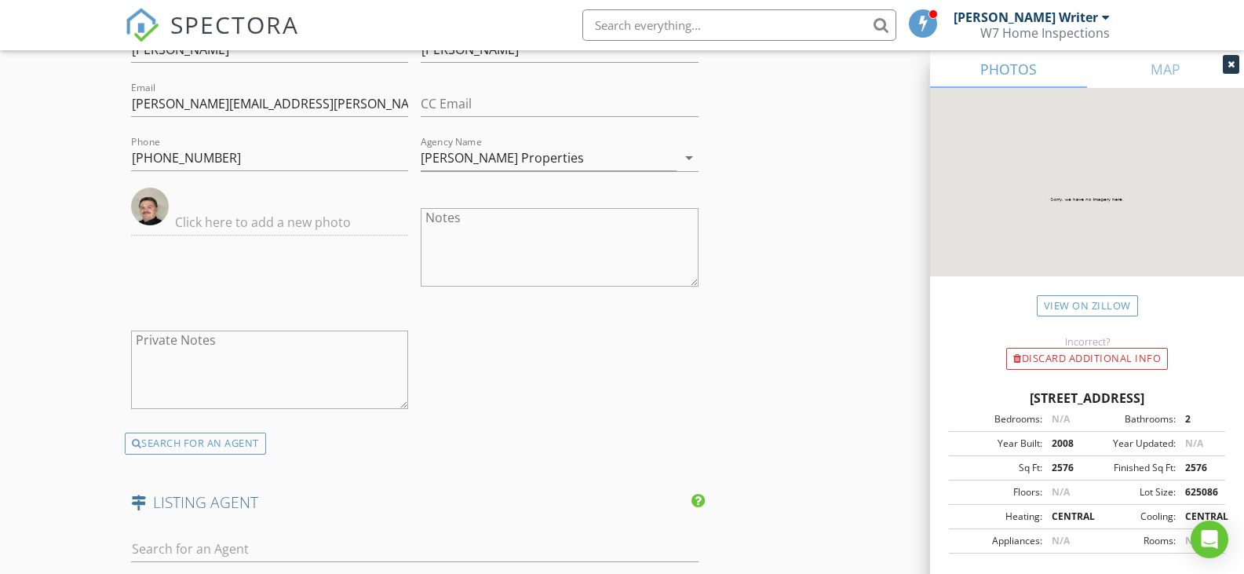
scroll to position [2801, 0]
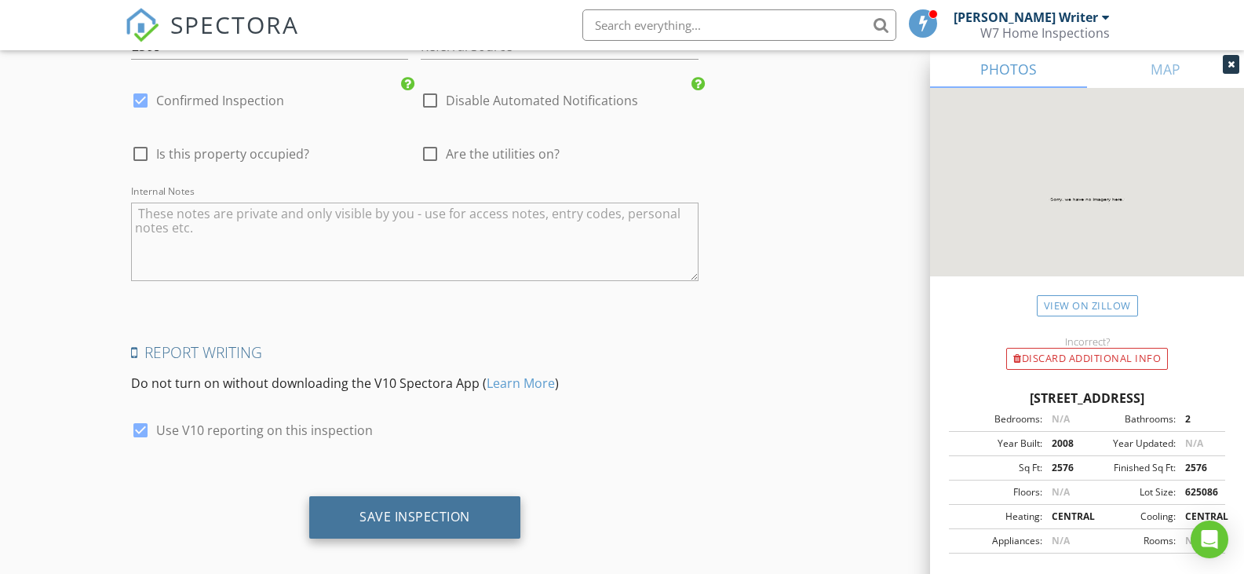
click at [420, 508] on div "Save Inspection" at bounding box center [414, 516] width 111 height 16
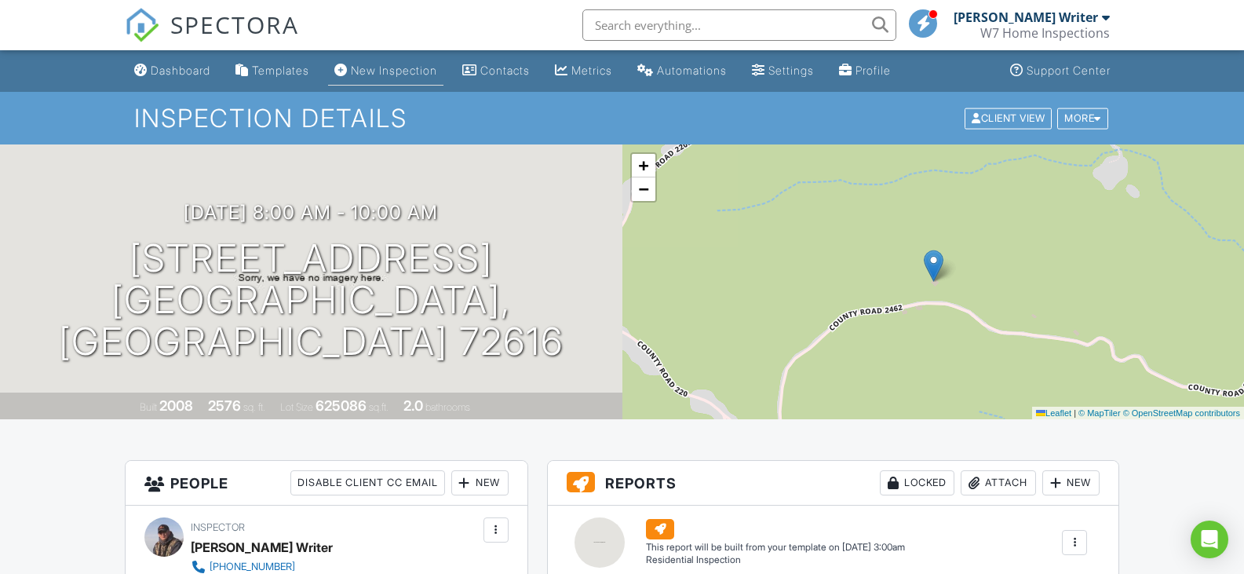
click at [393, 71] on div "New Inspection" at bounding box center [394, 70] width 86 height 13
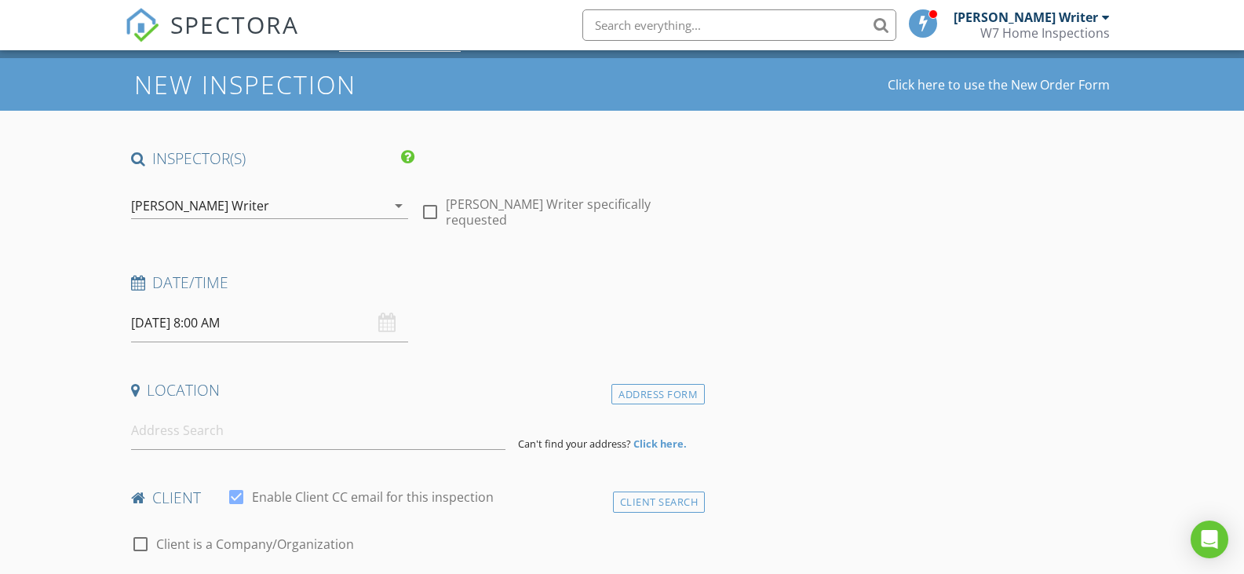
scroll to position [35, 0]
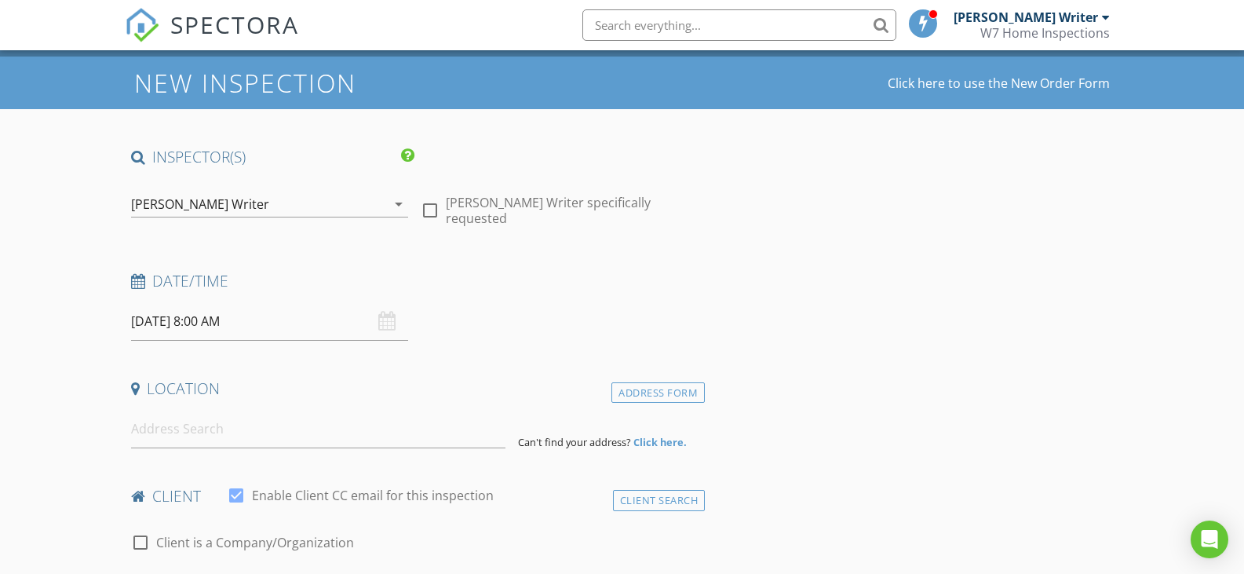
click at [271, 320] on input "08/28/2025 8:00 AM" at bounding box center [270, 321] width 278 height 38
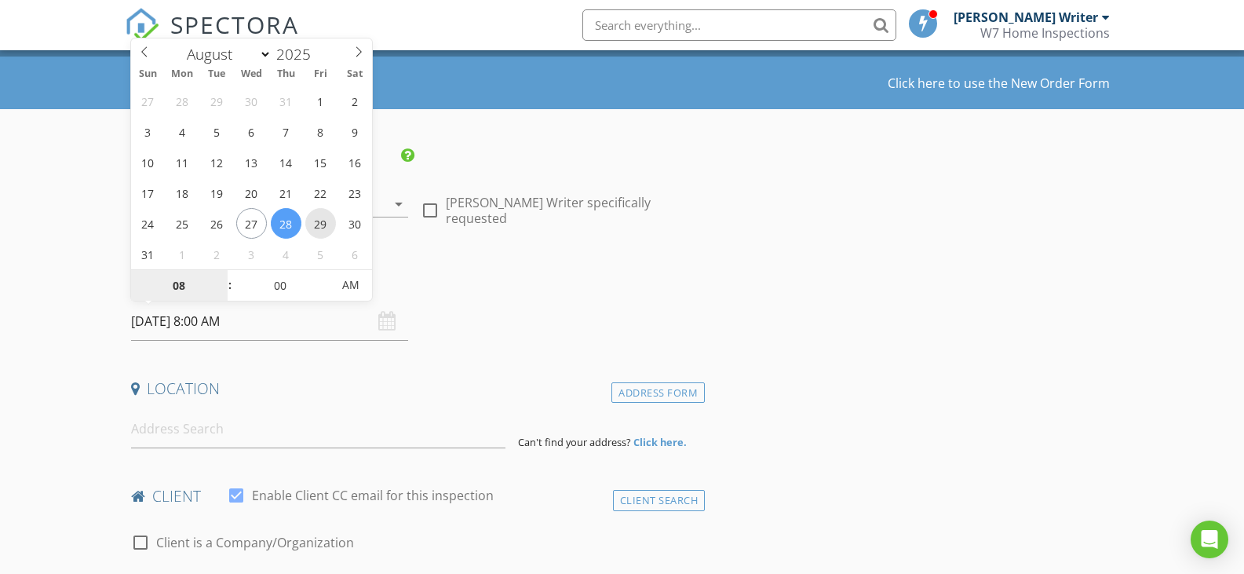
type input "[DATE] 8:00 AM"
type input "09"
type input "[DATE] 9:00 AM"
click at [218, 275] on span at bounding box center [222, 278] width 11 height 16
type input "10"
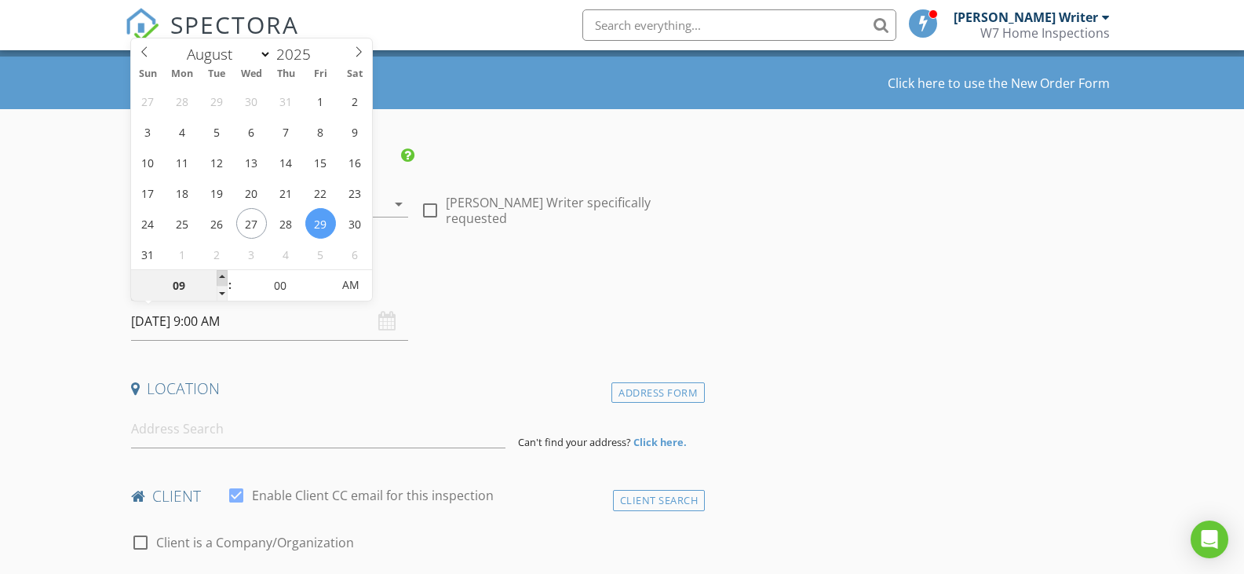
type input "08/29/2025 10:00 AM"
click at [218, 275] on span at bounding box center [222, 278] width 11 height 16
type input "11"
type input "08/29/2025 11:00 AM"
click at [218, 275] on span at bounding box center [222, 278] width 11 height 16
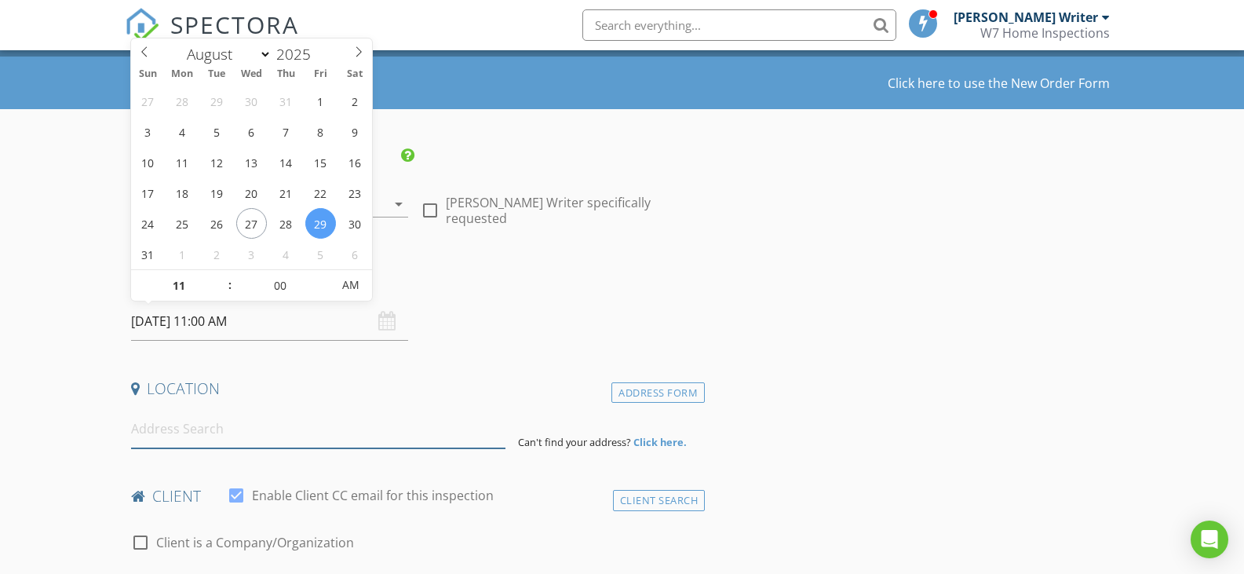
click at [217, 429] on input at bounding box center [318, 429] width 374 height 38
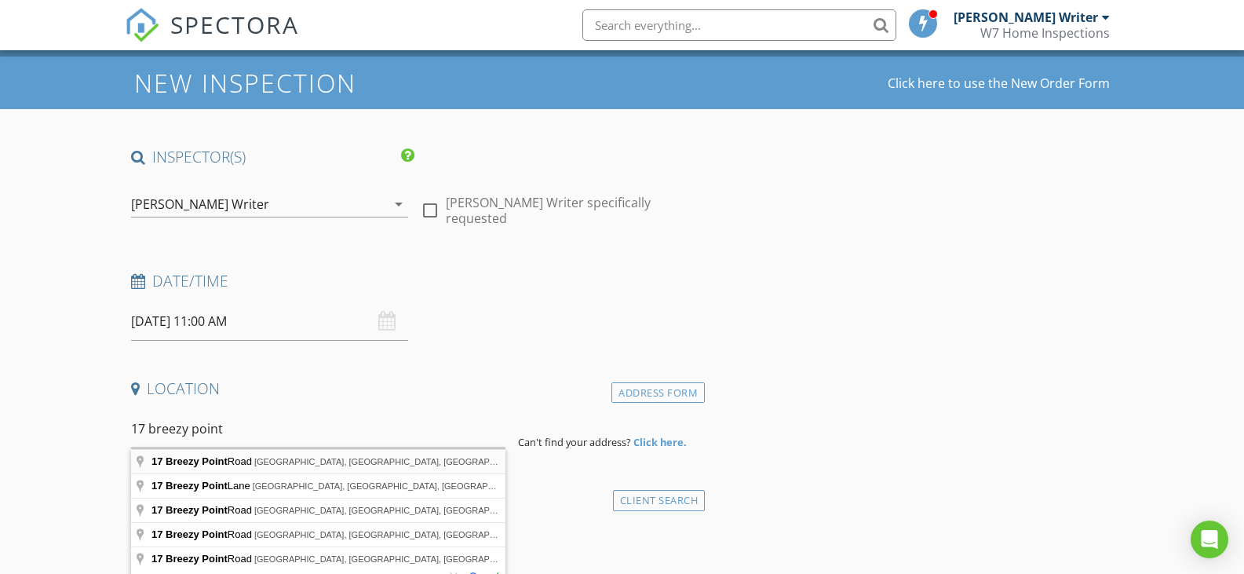
type input "17 Breezy Point Road, Eureka Springs, AR, USA"
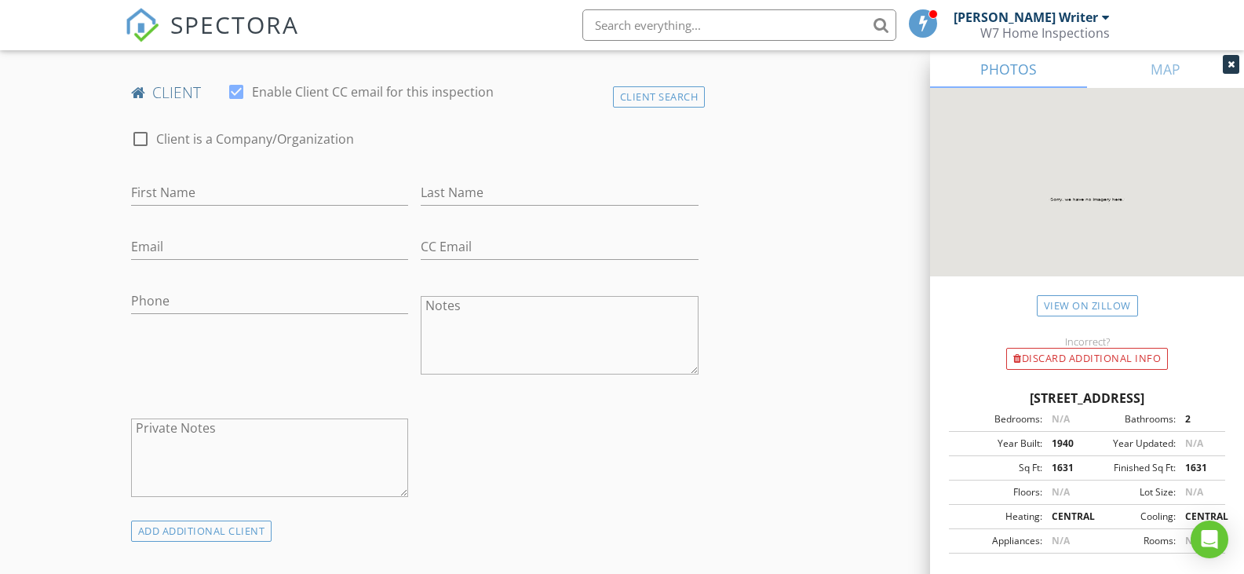
scroll to position [772, 0]
click at [246, 181] on input "First Name" at bounding box center [270, 194] width 278 height 26
type input "Kandyce"
type input "Pete"
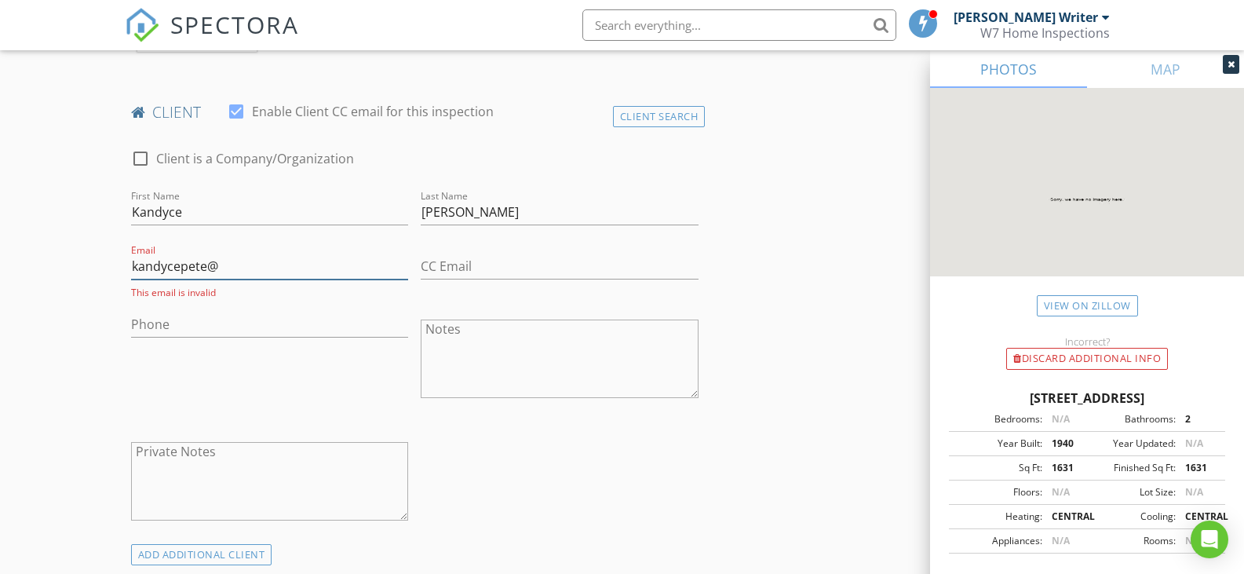
scroll to position [752, 0]
type input "kandycepete@outlook.com"
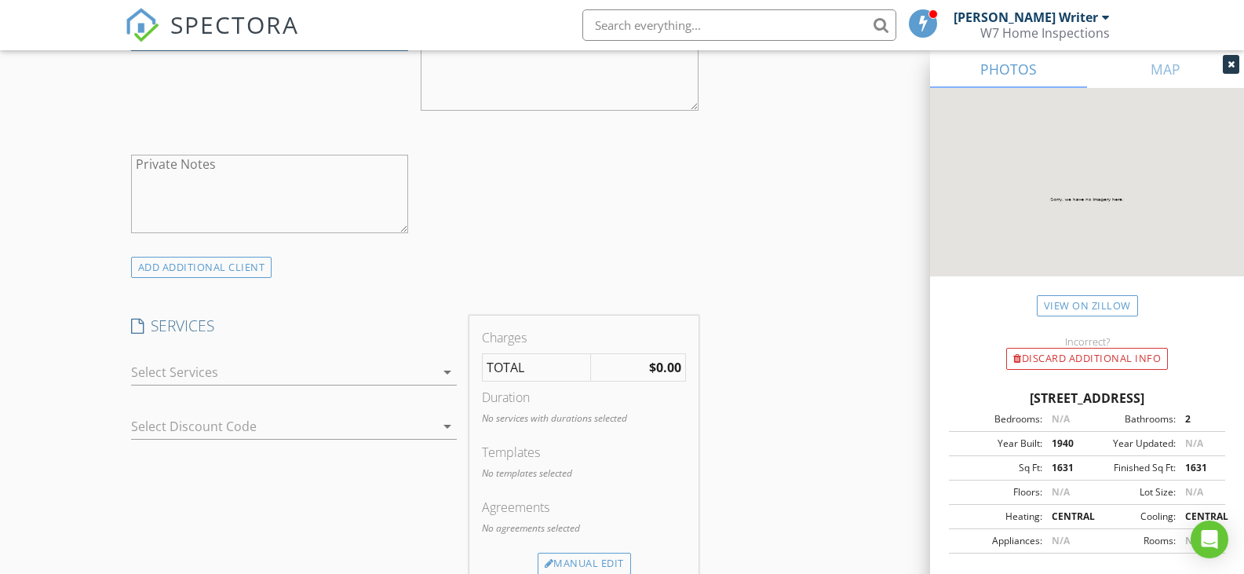
scroll to position [1128, 0]
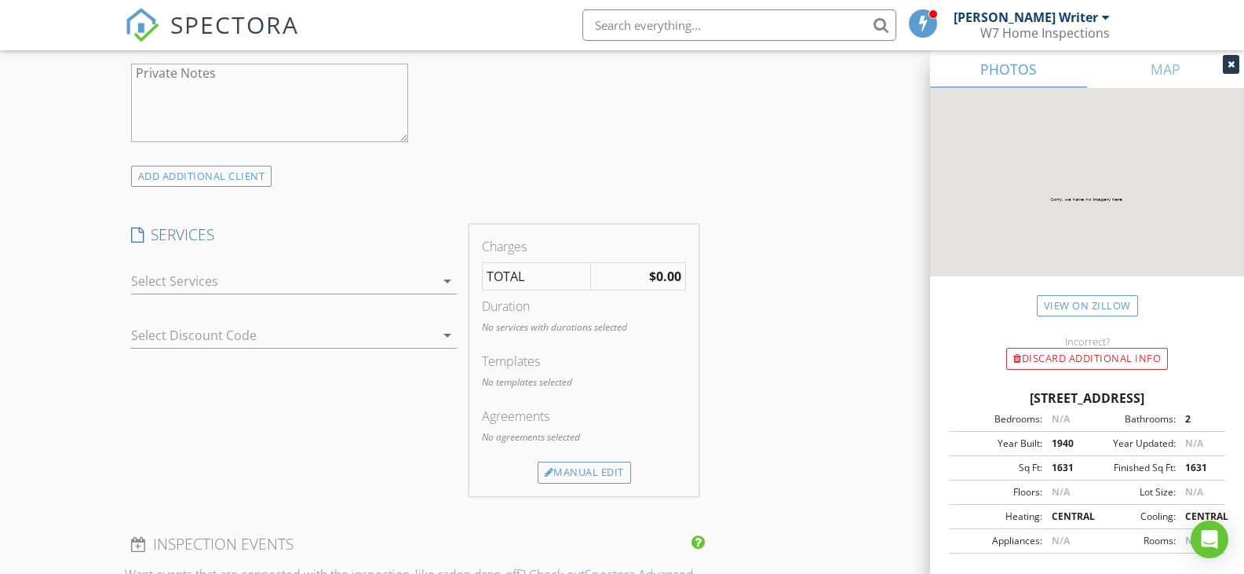
type input "409-223-3016"
click at [445, 271] on icon "arrow_drop_down" at bounding box center [447, 280] width 19 height 19
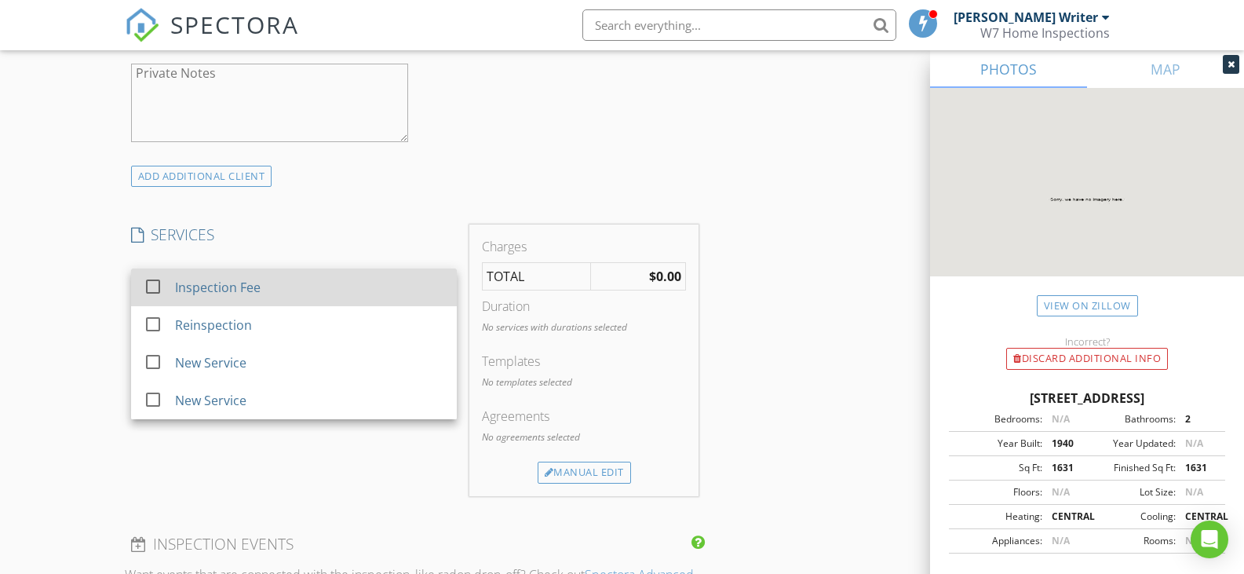
click at [294, 275] on div "Inspection Fee" at bounding box center [308, 286] width 269 height 31
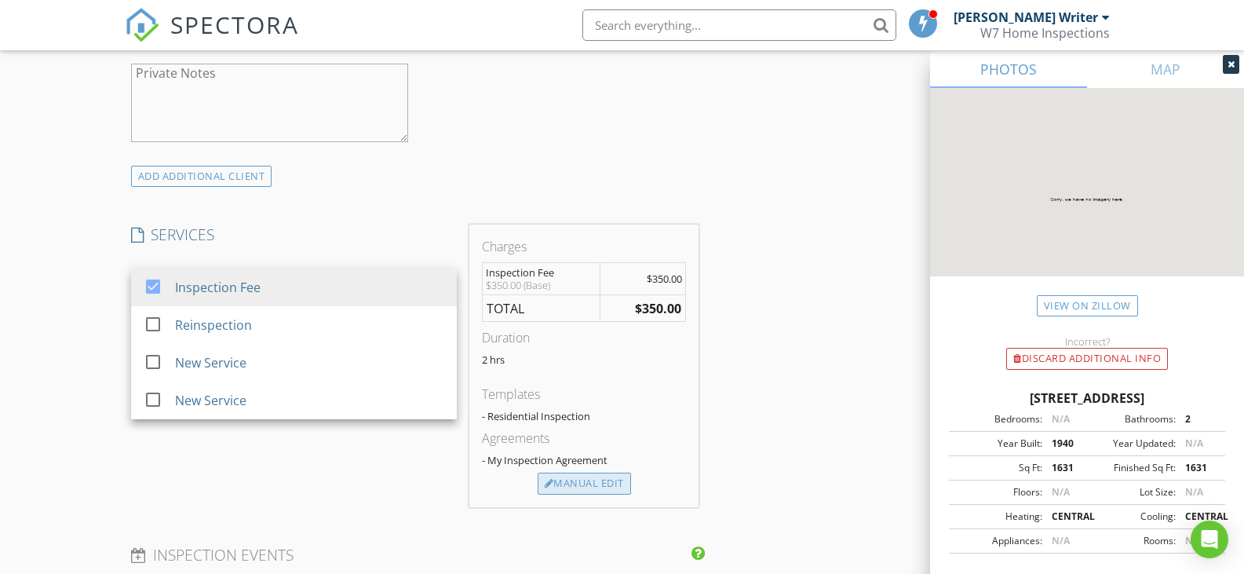
click at [590, 472] on div "Manual Edit" at bounding box center [583, 483] width 93 height 22
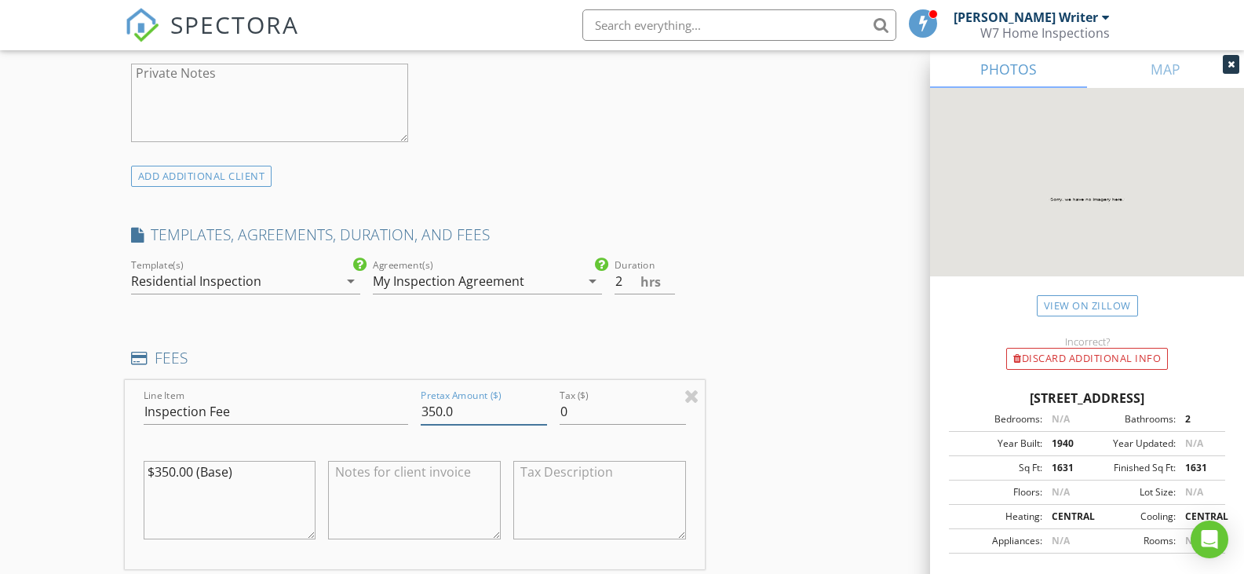
drag, startPoint x: 440, startPoint y: 395, endPoint x: 384, endPoint y: 383, distance: 57.1
click at [384, 384] on div "Line Item Inspection Fee Pretax Amount ($) 350.0 Tax ($) 0 $350.00 (Base)" at bounding box center [415, 474] width 581 height 189
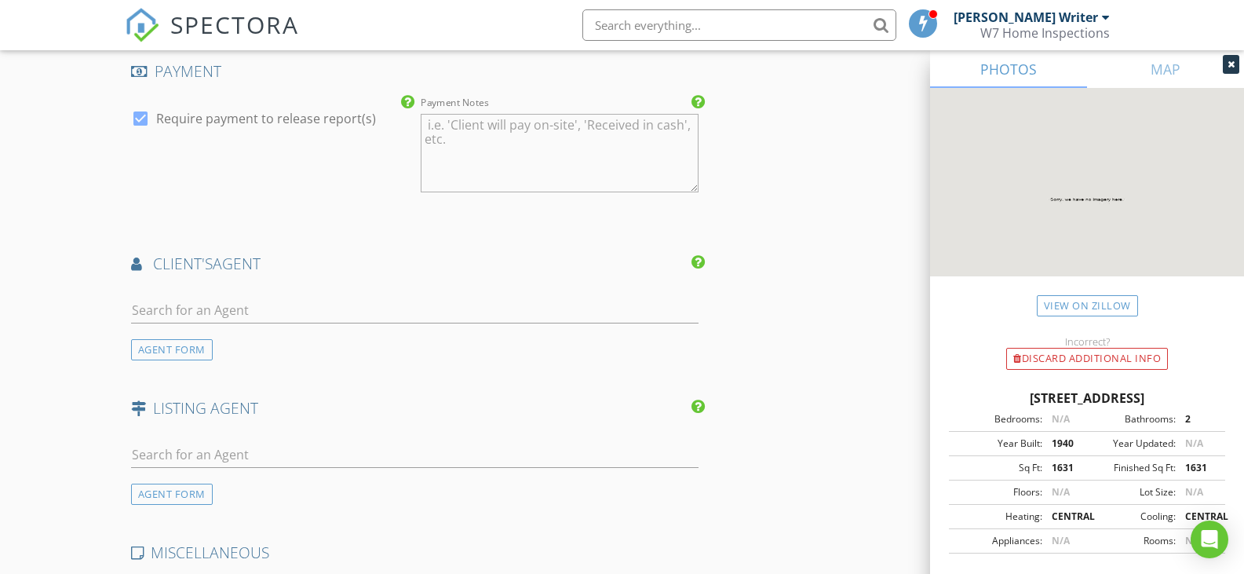
scroll to position [1894, 0]
type input "335.0"
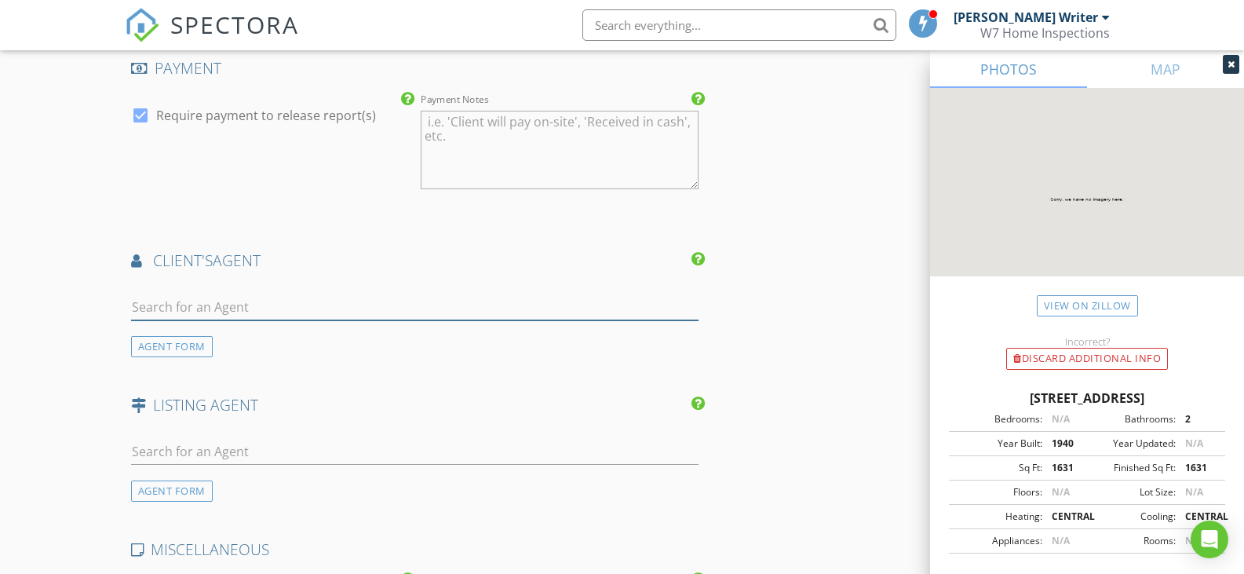
click at [378, 294] on input "text" at bounding box center [415, 307] width 568 height 26
type input "d"
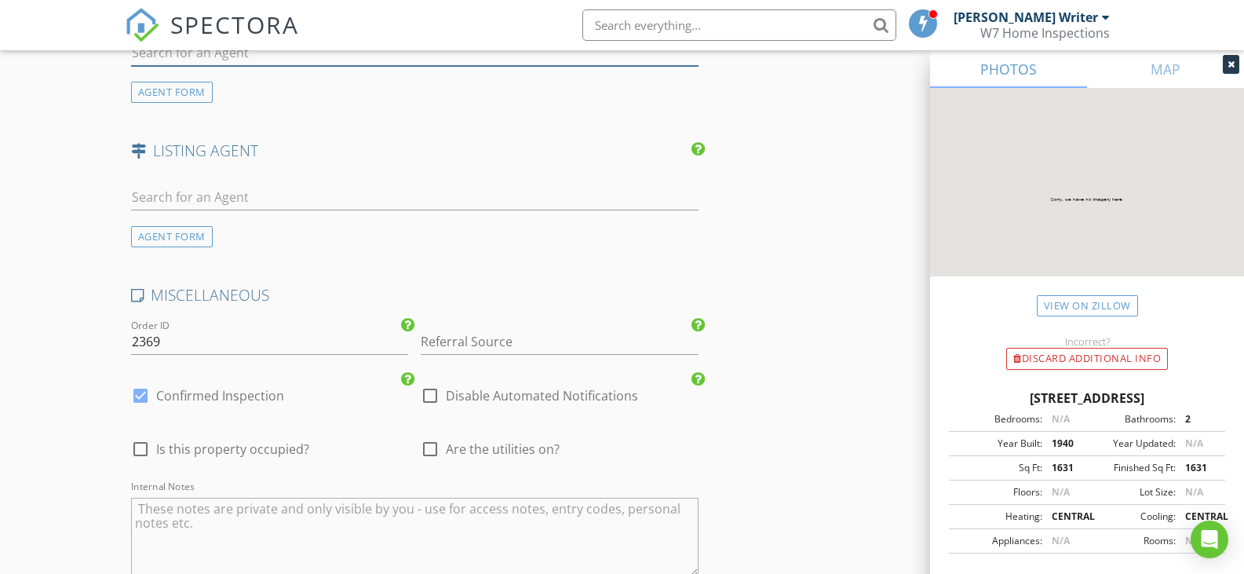
scroll to position [2444, 0]
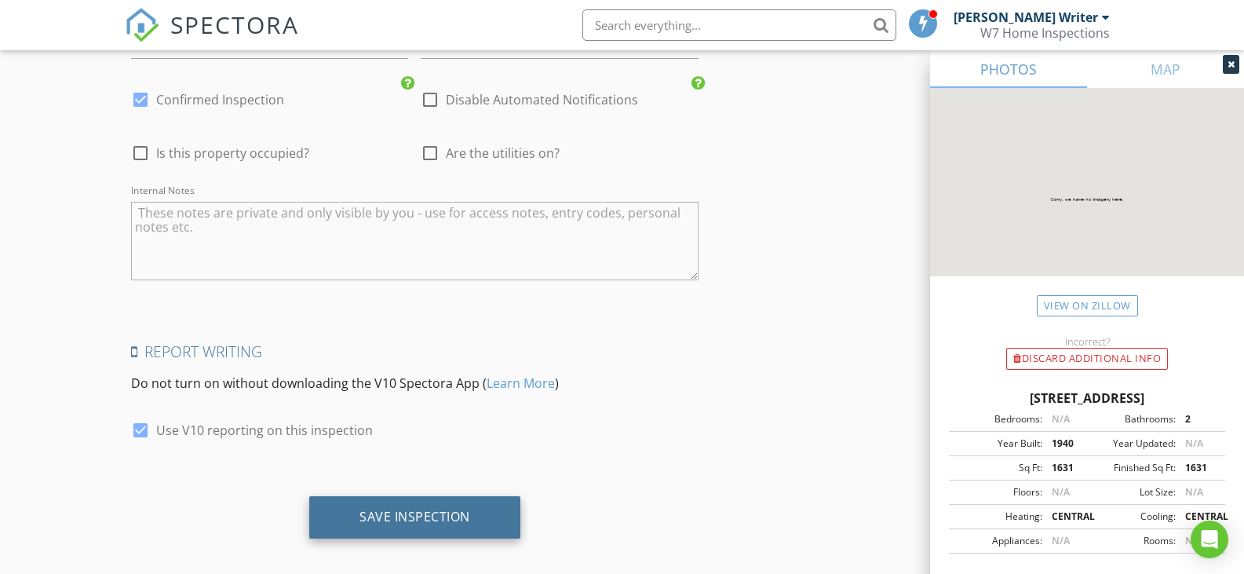
click at [415, 508] on div "Save Inspection" at bounding box center [414, 516] width 111 height 16
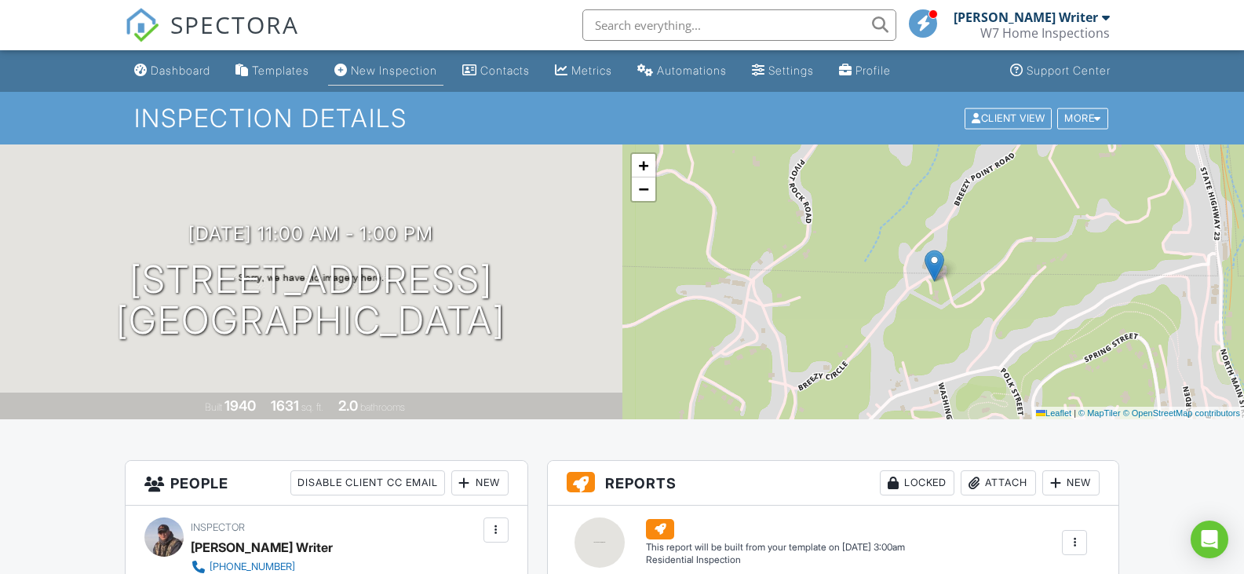
click at [388, 72] on div "New Inspection" at bounding box center [394, 70] width 86 height 13
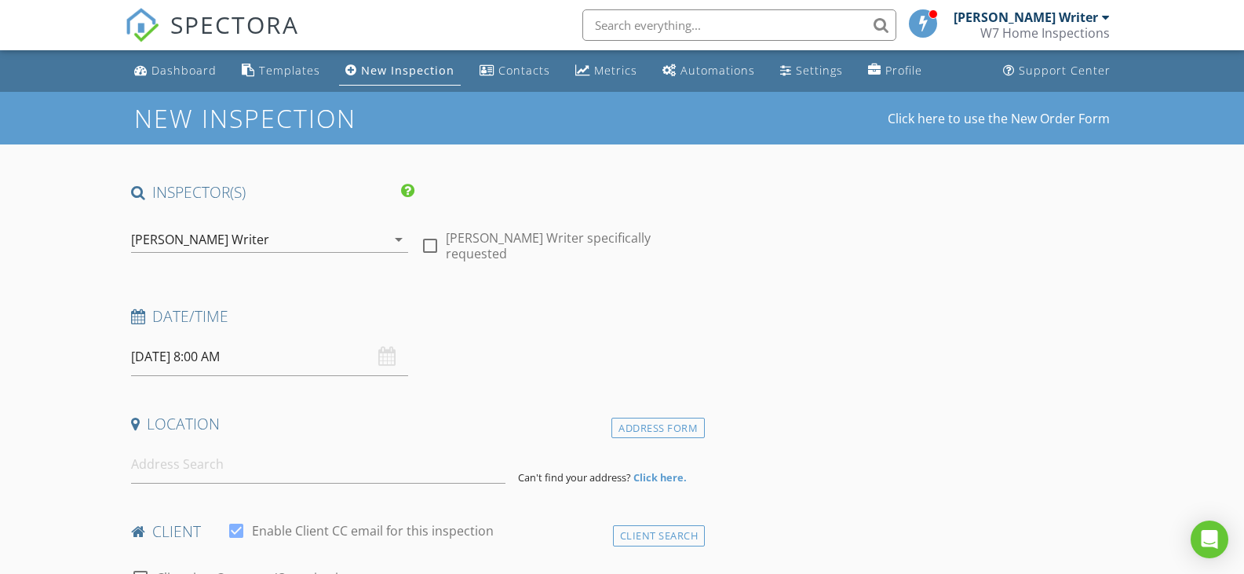
click at [262, 361] on input "[DATE] 8:00 AM" at bounding box center [270, 356] width 278 height 38
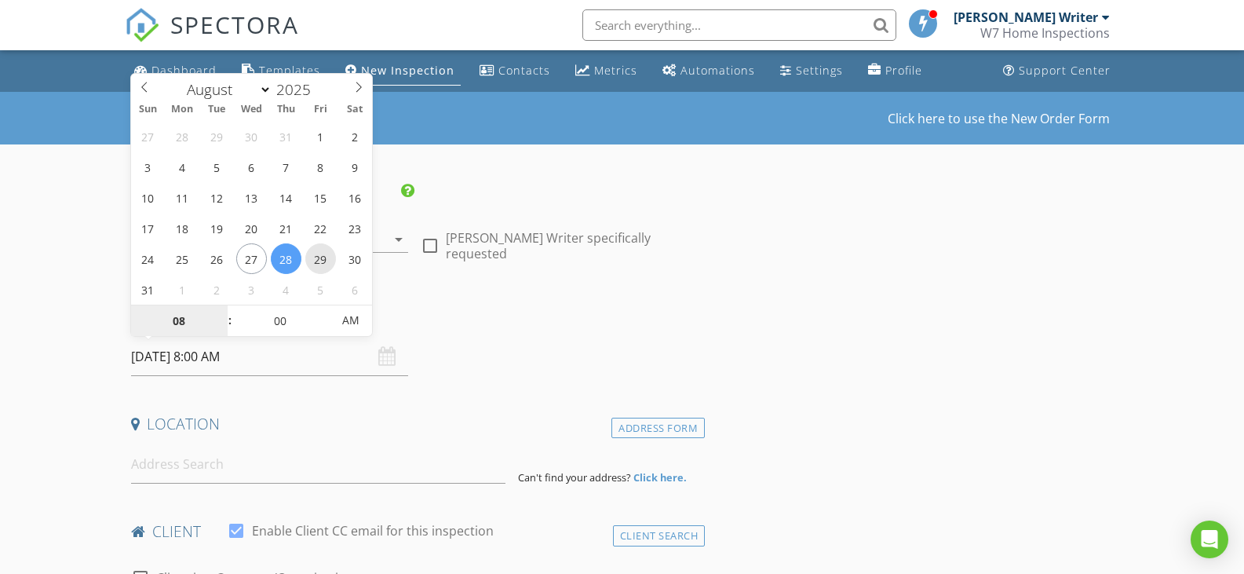
type input "[DATE] 8:00 AM"
type input "09"
type input "08/29/2025 9:00 AM"
click at [224, 314] on span at bounding box center [222, 313] width 11 height 16
type input "10"
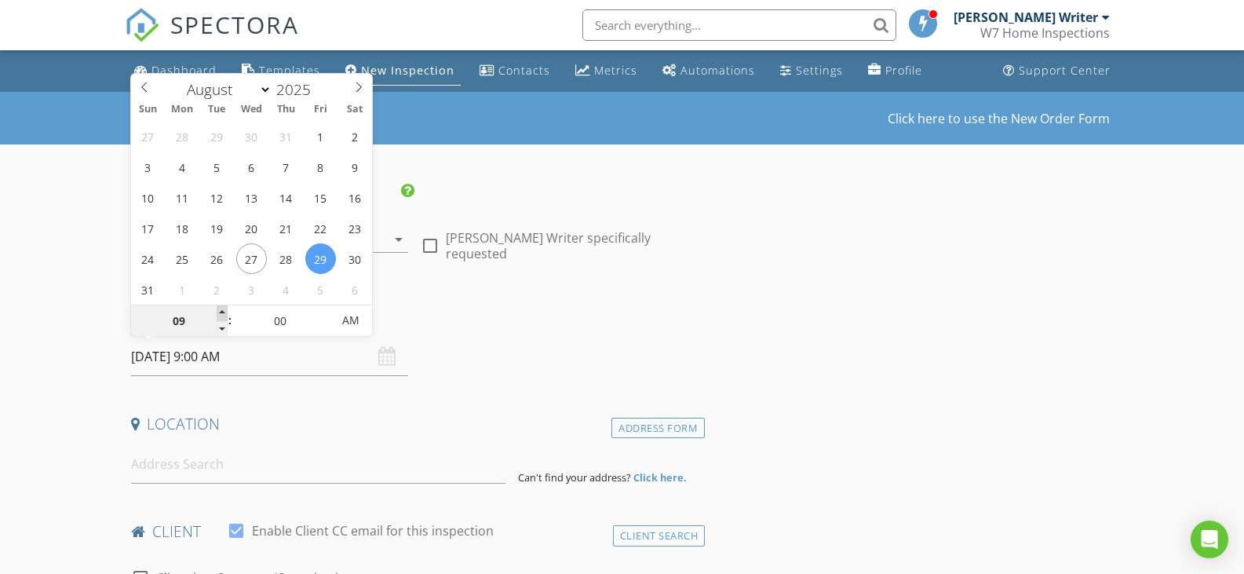
type input "08/29/2025 10:00 AM"
click at [224, 314] on span at bounding box center [222, 313] width 11 height 16
type input "11"
type input "[DATE] 11:00 AM"
click at [224, 314] on span at bounding box center [222, 313] width 11 height 16
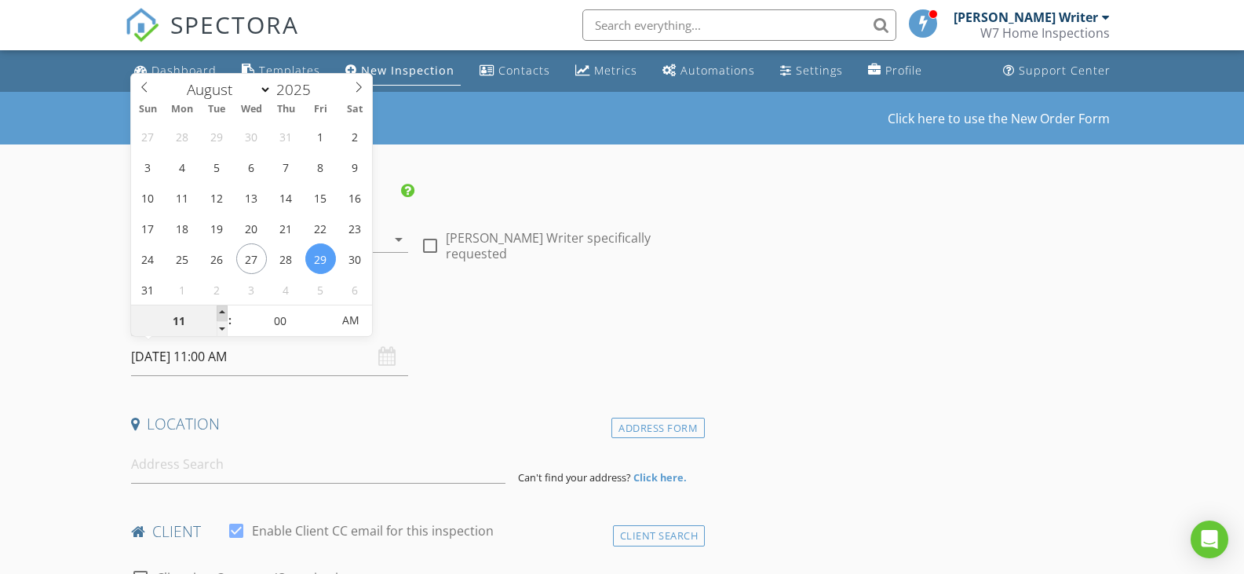
type input "12"
type input "08/29/2025 12:00 PM"
click at [224, 314] on span at bounding box center [222, 313] width 11 height 16
type input "01"
type input "08/29/2025 1:00 PM"
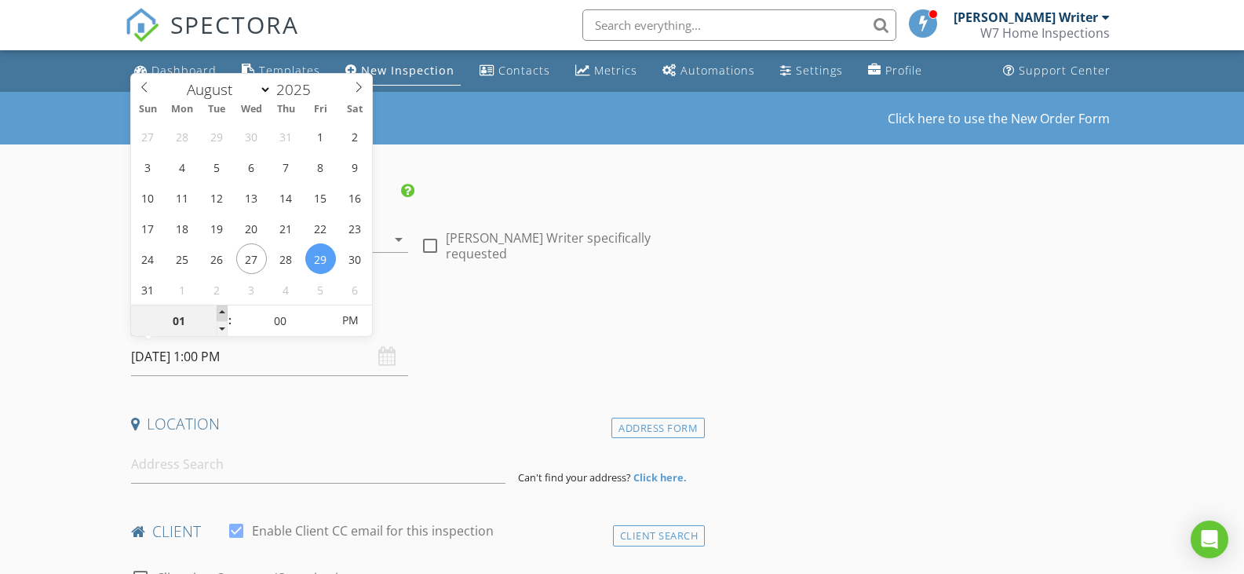
click at [224, 314] on span at bounding box center [222, 313] width 11 height 16
type input "02"
type input "08/29/2025 2:00 PM"
click at [224, 314] on span at bounding box center [222, 313] width 11 height 16
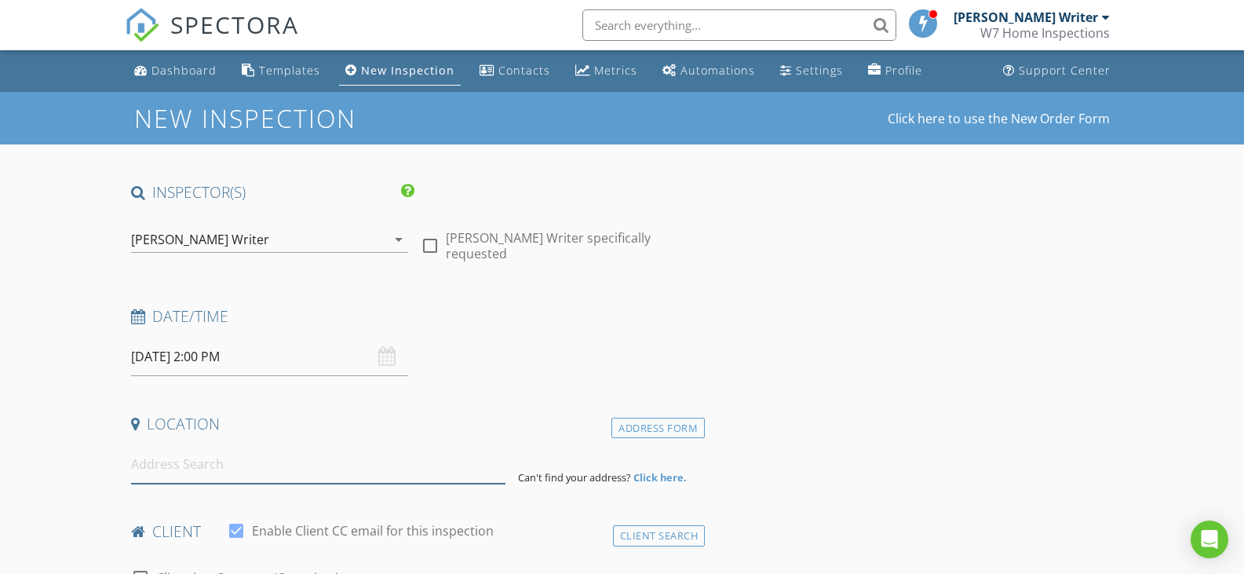
click at [239, 467] on input at bounding box center [318, 464] width 374 height 38
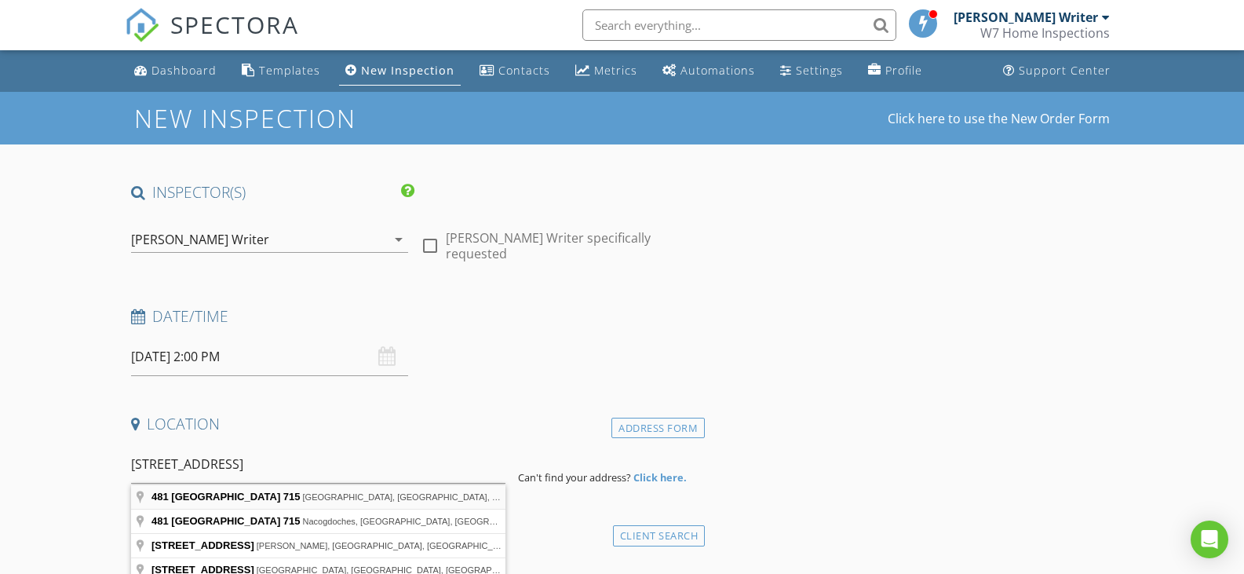
type input "481 County Road 715, Berryville, AR, USA"
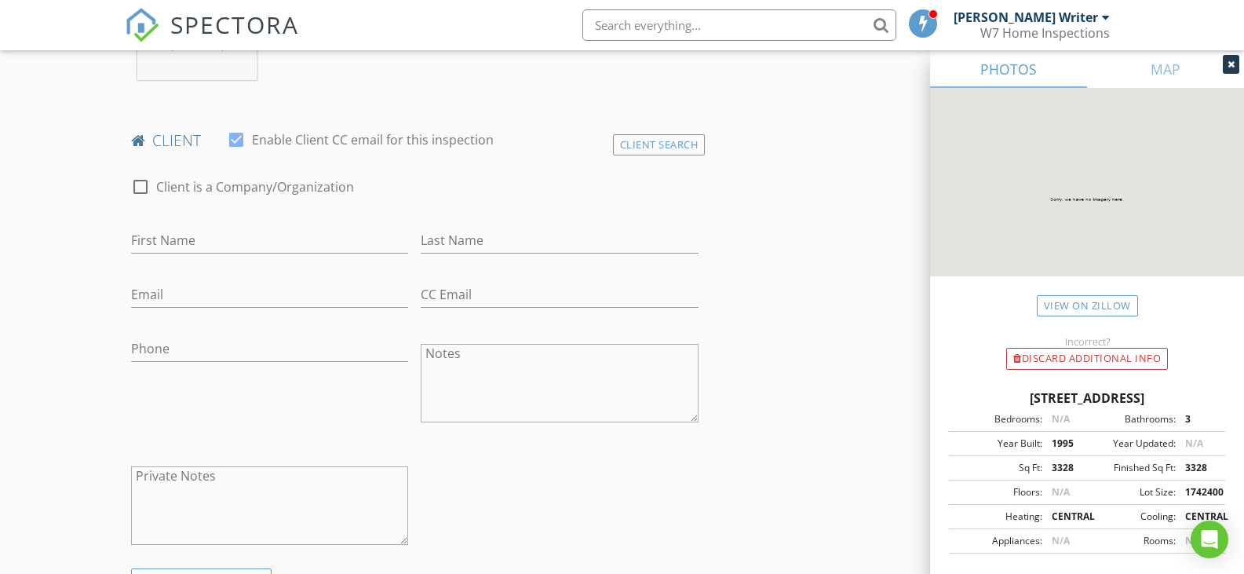
scroll to position [720, 0]
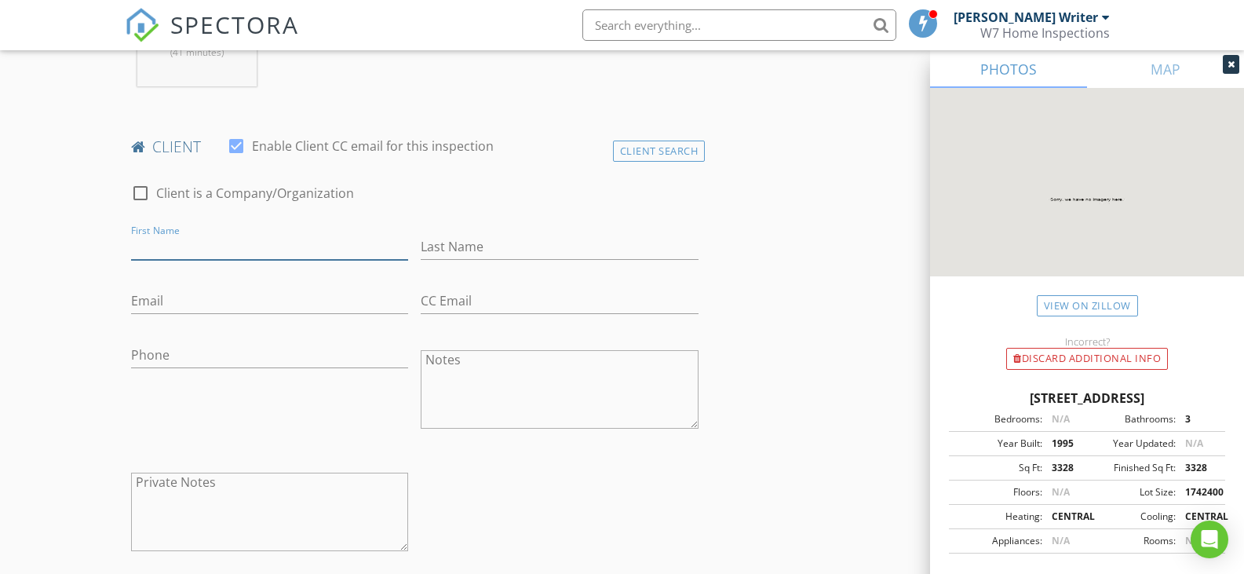
click at [331, 236] on input "First Name" at bounding box center [270, 247] width 278 height 26
type input "Rebecca"
type input "Jones"
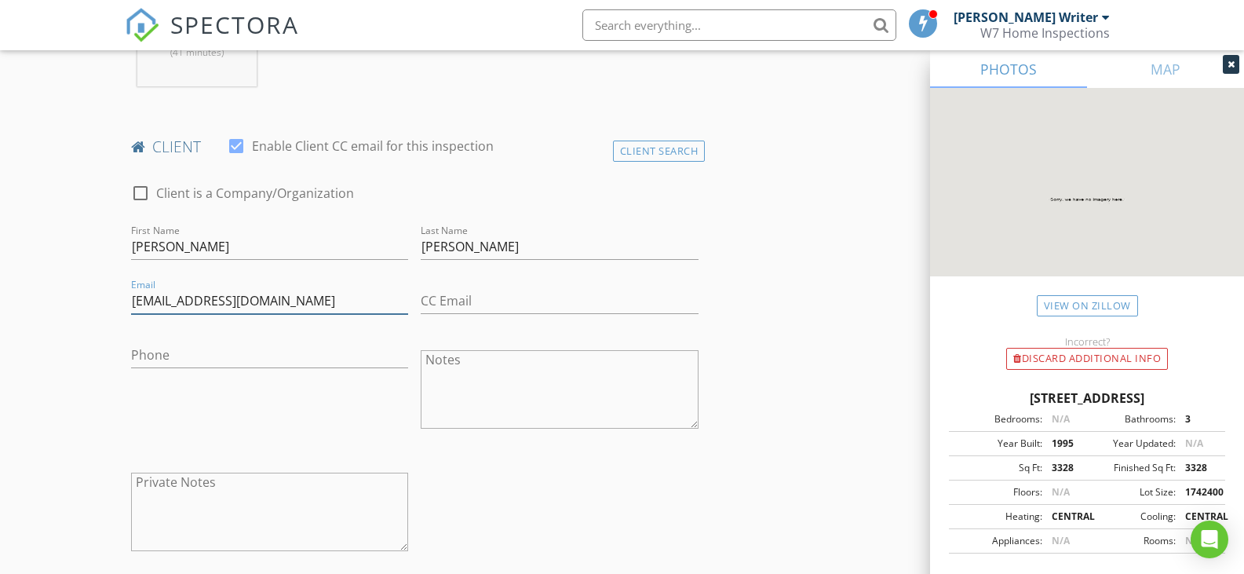
type input "rebjones102@gmail.com"
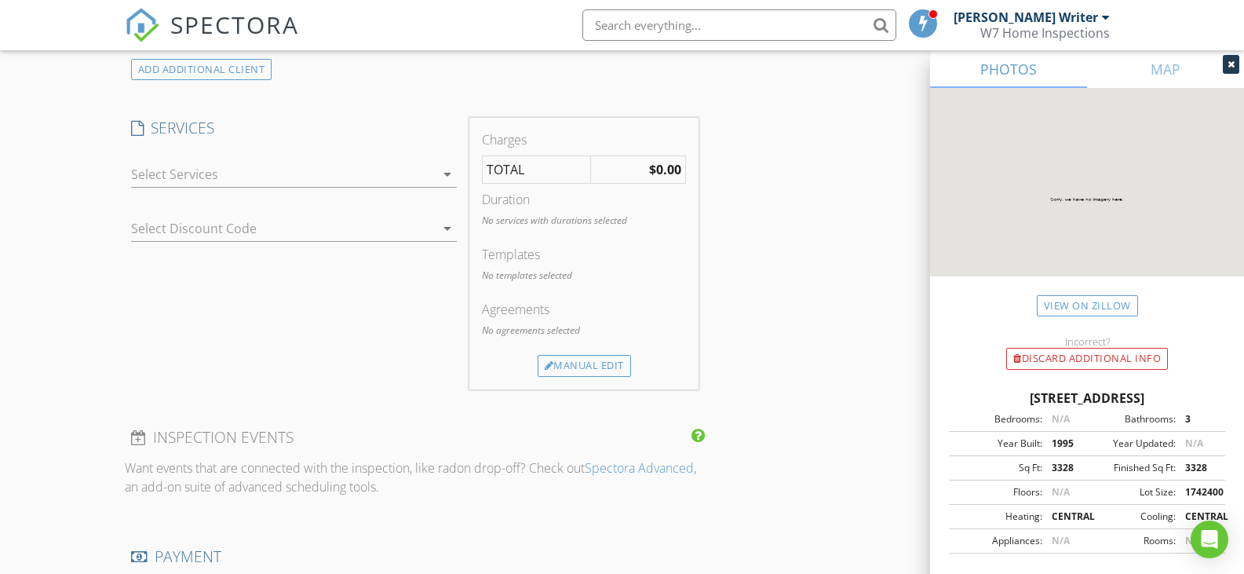
scroll to position [1234, 0]
type input "870-654-4457"
click at [450, 166] on icon "arrow_drop_down" at bounding box center [447, 175] width 19 height 19
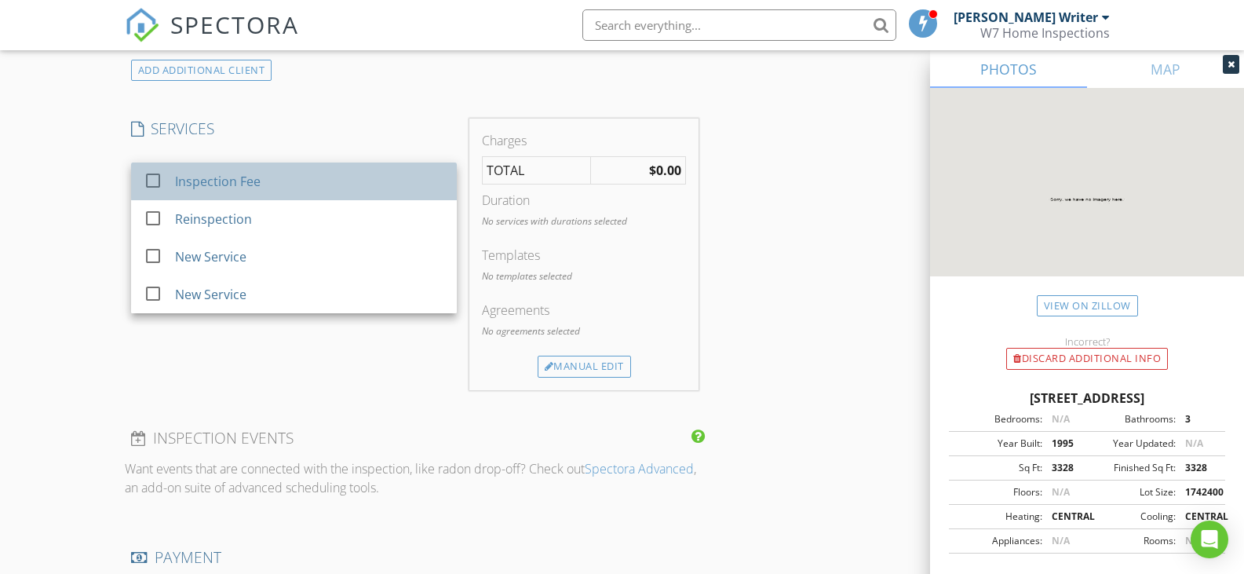
click at [266, 166] on div "Inspection Fee" at bounding box center [308, 181] width 269 height 31
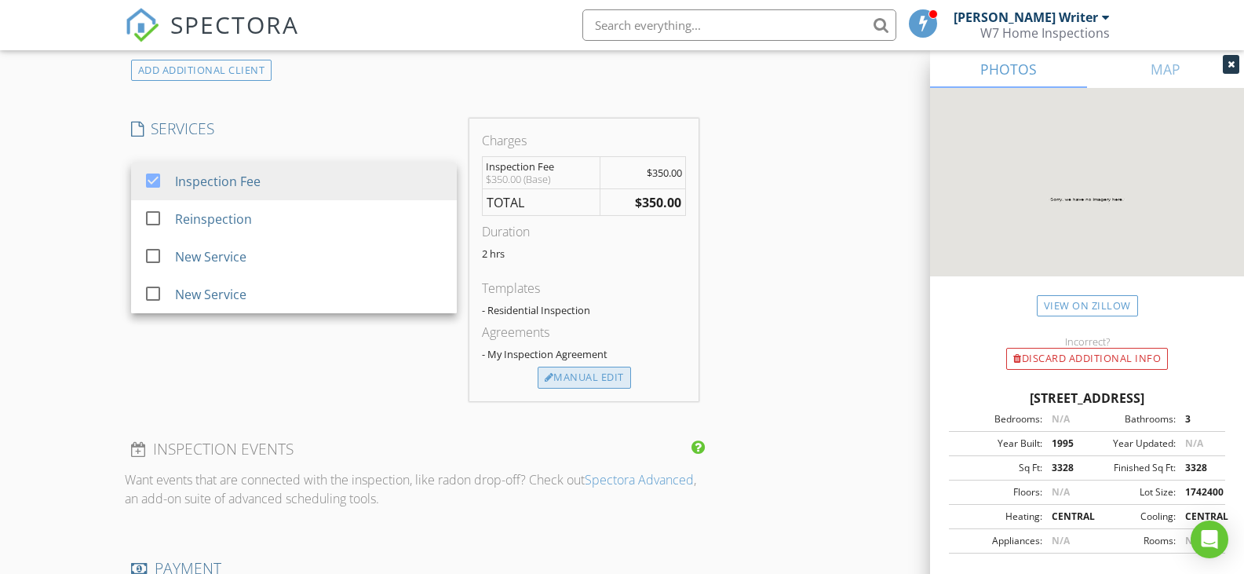
click at [590, 366] on div "Manual Edit" at bounding box center [583, 377] width 93 height 22
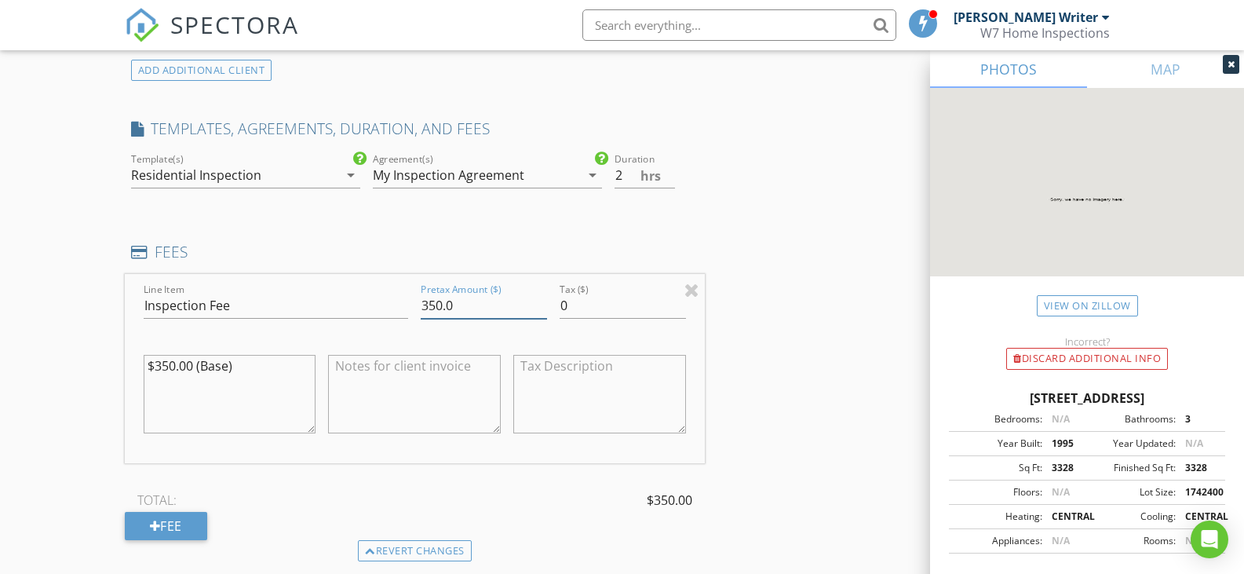
drag, startPoint x: 444, startPoint y: 289, endPoint x: 275, endPoint y: 234, distance: 178.2
click at [301, 253] on div "FEES Line Item Inspection Fee Pretax Amount ($) 350.0 Tax ($) 0 $350.00 (Base) …" at bounding box center [415, 401] width 581 height 319
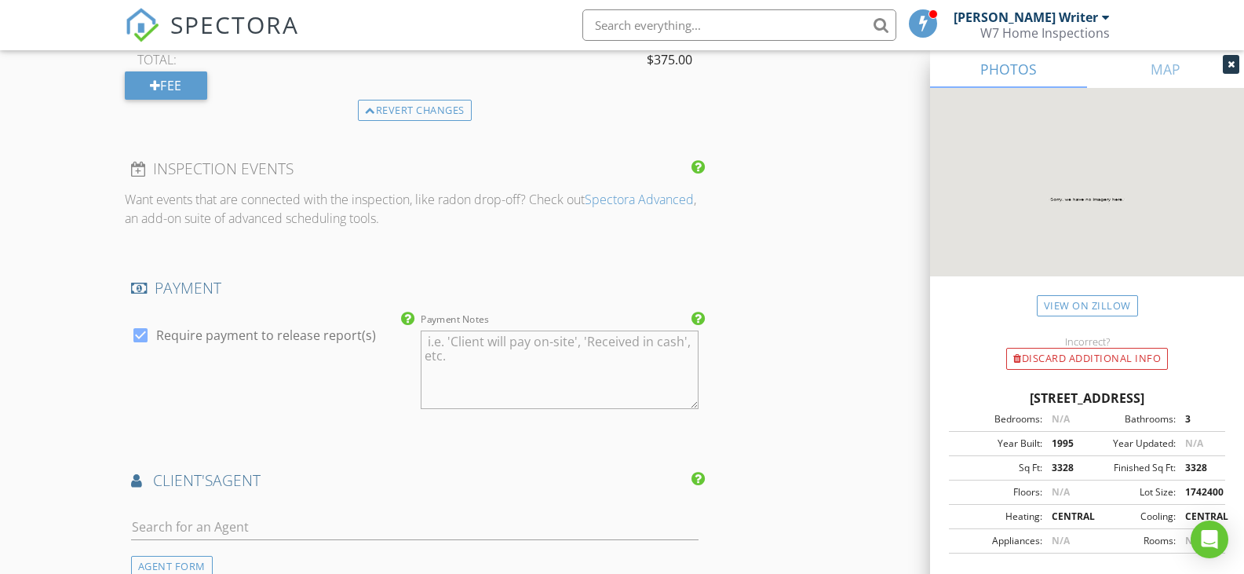
scroll to position [1760, 0]
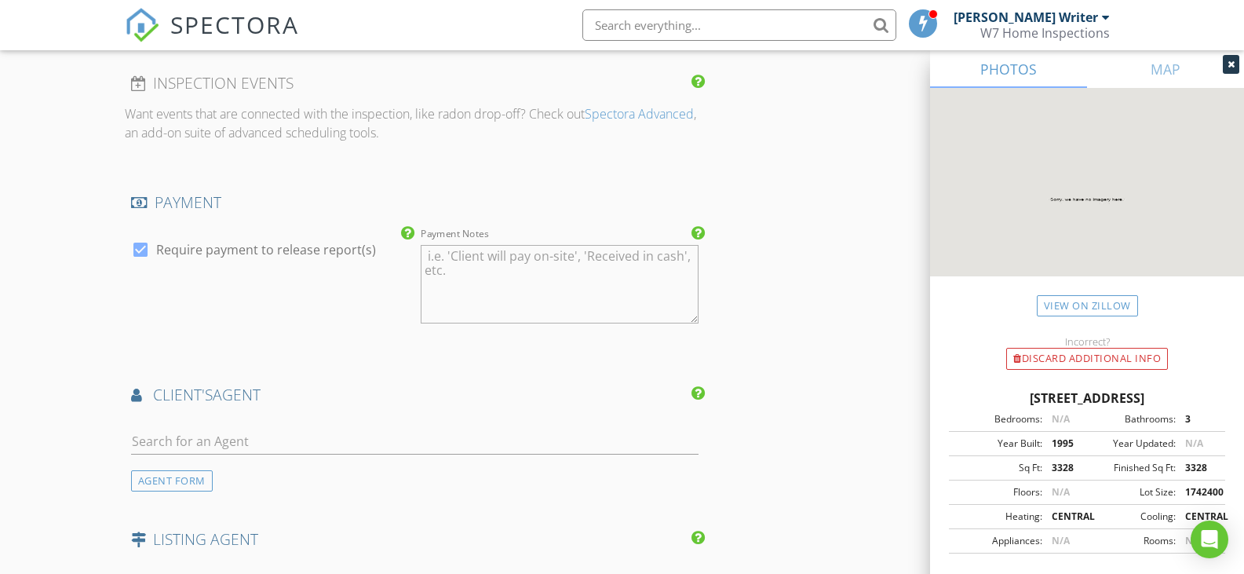
type input "375.0"
click at [399, 428] on input "text" at bounding box center [415, 441] width 568 height 26
type input "jason wil"
click at [242, 460] on div "Jason Williams" at bounding box center [238, 469] width 125 height 19
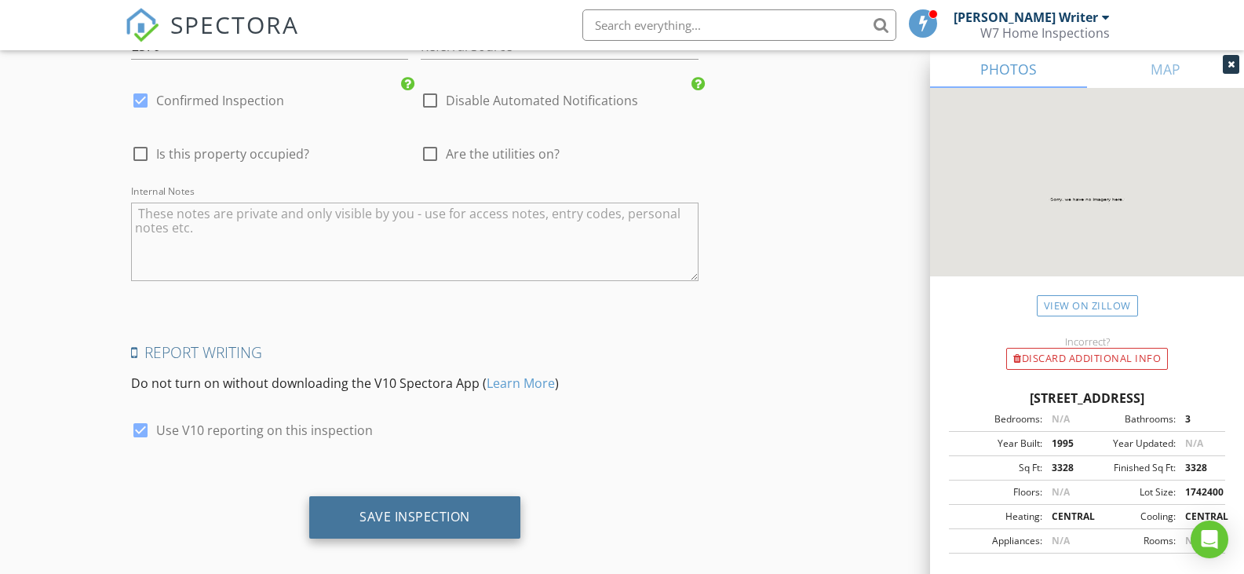
scroll to position [2800, 0]
click at [409, 509] on div "Save Inspection" at bounding box center [414, 517] width 111 height 16
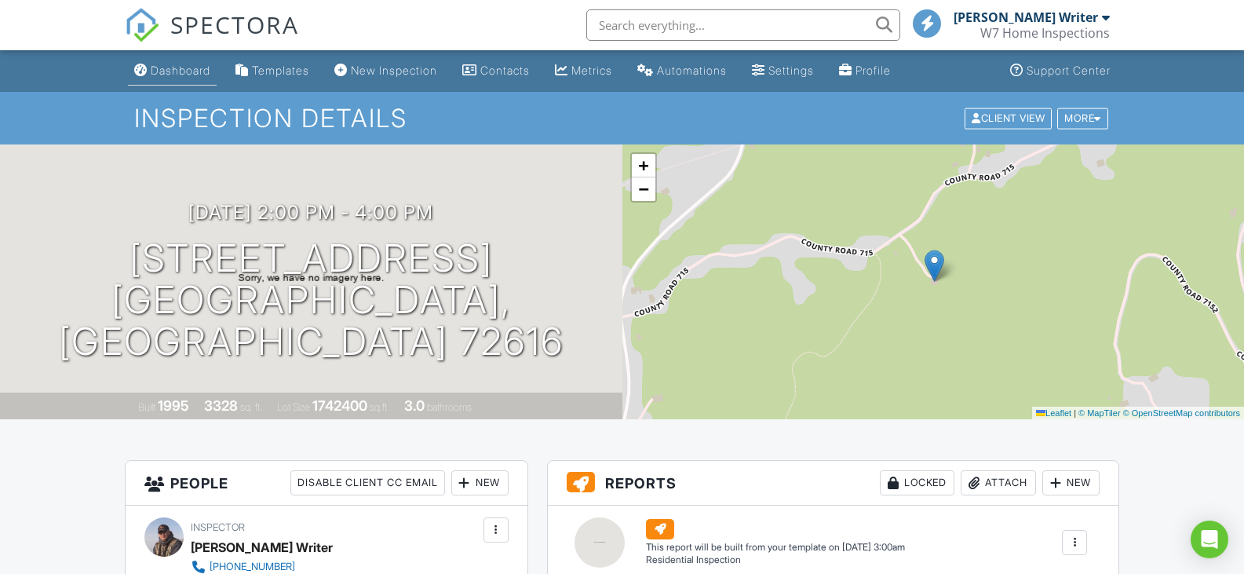
click at [165, 68] on div "Dashboard" at bounding box center [181, 70] width 60 height 13
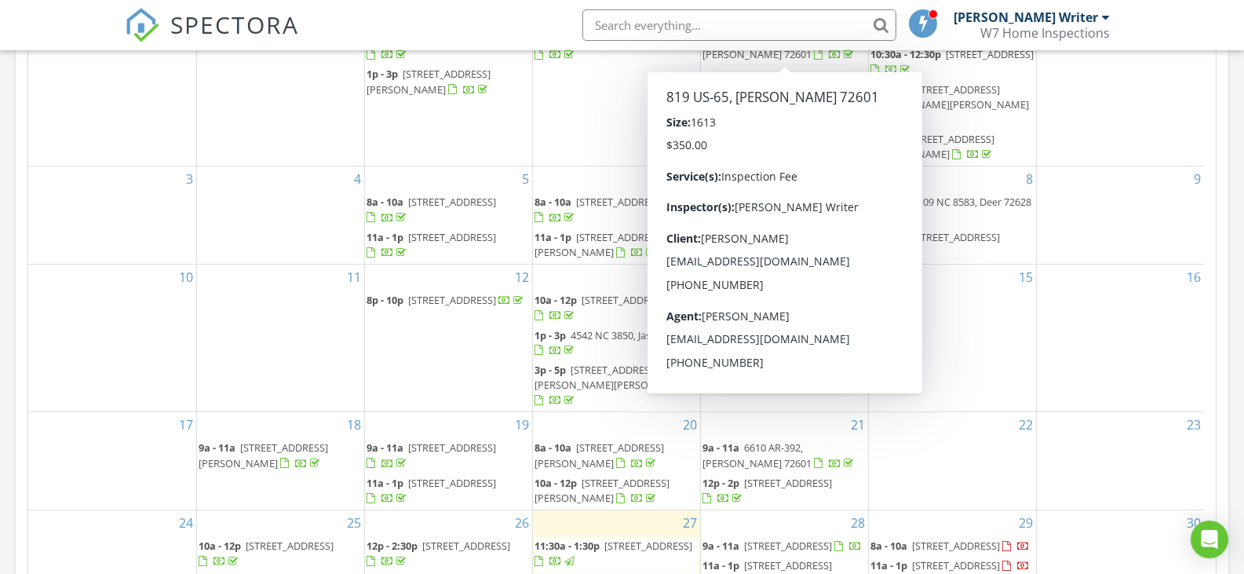
scroll to position [780, 0]
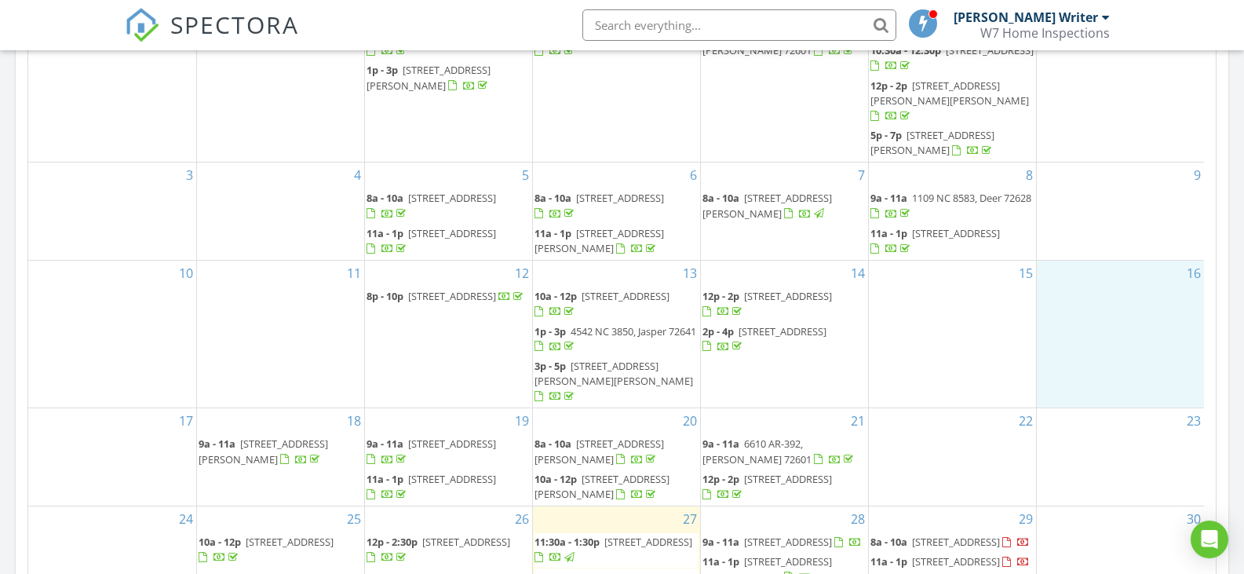
click at [1101, 260] on div "16" at bounding box center [1120, 333] width 168 height 147
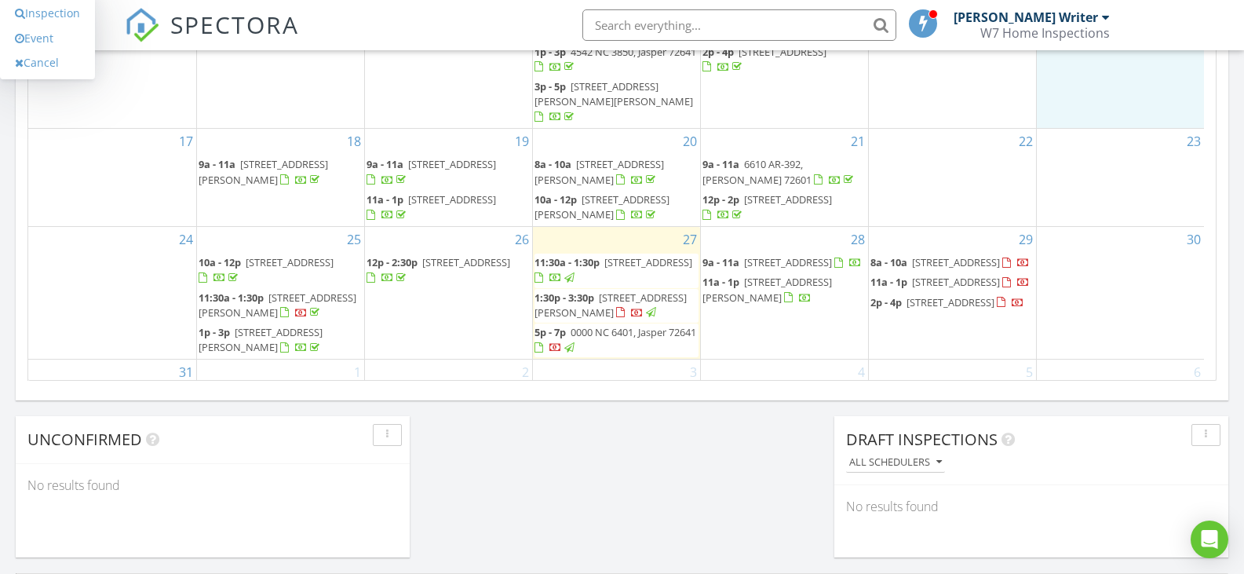
scroll to position [1060, 0]
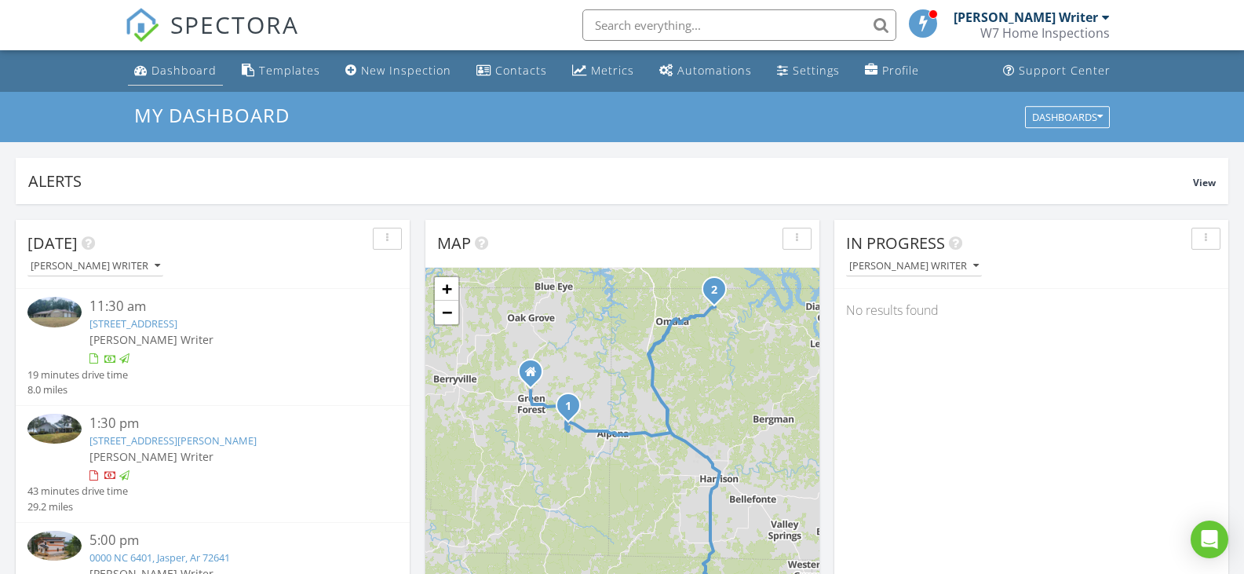
click at [155, 83] on link "Dashboard" at bounding box center [175, 70] width 95 height 29
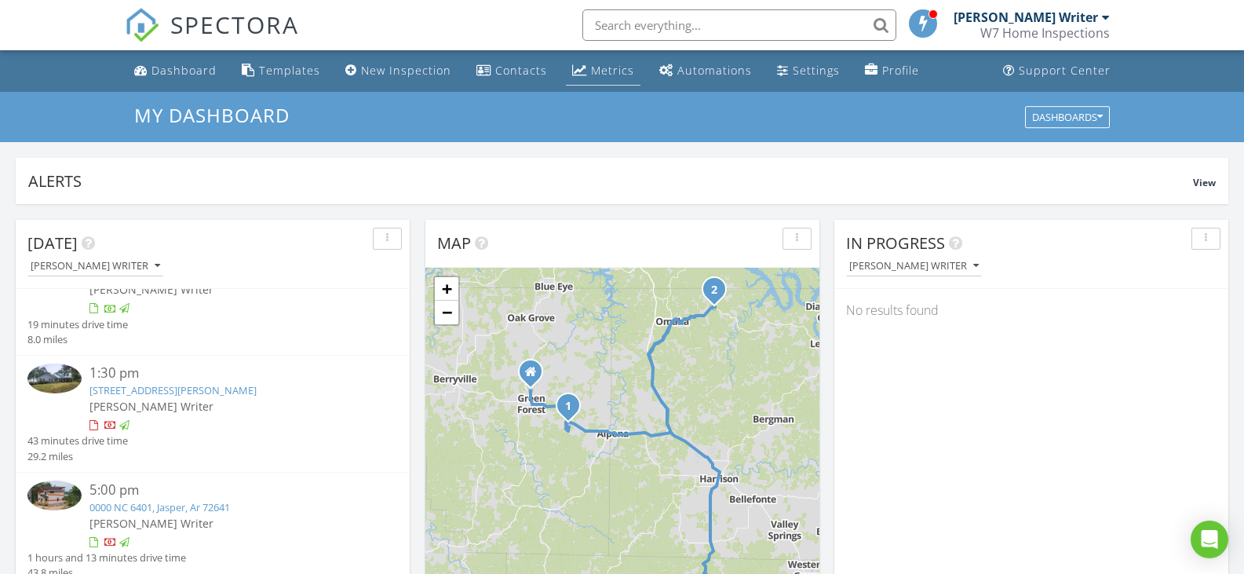
click at [593, 65] on div "Metrics" at bounding box center [612, 70] width 43 height 15
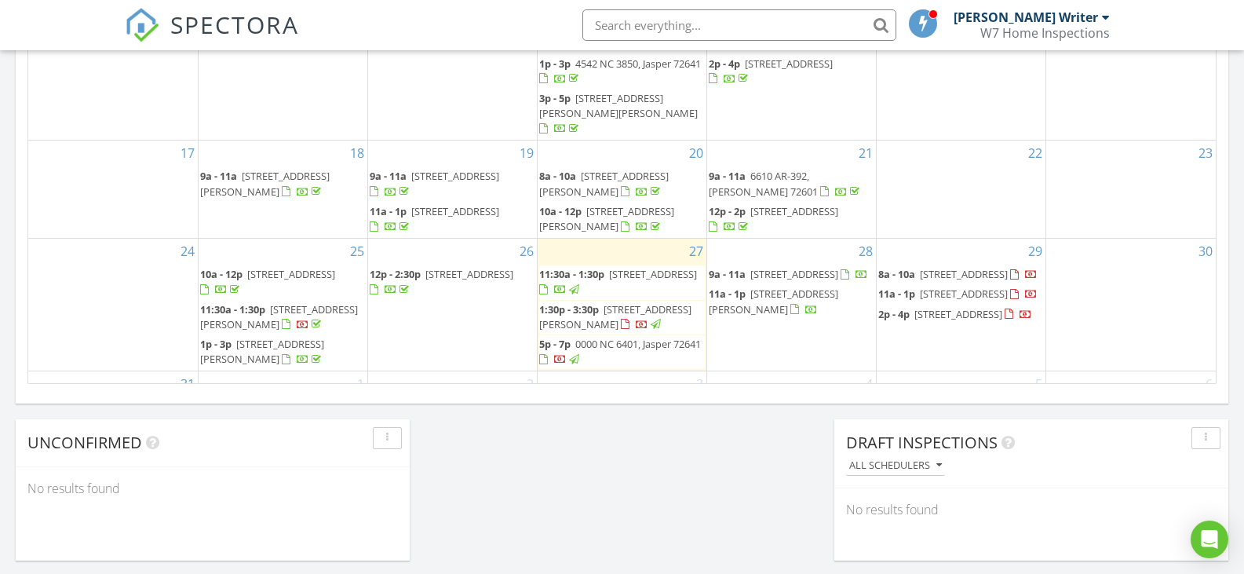
scroll to position [79, 0]
